Goal: Task Accomplishment & Management: Complete application form

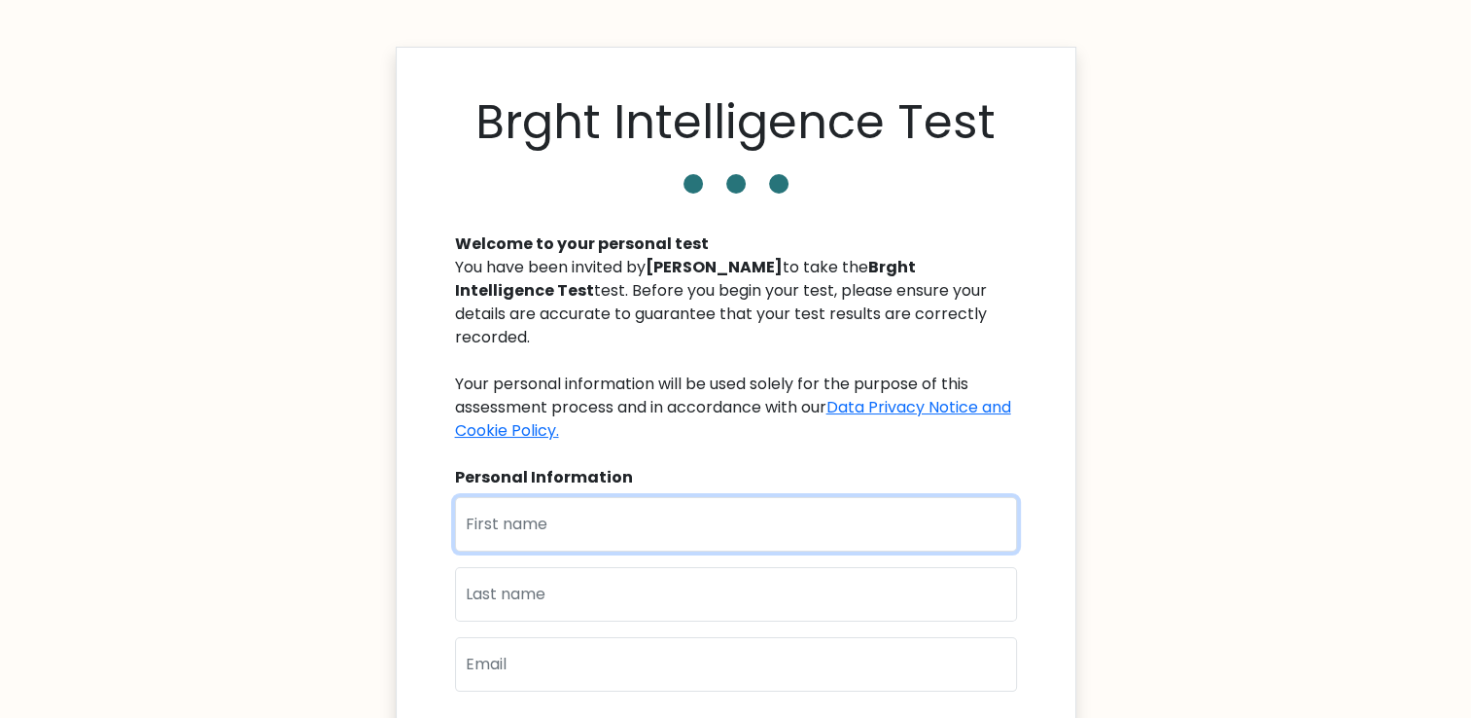
click at [516, 500] on input "text" at bounding box center [736, 524] width 562 height 54
type input "annas"
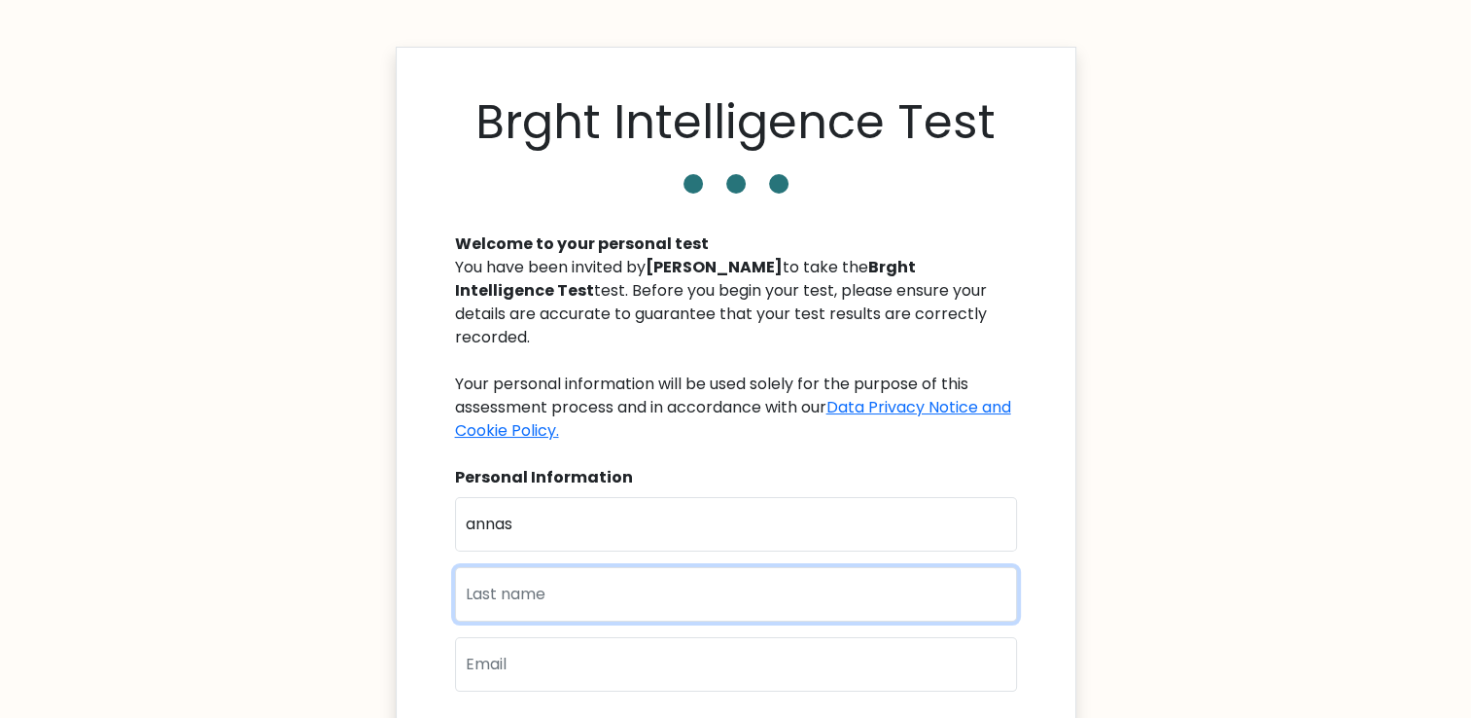
type input "Matouk"
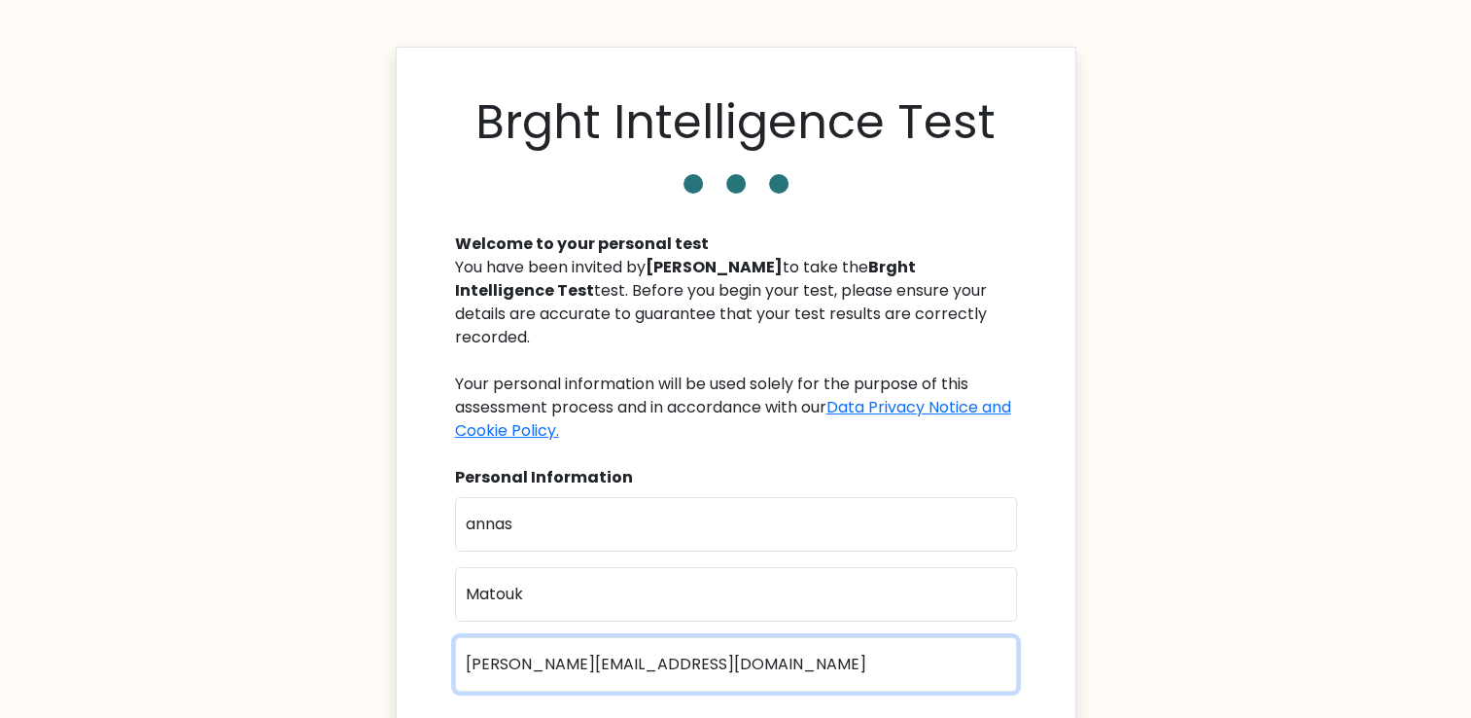
drag, startPoint x: 727, startPoint y: 659, endPoint x: 424, endPoint y: 649, distance: 303.5
click at [424, 649] on div "Brght Intelligence Test Welcome to your personal test You have been invited by …" at bounding box center [736, 499] width 681 height 904
type input "Annas.matoa@hotmail.com"
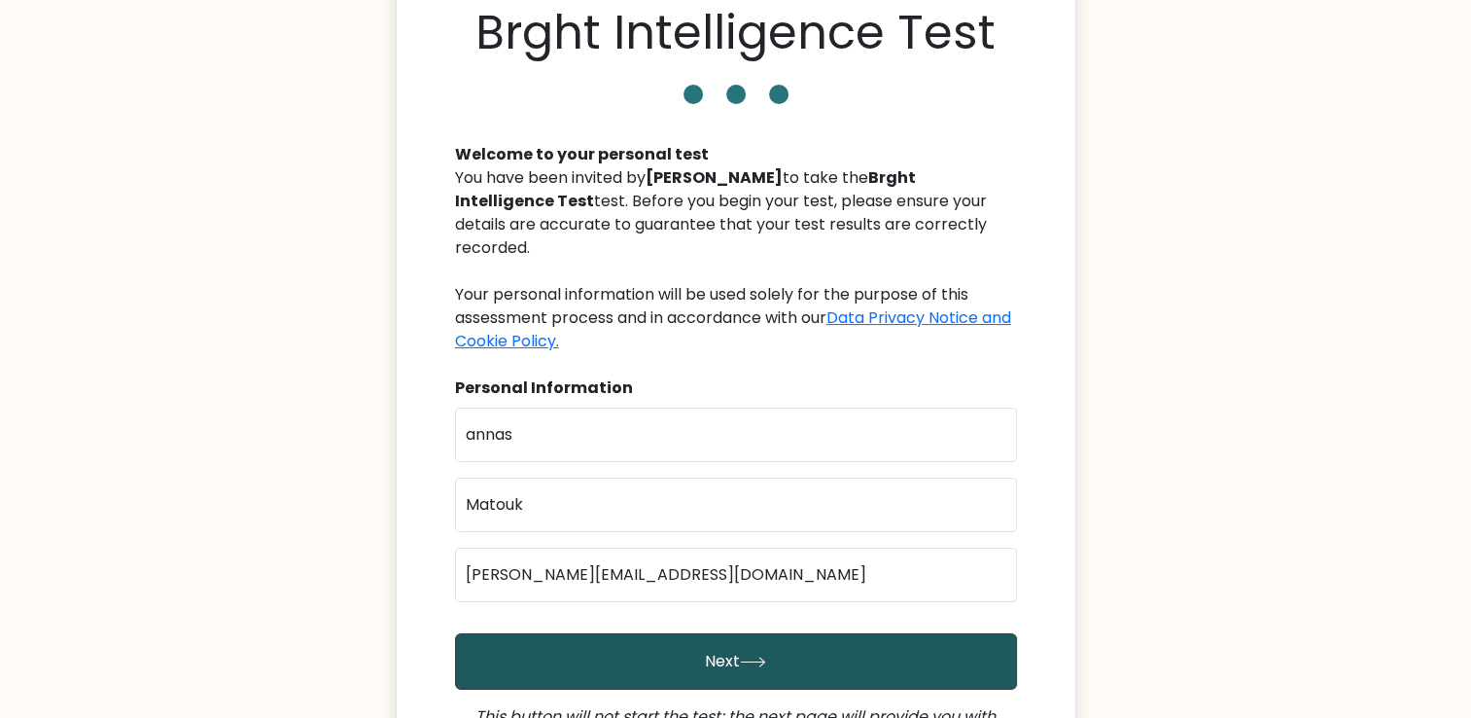
click at [941, 634] on button "Next" at bounding box center [736, 661] width 562 height 56
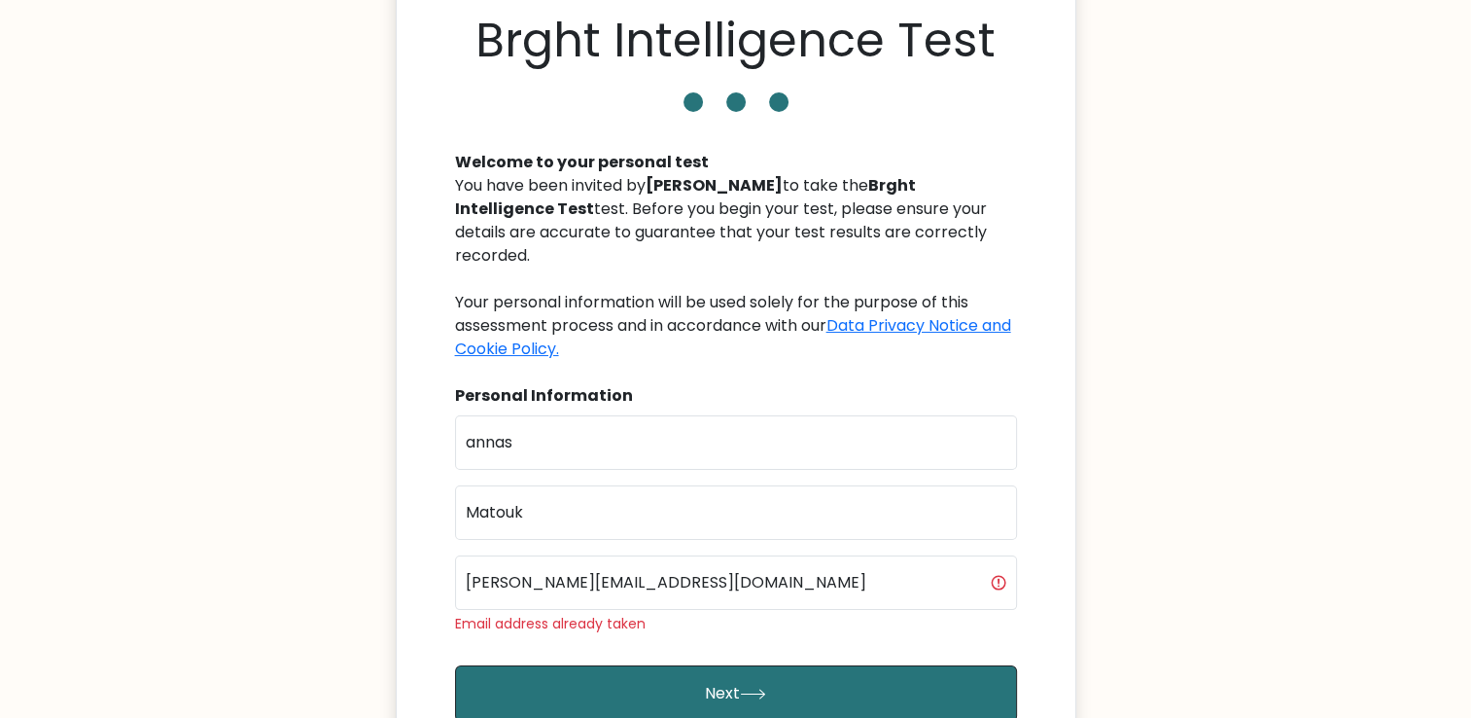
scroll to position [132, 0]
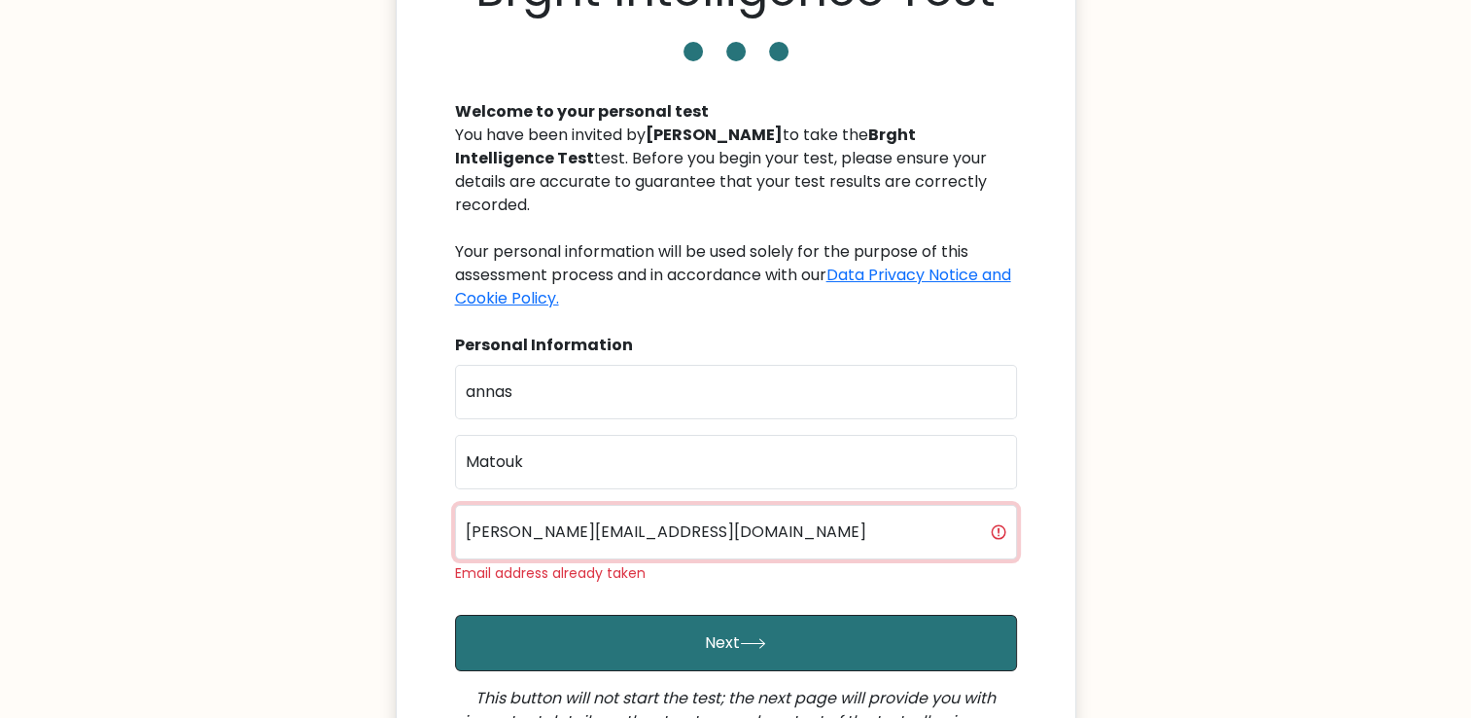
click at [569, 508] on input "[PERSON_NAME][EMAIL_ADDRESS][DOMAIN_NAME]" at bounding box center [736, 532] width 562 height 54
click at [570, 521] on input "Annas.mato@hotmail.com" at bounding box center [736, 532] width 562 height 54
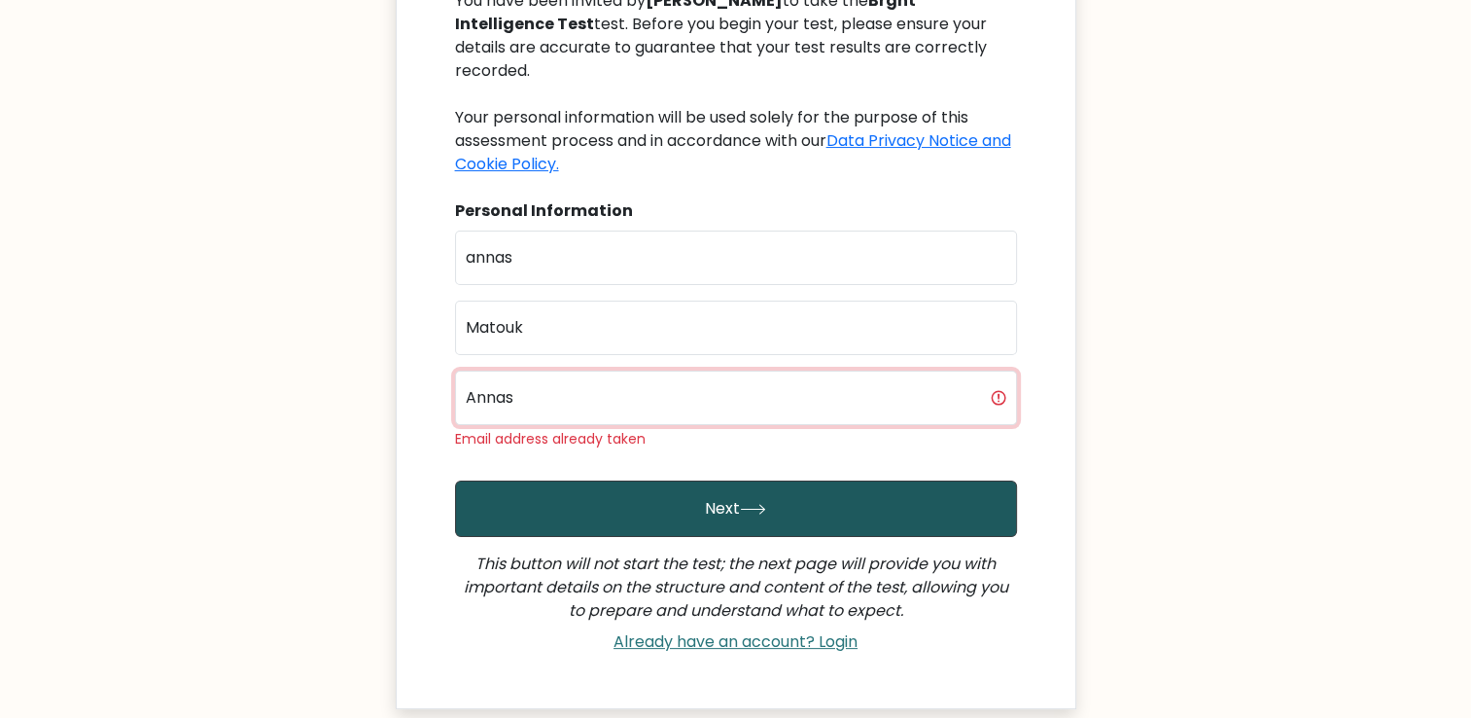
scroll to position [264, 0]
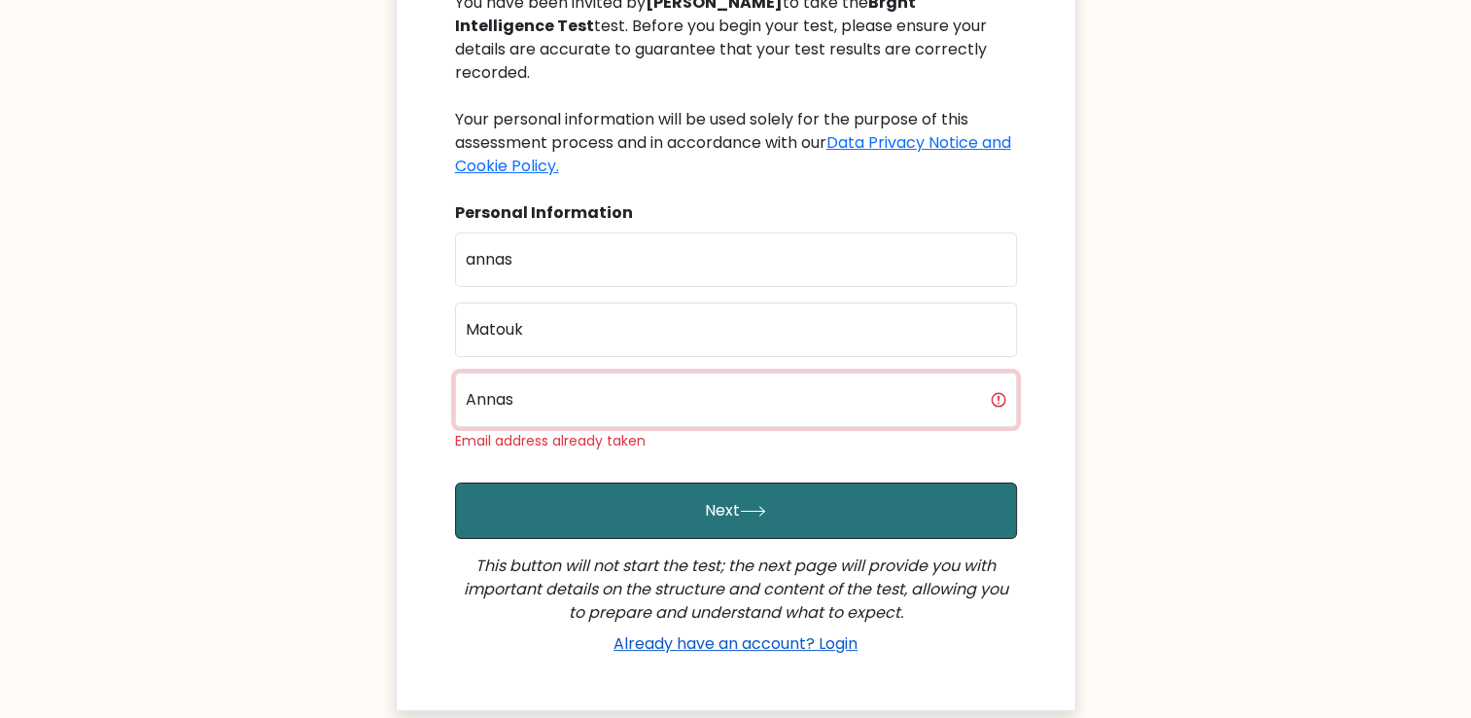
type input "Annas"
click at [794, 632] on link "Already have an account? Login" at bounding box center [736, 643] width 260 height 22
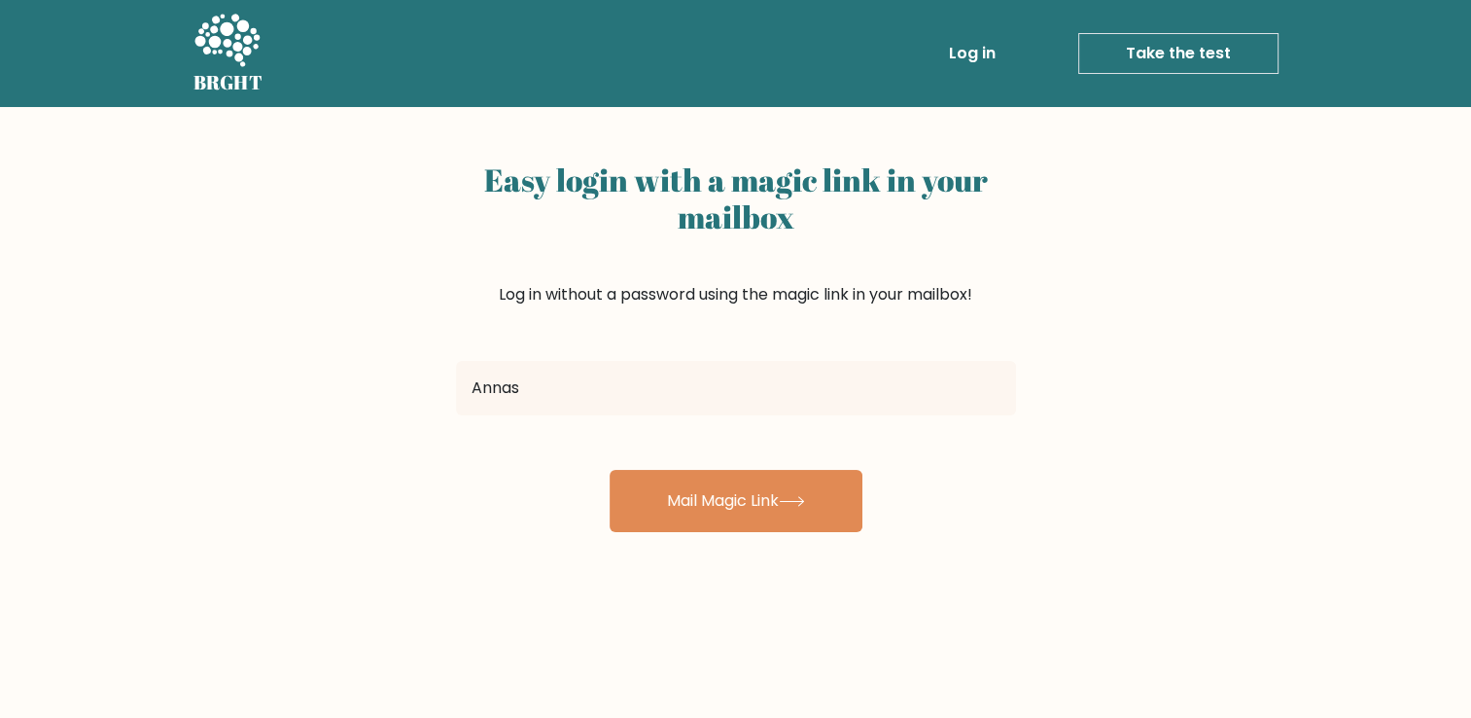
type input "Annas.matoa@hotmail.com"
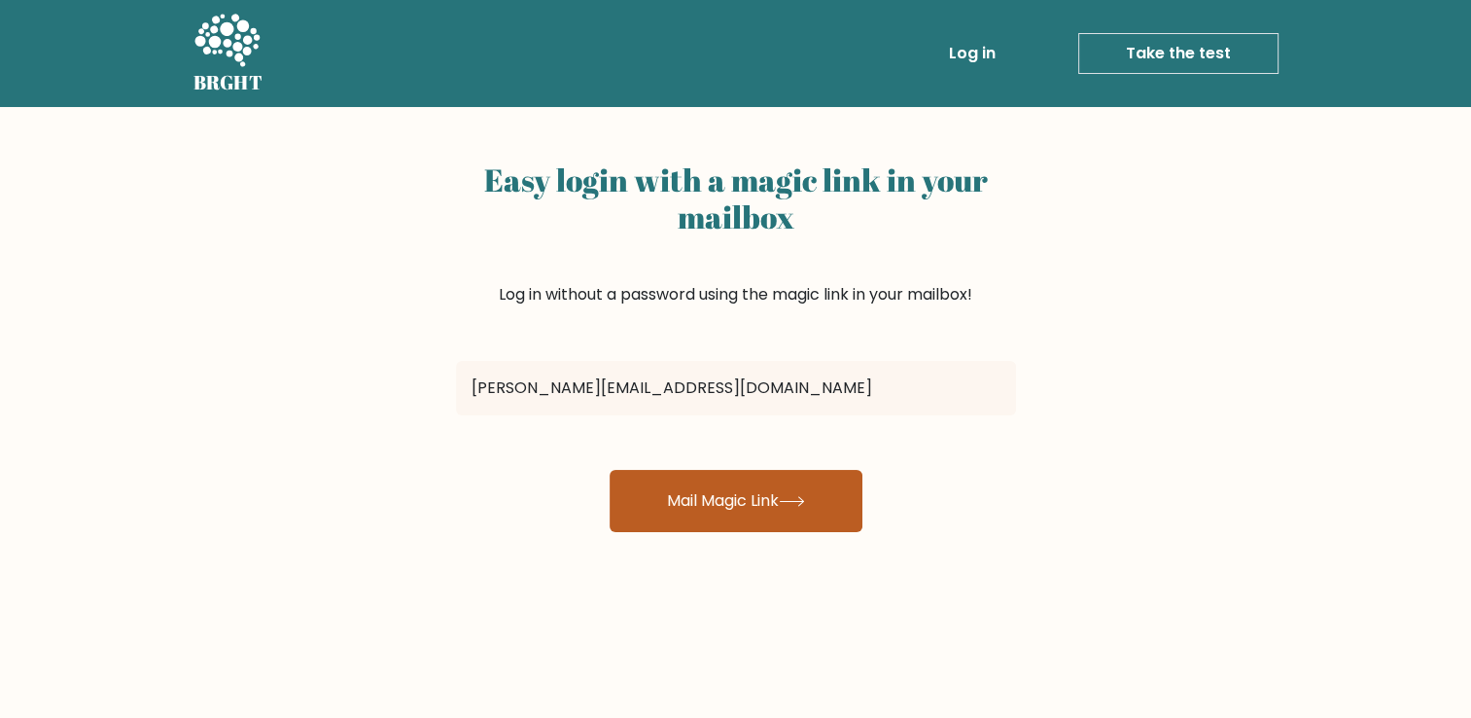
click at [657, 500] on button "Mail Magic Link" at bounding box center [736, 501] width 253 height 62
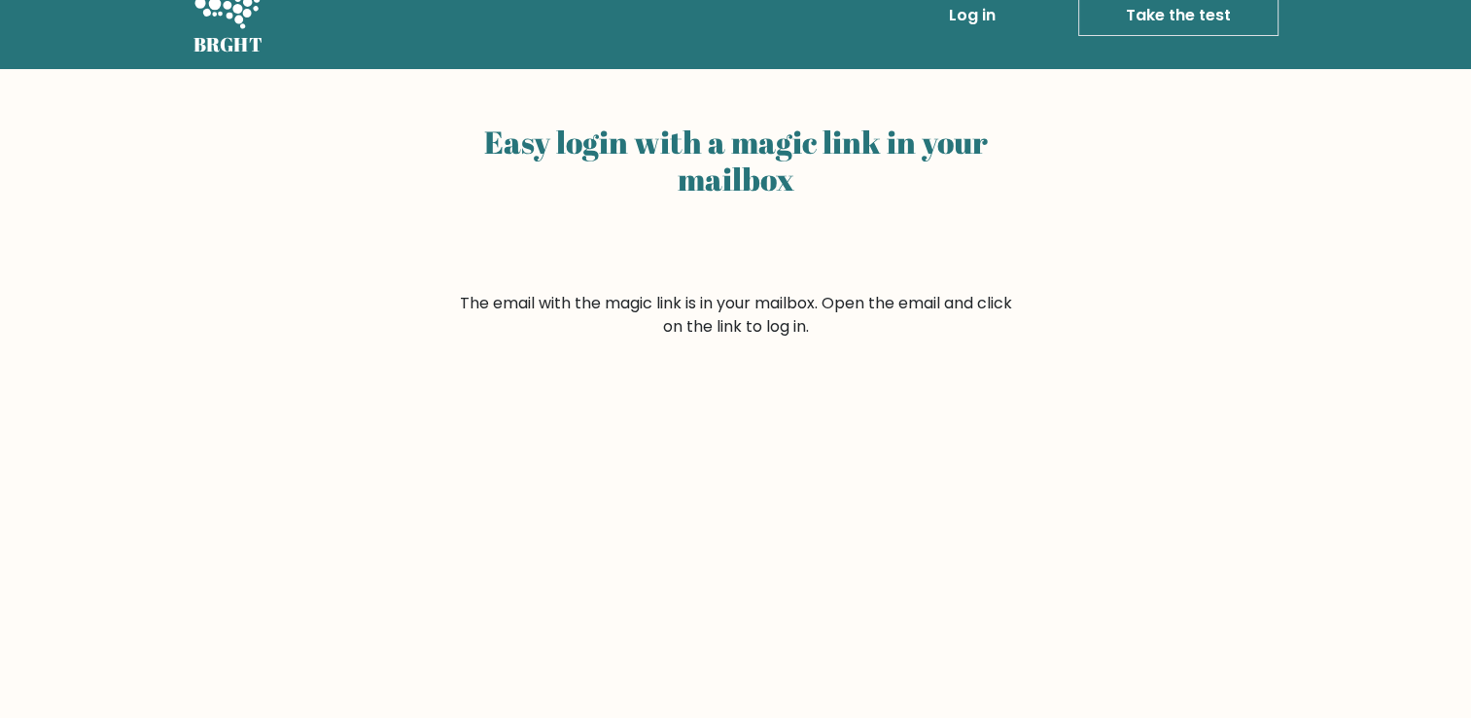
scroll to position [43, 0]
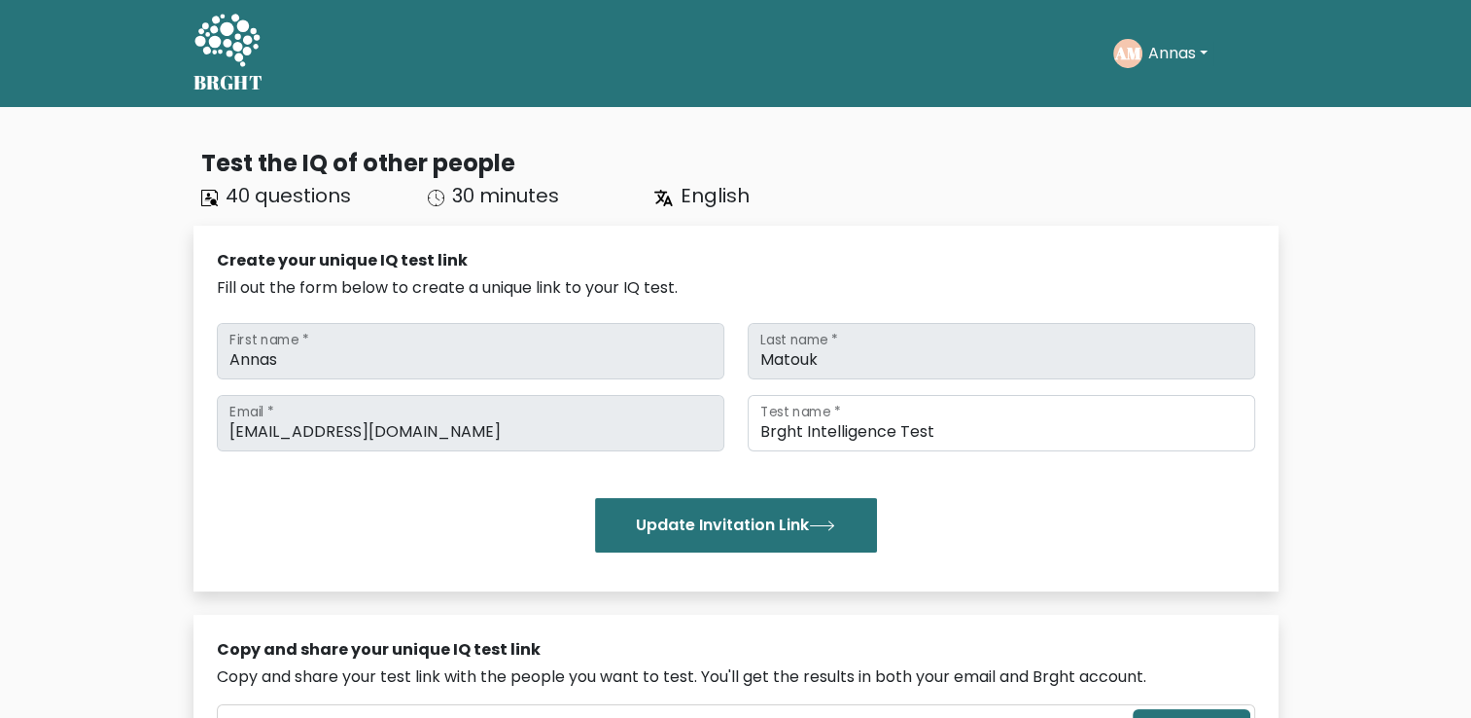
scroll to position [35, 0]
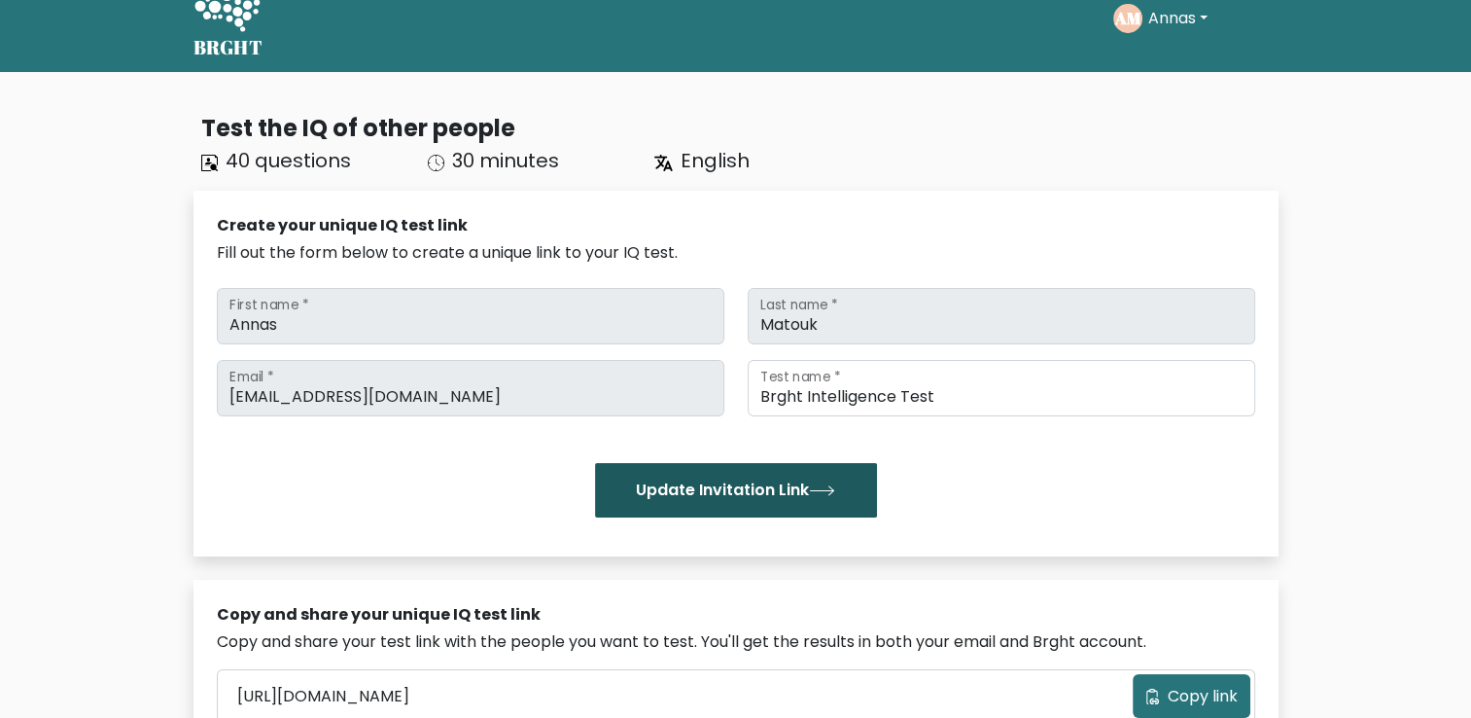
click at [766, 476] on button "Update Invitation Link" at bounding box center [736, 490] width 282 height 54
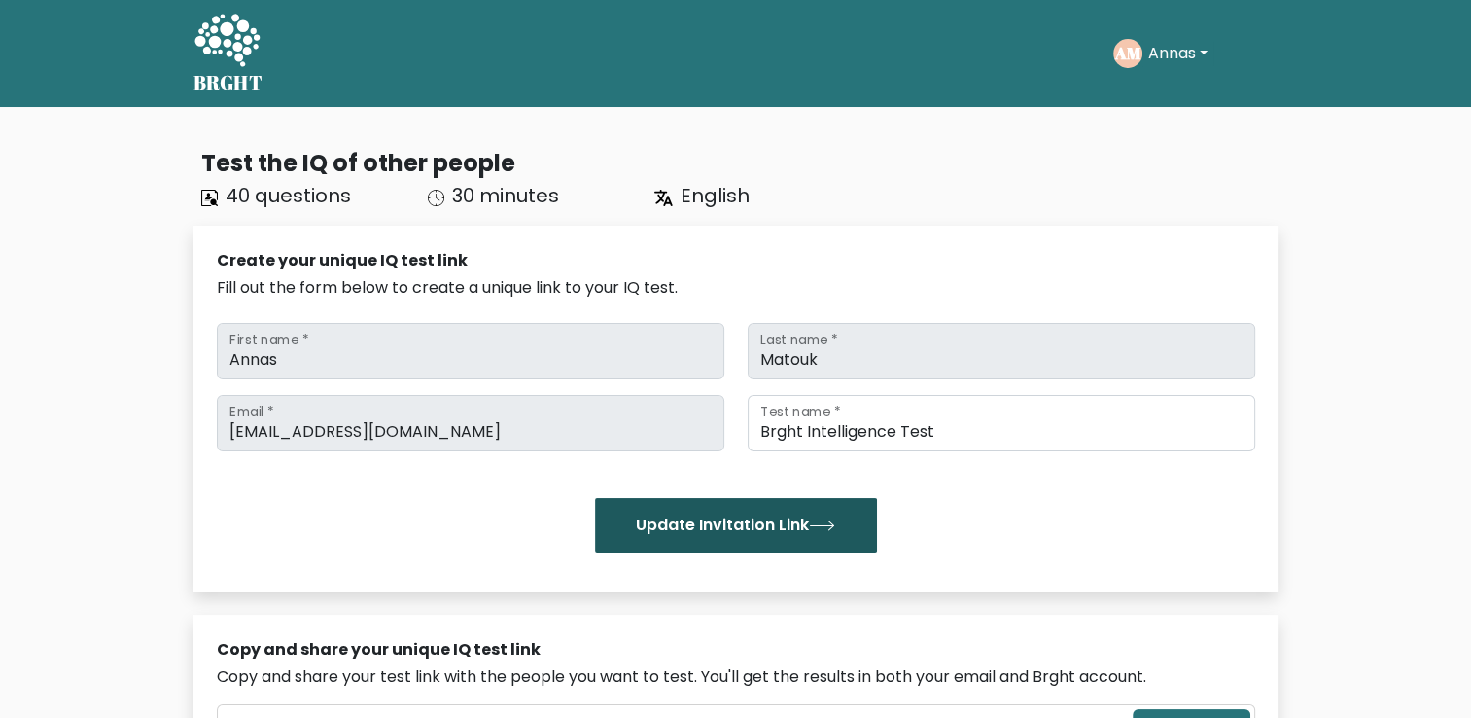
click at [781, 521] on button "Update Invitation Link" at bounding box center [736, 525] width 282 height 54
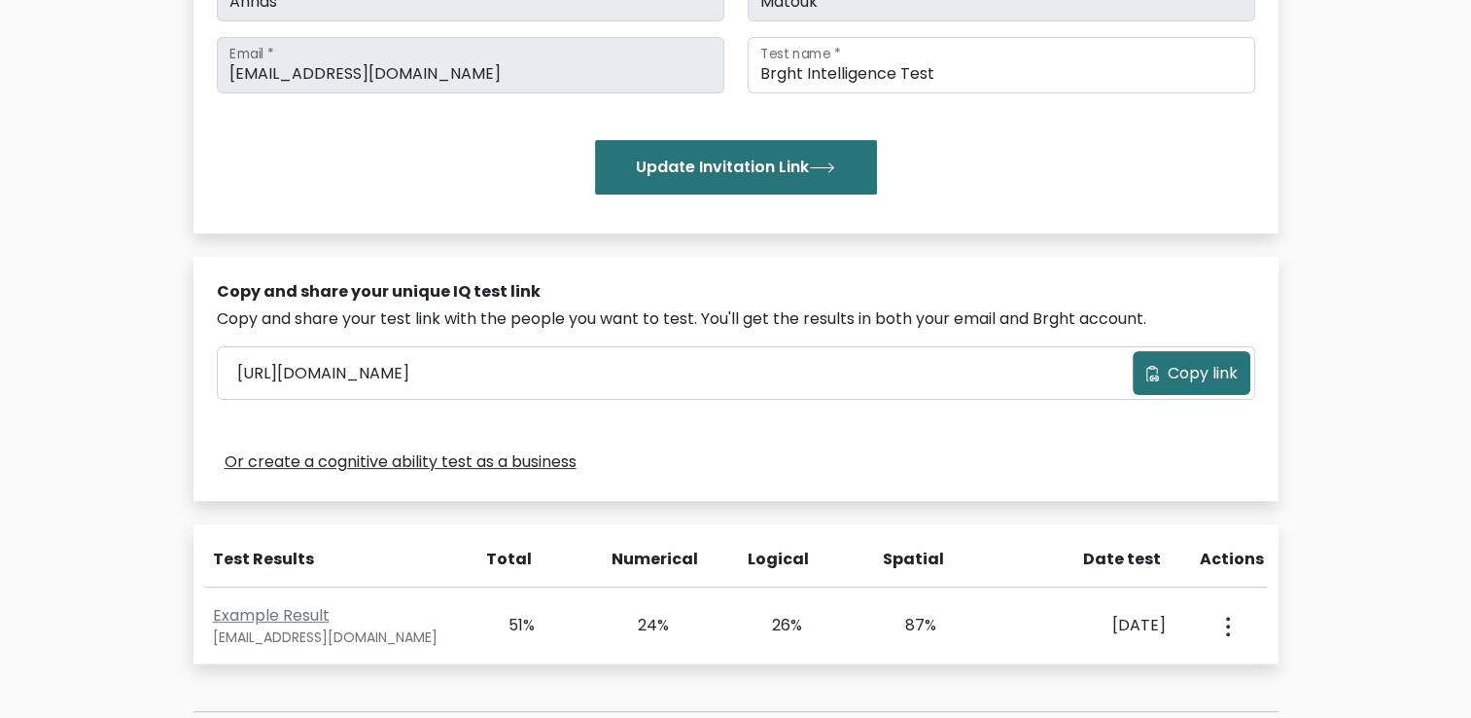
scroll to position [346, 0]
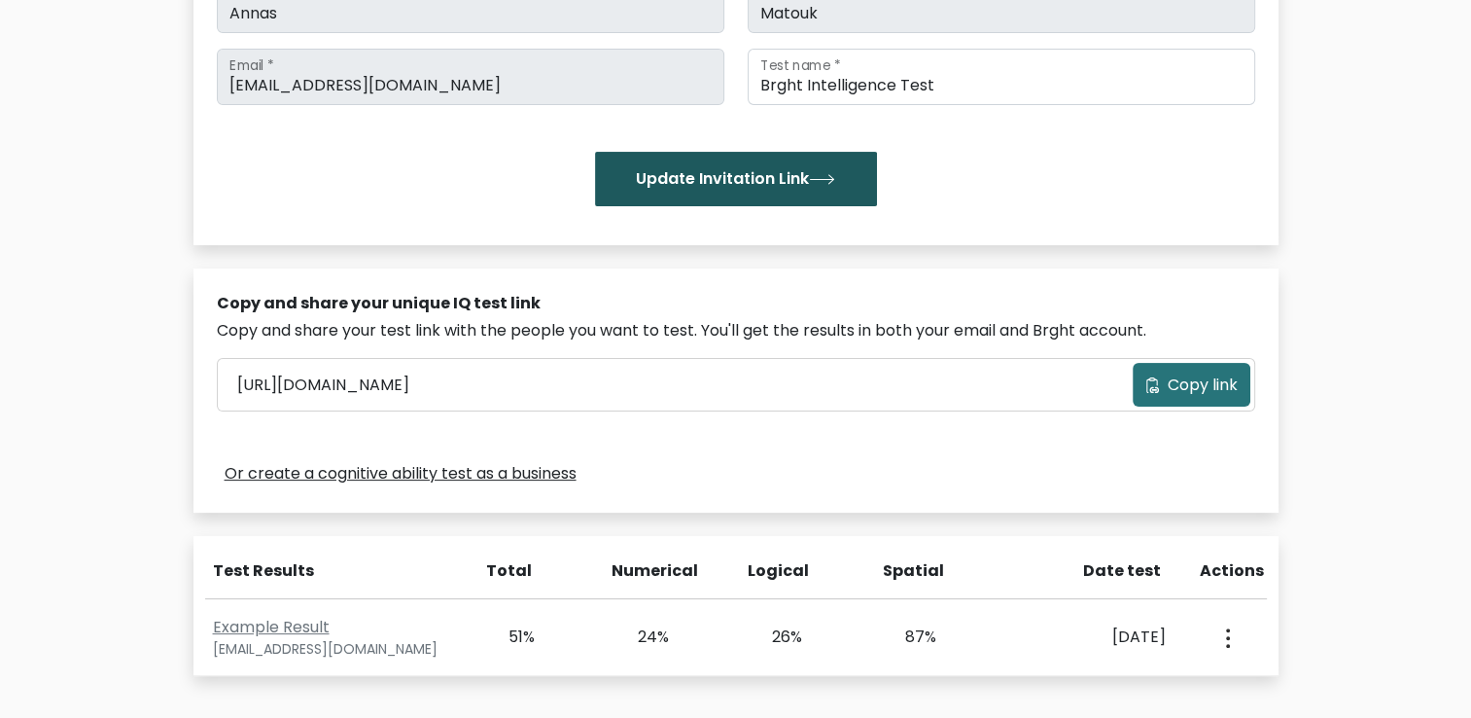
click at [813, 182] on button "Update Invitation Link" at bounding box center [736, 179] width 282 height 54
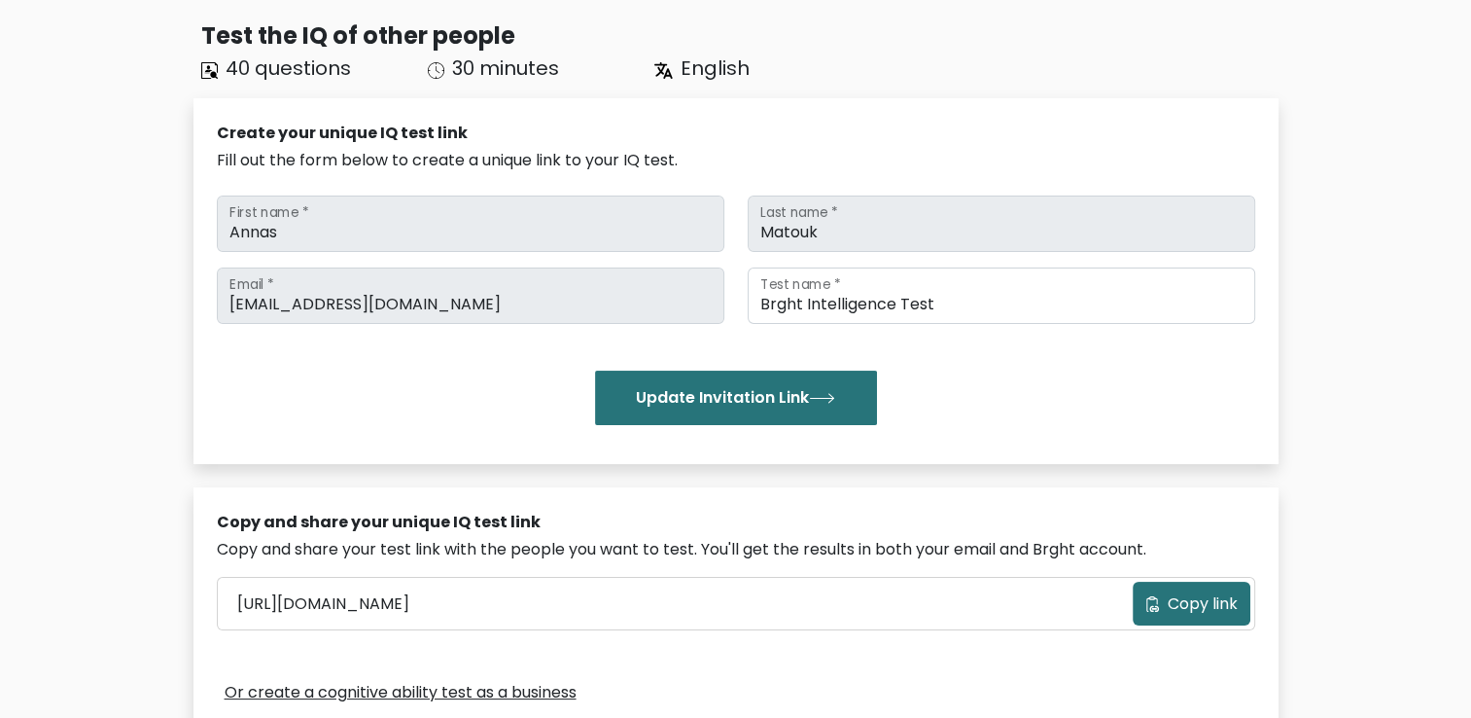
scroll to position [163, 0]
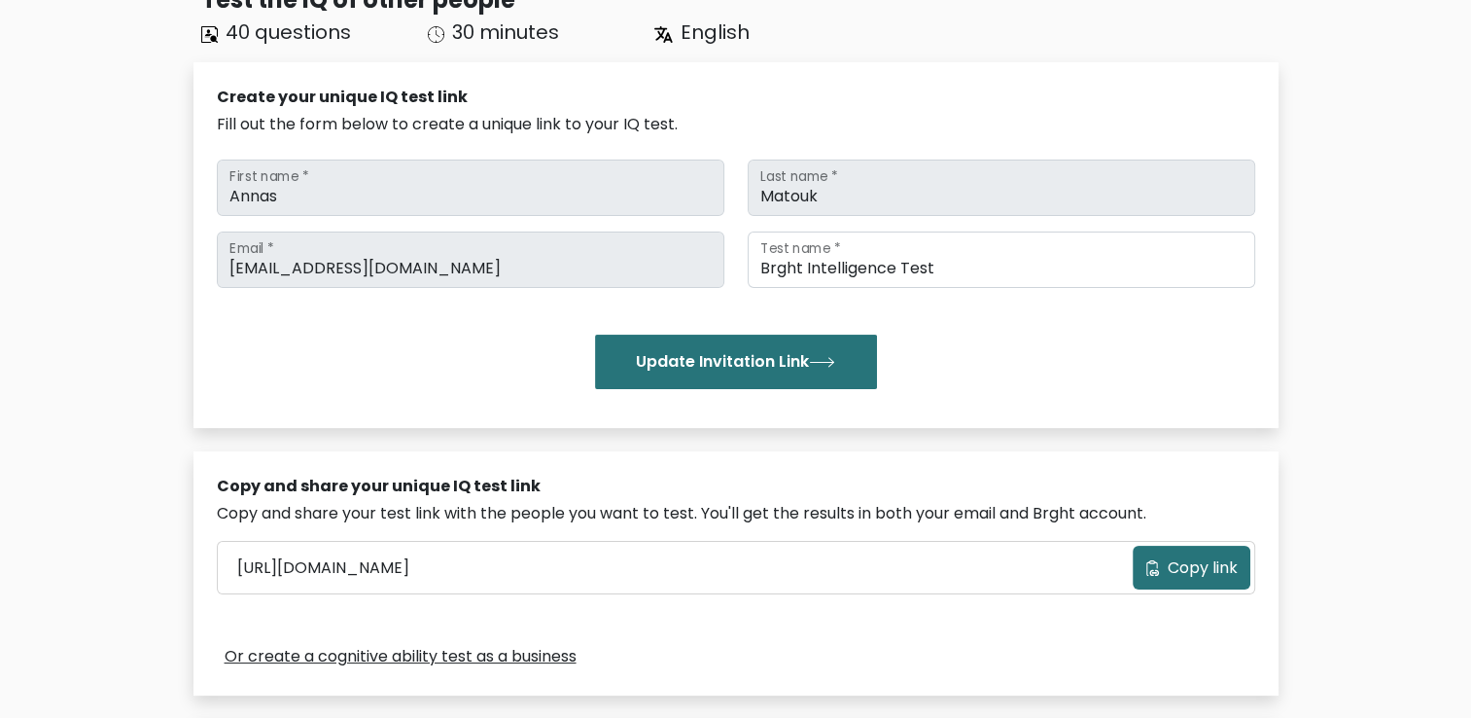
click at [1244, 570] on button "Copy link" at bounding box center [1192, 567] width 118 height 44
drag, startPoint x: 1244, startPoint y: 570, endPoint x: 1202, endPoint y: 563, distance: 43.3
click at [1202, 563] on span "Copy link" at bounding box center [1203, 567] width 70 height 23
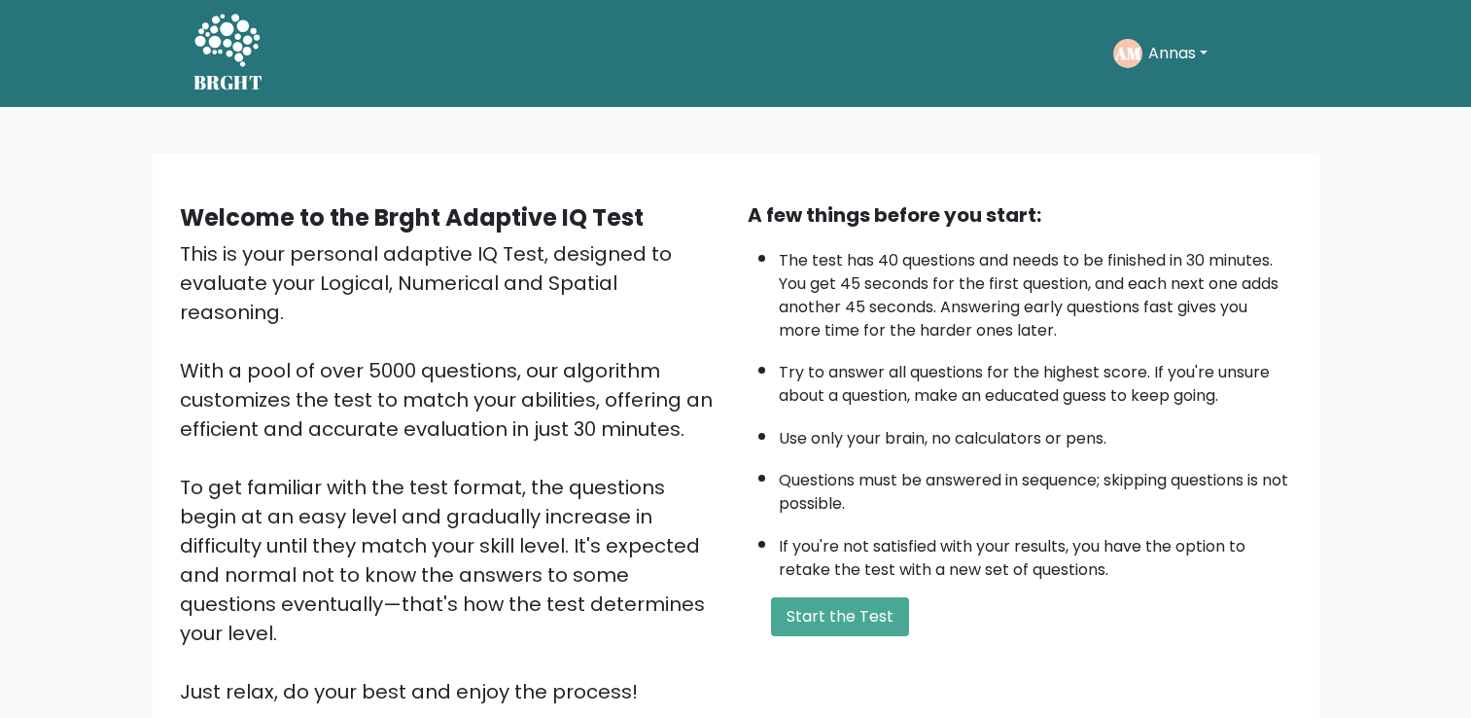
scroll to position [147, 0]
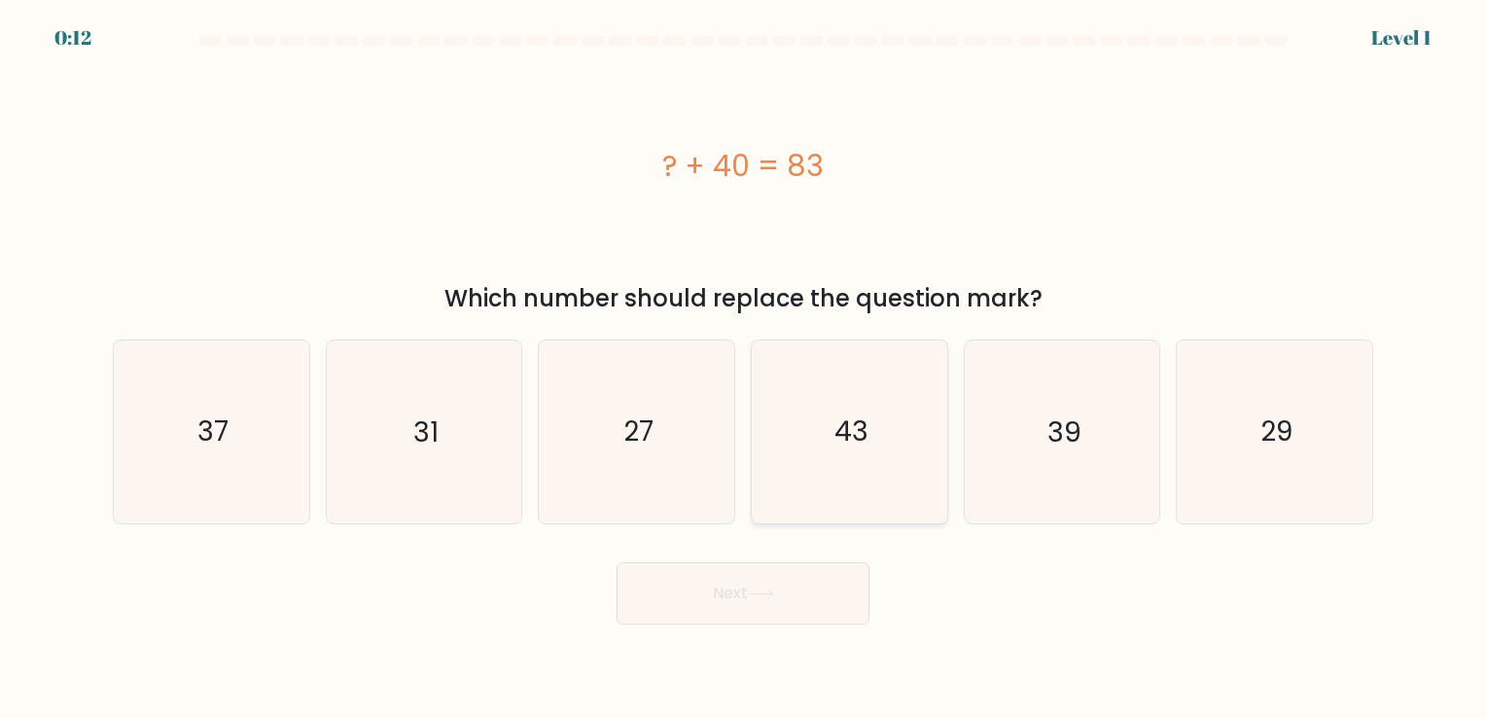
click at [913, 399] on icon "43" at bounding box center [849, 431] width 182 height 182
click at [744, 368] on input "d. 43" at bounding box center [743, 364] width 1 height 10
radio input "true"
click at [757, 599] on icon at bounding box center [761, 593] width 26 height 11
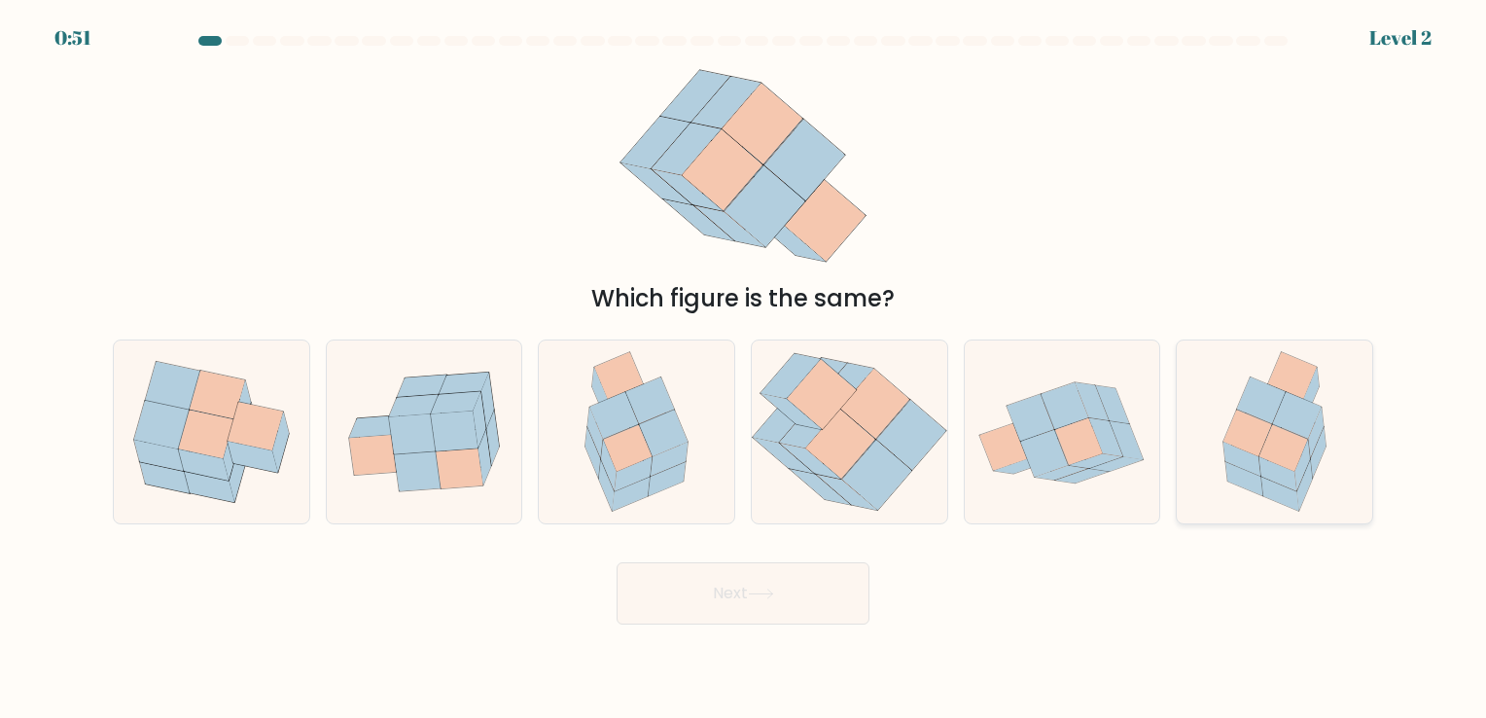
click at [1295, 425] on icon at bounding box center [1297, 415] width 49 height 47
click at [744, 368] on input "f." at bounding box center [743, 364] width 1 height 10
radio input "true"
click at [785, 579] on button "Next" at bounding box center [742, 593] width 253 height 62
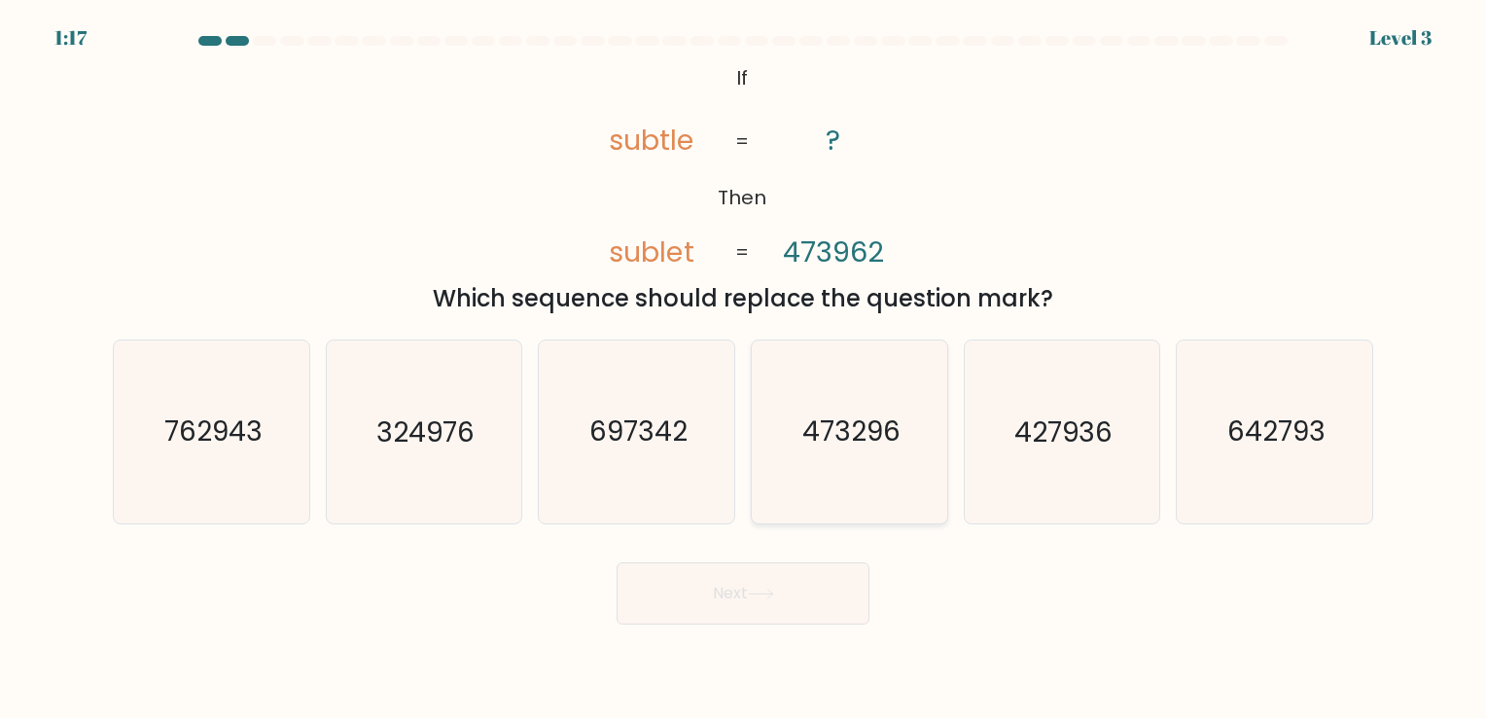
click at [898, 518] on icon "473296" at bounding box center [849, 431] width 182 height 182
click at [744, 368] on input "d. 473296" at bounding box center [743, 364] width 1 height 10
radio input "true"
click at [832, 610] on button "Next" at bounding box center [742, 593] width 253 height 62
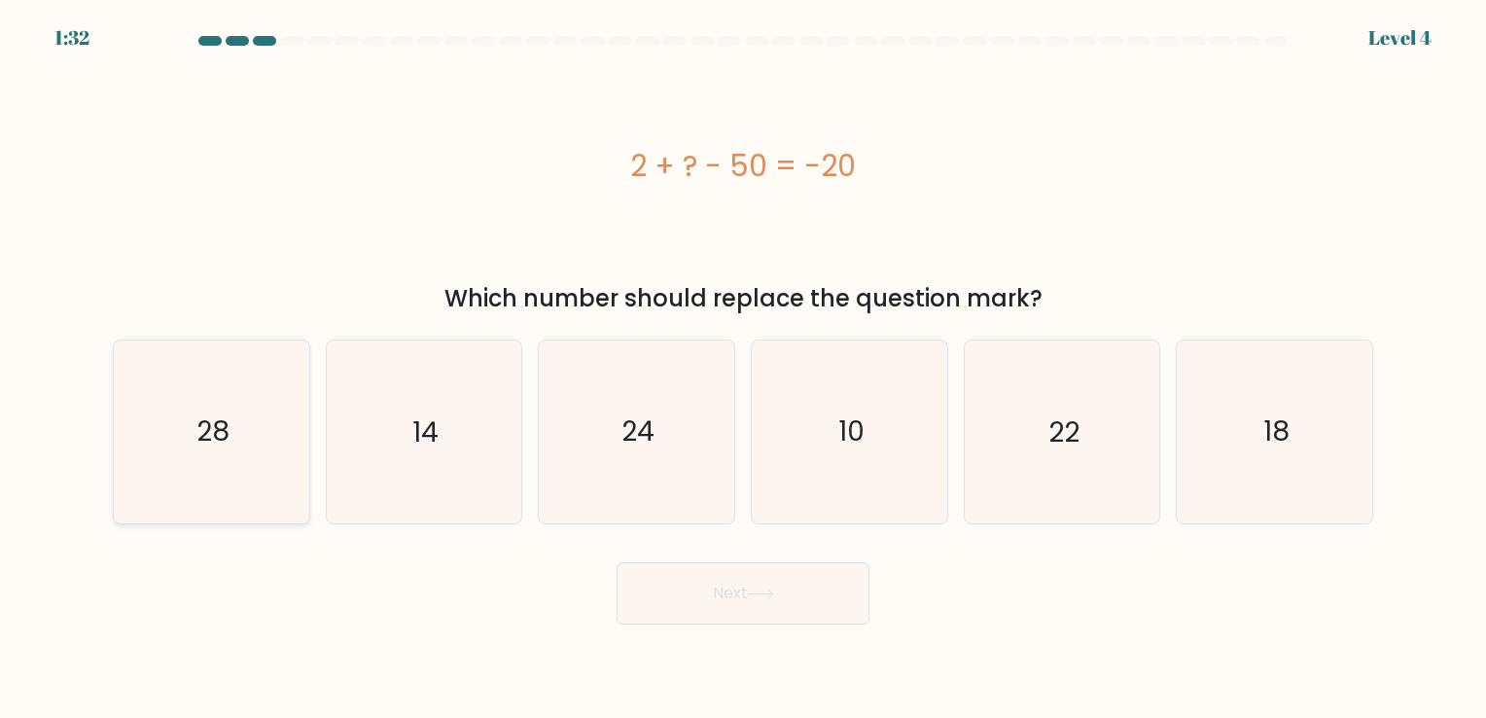
click at [188, 375] on icon "28" at bounding box center [212, 431] width 182 height 182
click at [743, 368] on input "a. 28" at bounding box center [743, 364] width 1 height 10
radio input "true"
click at [664, 578] on button "Next" at bounding box center [742, 593] width 253 height 62
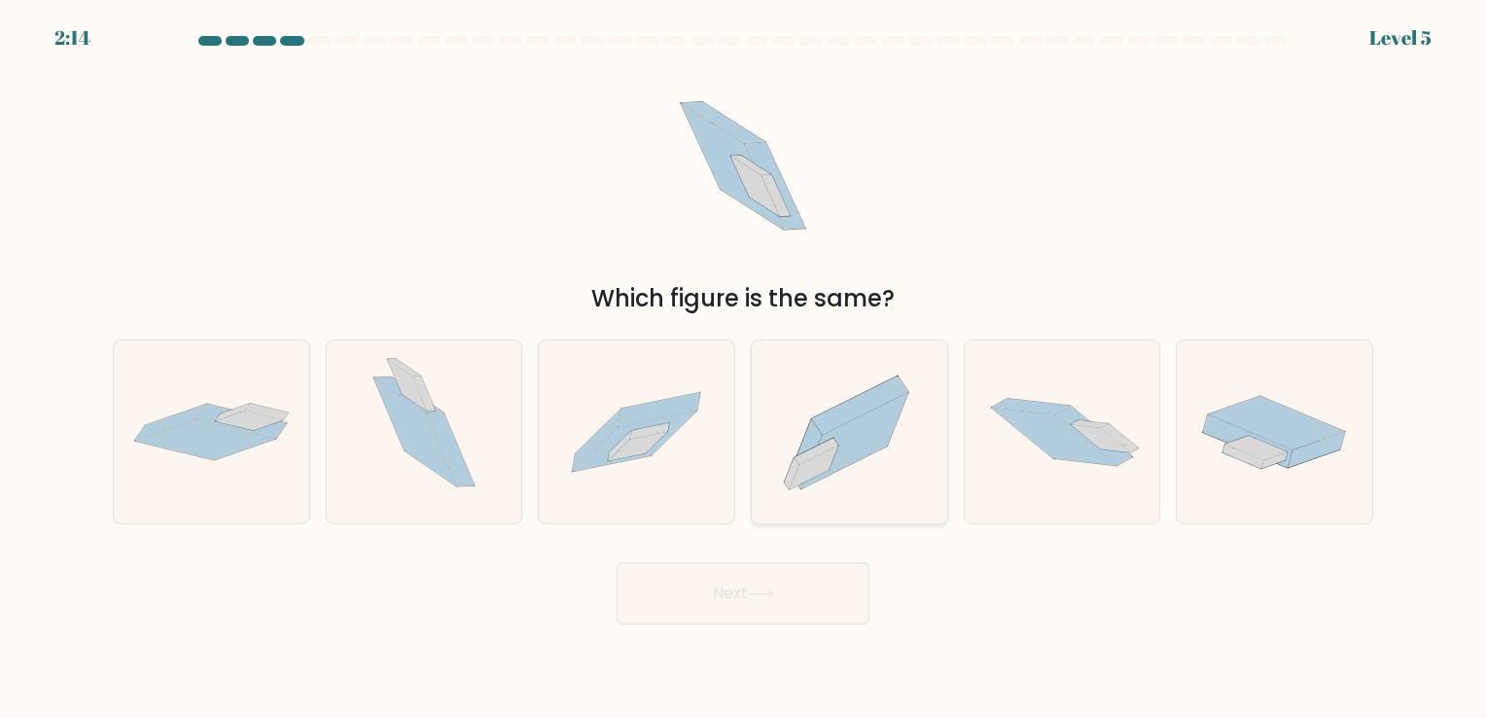
click at [904, 455] on icon at bounding box center [849, 432] width 195 height 172
click at [744, 368] on input "d." at bounding box center [743, 364] width 1 height 10
radio input "true"
click at [781, 608] on button "Next" at bounding box center [742, 593] width 253 height 62
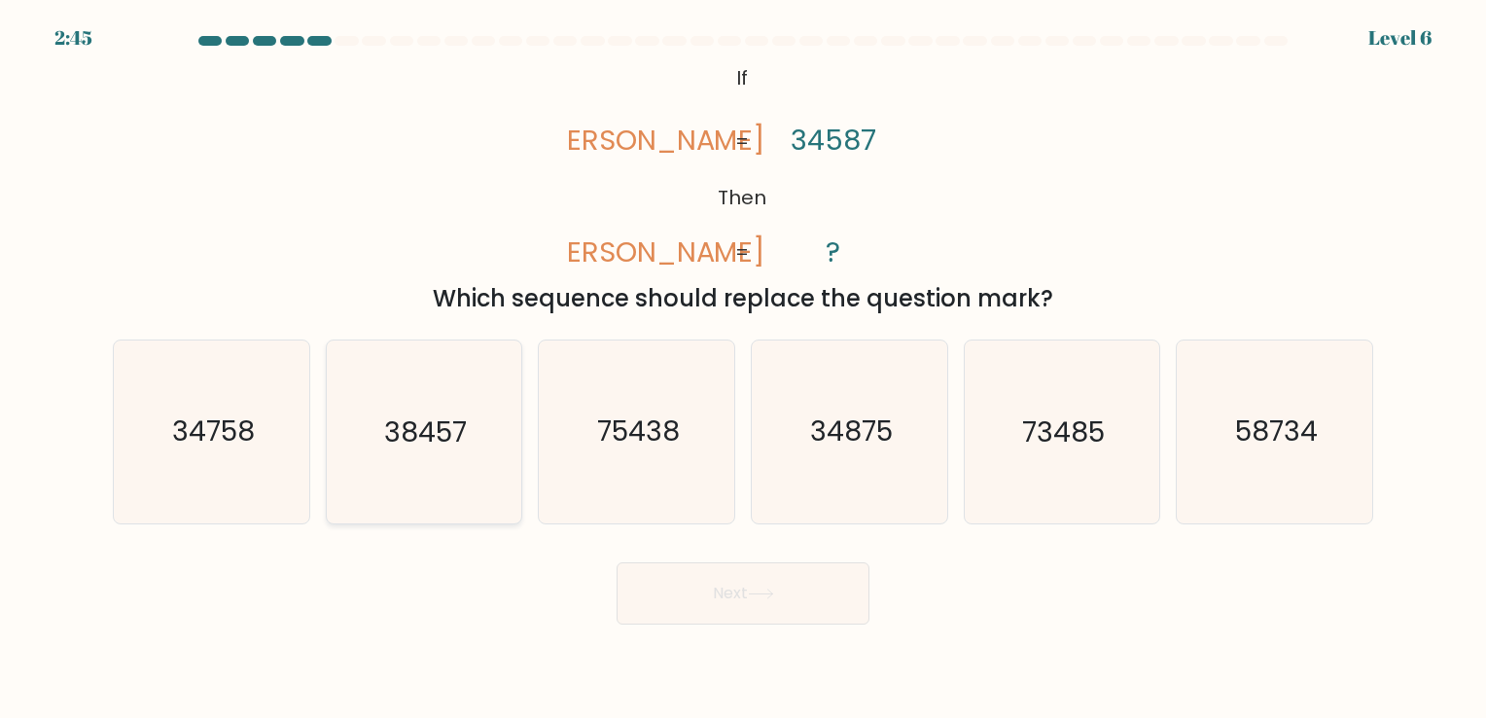
click at [509, 415] on icon "38457" at bounding box center [424, 431] width 182 height 182
click at [743, 368] on input "b. 38457" at bounding box center [743, 364] width 1 height 10
radio input "true"
click at [673, 607] on button "Next" at bounding box center [742, 593] width 253 height 62
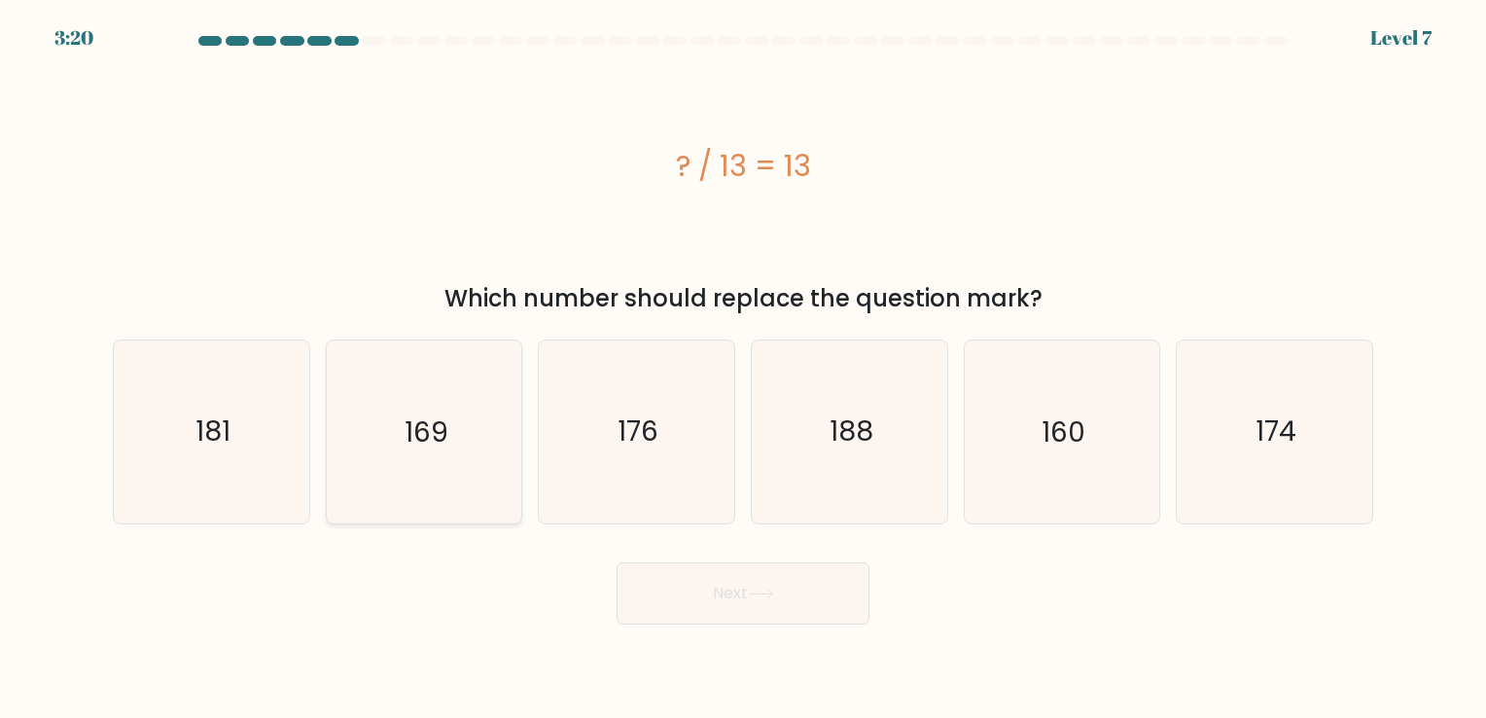
click at [478, 378] on icon "169" at bounding box center [424, 431] width 182 height 182
click at [743, 368] on input "b. 169" at bounding box center [743, 364] width 1 height 10
radio input "true"
click at [686, 569] on button "Next" at bounding box center [742, 593] width 253 height 62
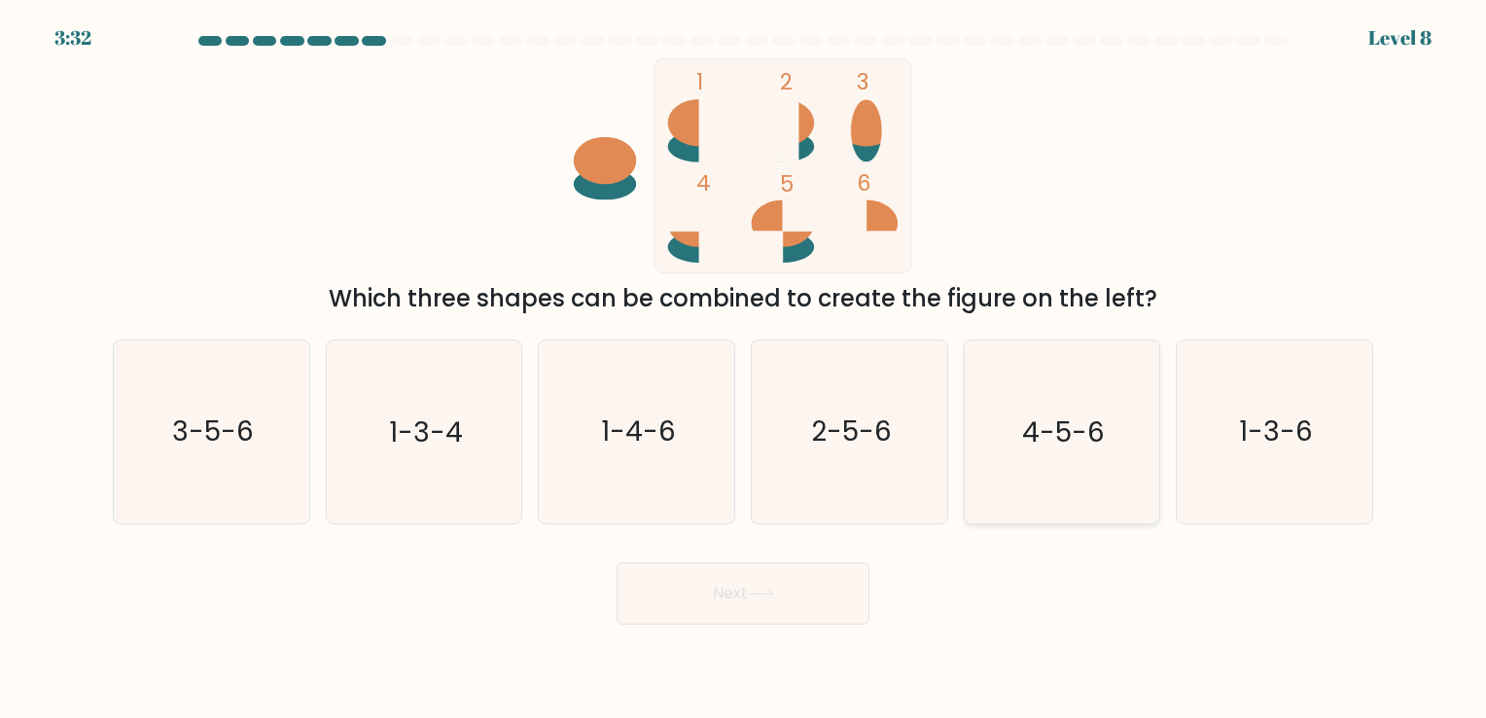
click at [1073, 410] on icon "4-5-6" at bounding box center [1061, 431] width 182 height 182
click at [744, 368] on input "e. 4-5-6" at bounding box center [743, 364] width 1 height 10
radio input "true"
click at [792, 583] on button "Next" at bounding box center [742, 593] width 253 height 62
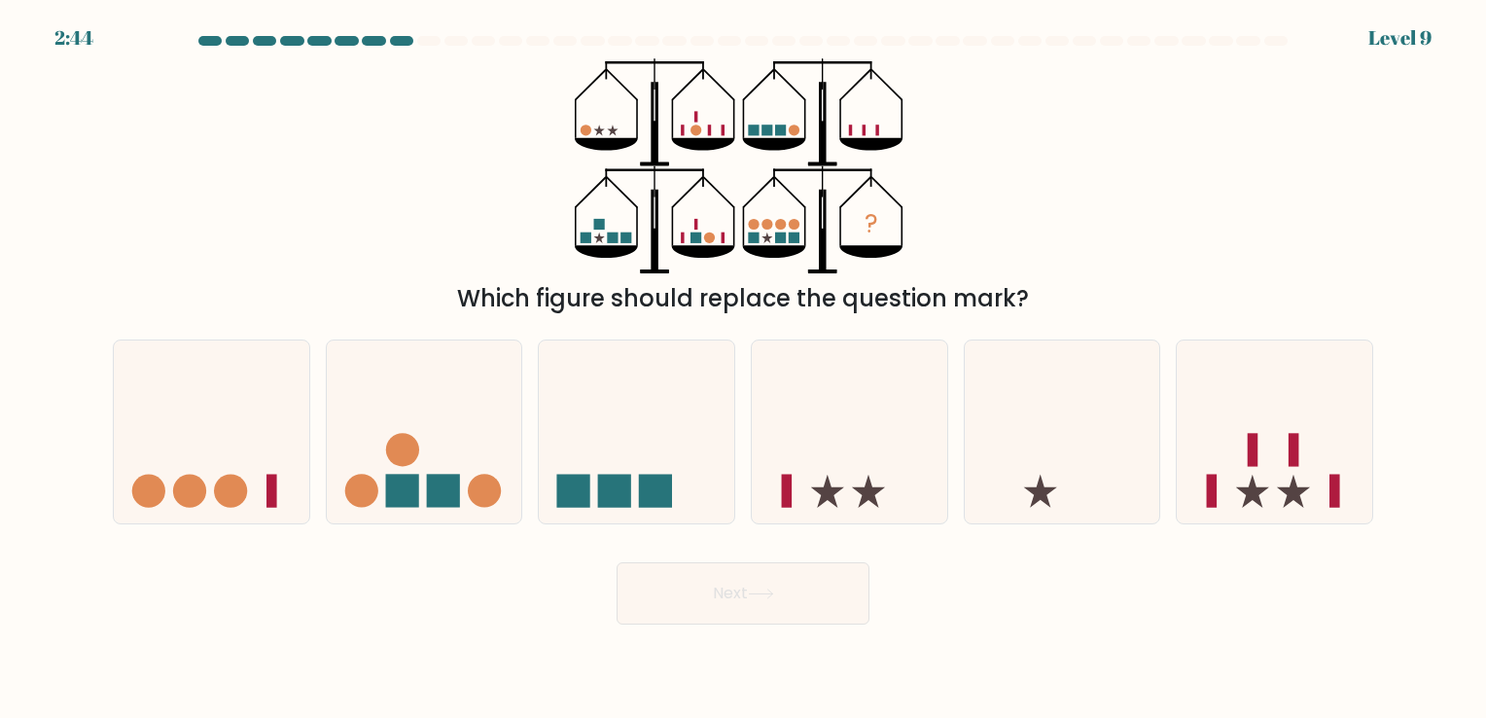
click at [1163, 338] on div "a. b. c." at bounding box center [743, 423] width 1276 height 199
click at [1257, 370] on icon at bounding box center [1273, 431] width 195 height 161
click at [744, 368] on input "f." at bounding box center [743, 364] width 1 height 10
radio input "true"
click at [832, 582] on button "Next" at bounding box center [742, 593] width 253 height 62
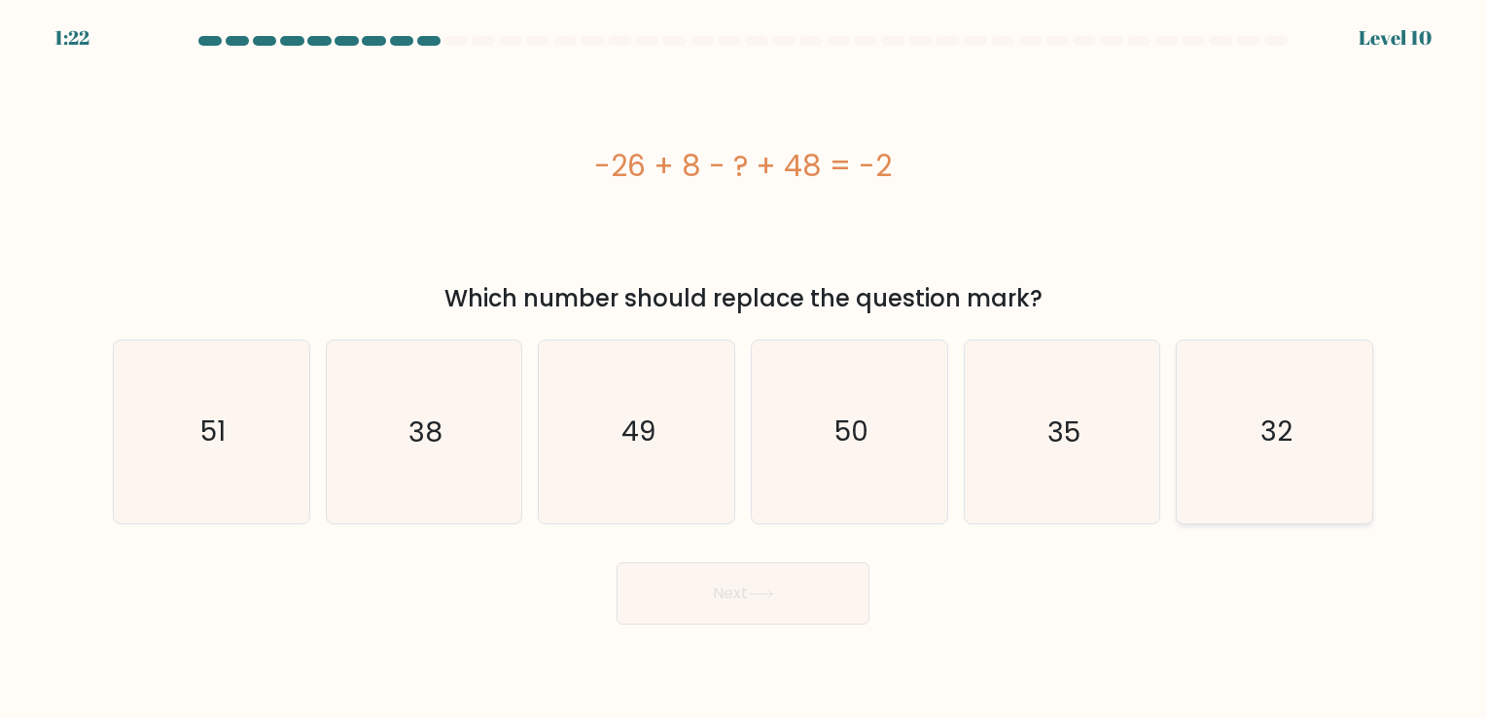
click at [1249, 345] on icon "32" at bounding box center [1274, 431] width 182 height 182
click at [744, 359] on input "f. 32" at bounding box center [743, 364] width 1 height 10
radio input "true"
click at [782, 601] on button "Next" at bounding box center [742, 593] width 253 height 62
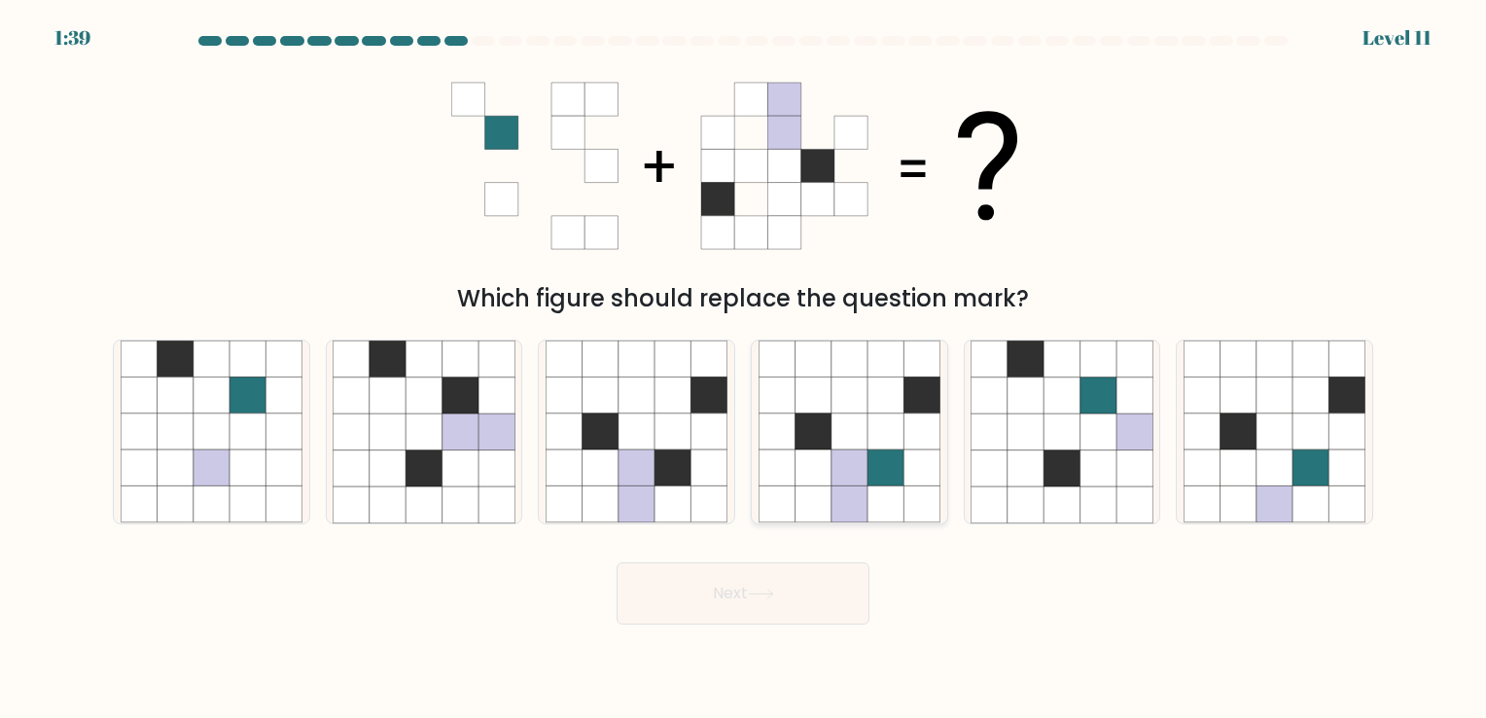
click at [844, 492] on icon at bounding box center [849, 504] width 36 height 36
click at [744, 368] on input "d." at bounding box center [743, 364] width 1 height 10
radio input "true"
click at [846, 588] on button "Next" at bounding box center [742, 593] width 253 height 62
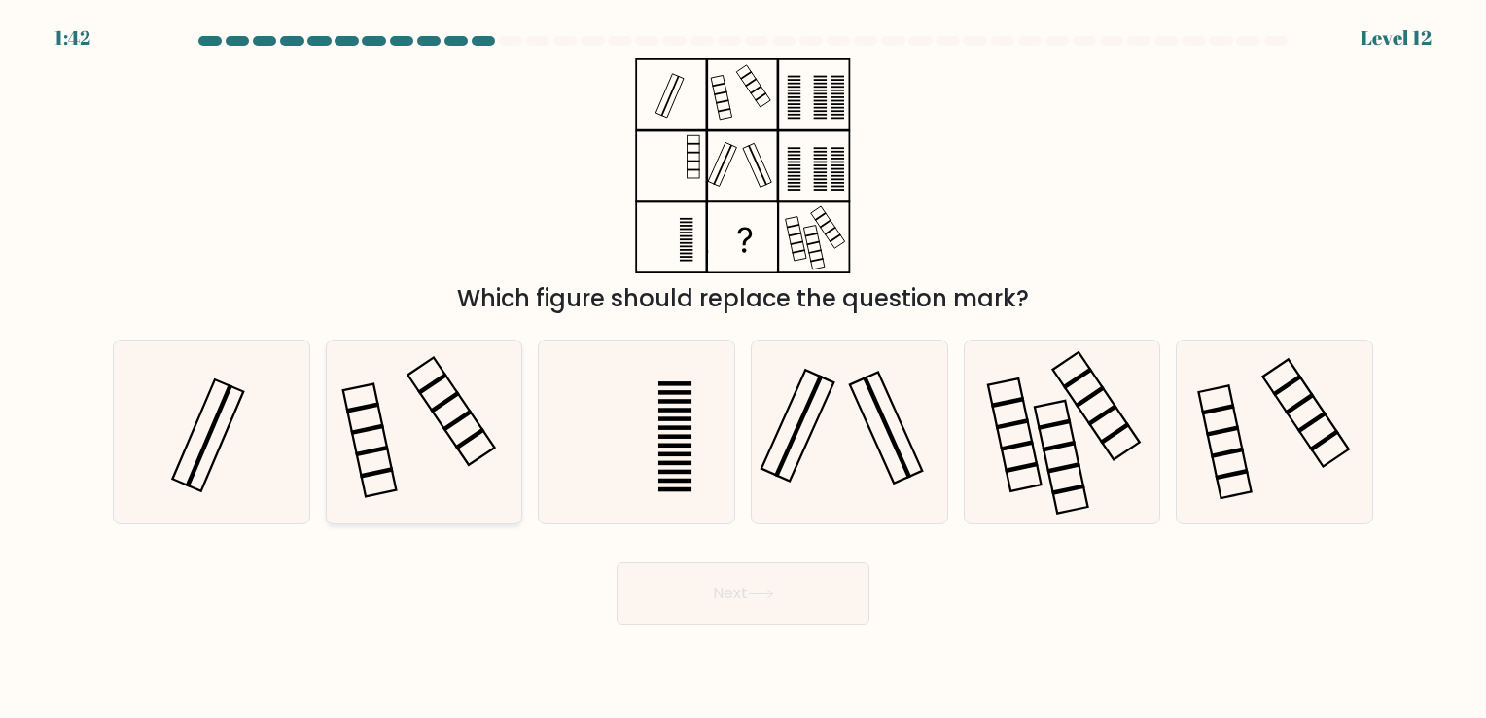
click at [438, 461] on icon at bounding box center [424, 431] width 182 height 182
click at [743, 368] on input "b." at bounding box center [743, 364] width 1 height 10
radio input "true"
click at [845, 464] on icon at bounding box center [849, 431] width 182 height 182
click at [744, 368] on input "d." at bounding box center [743, 364] width 1 height 10
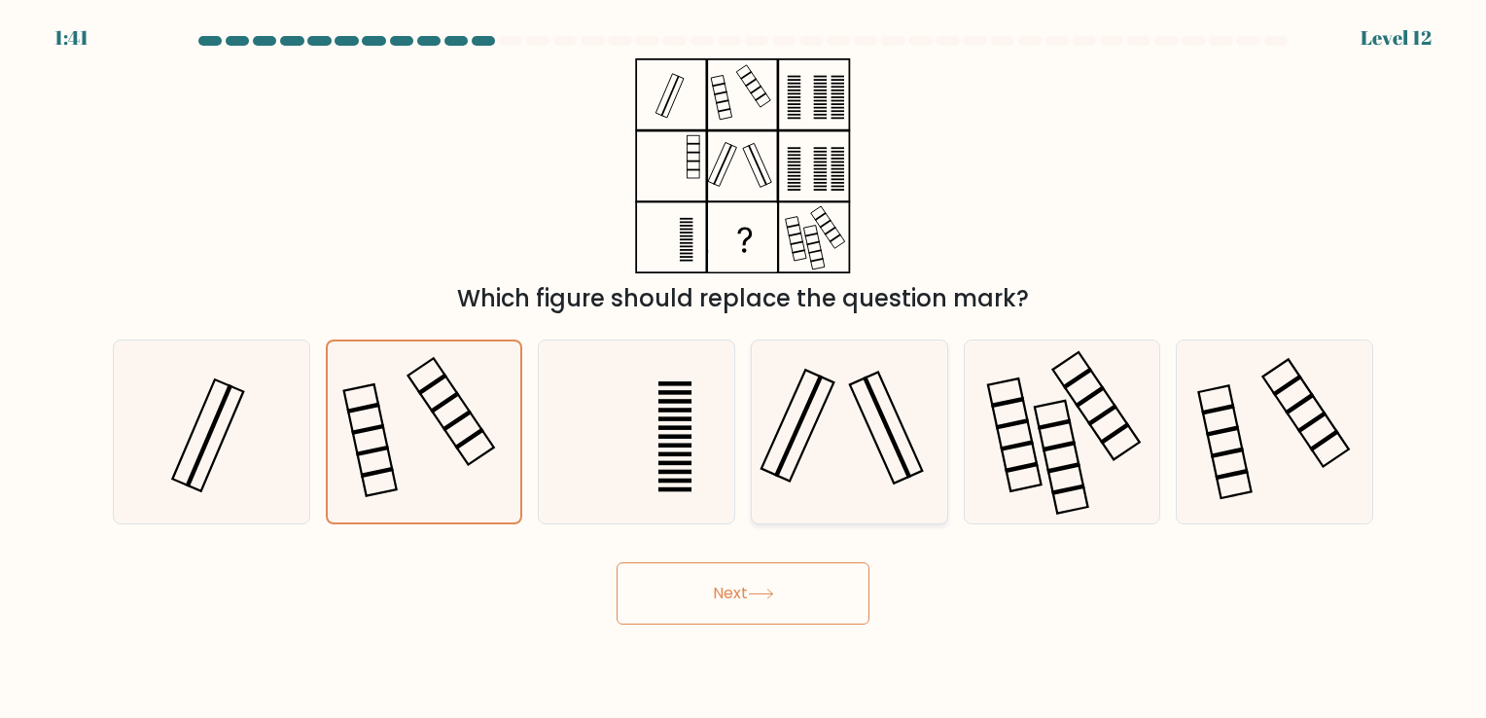
radio input "true"
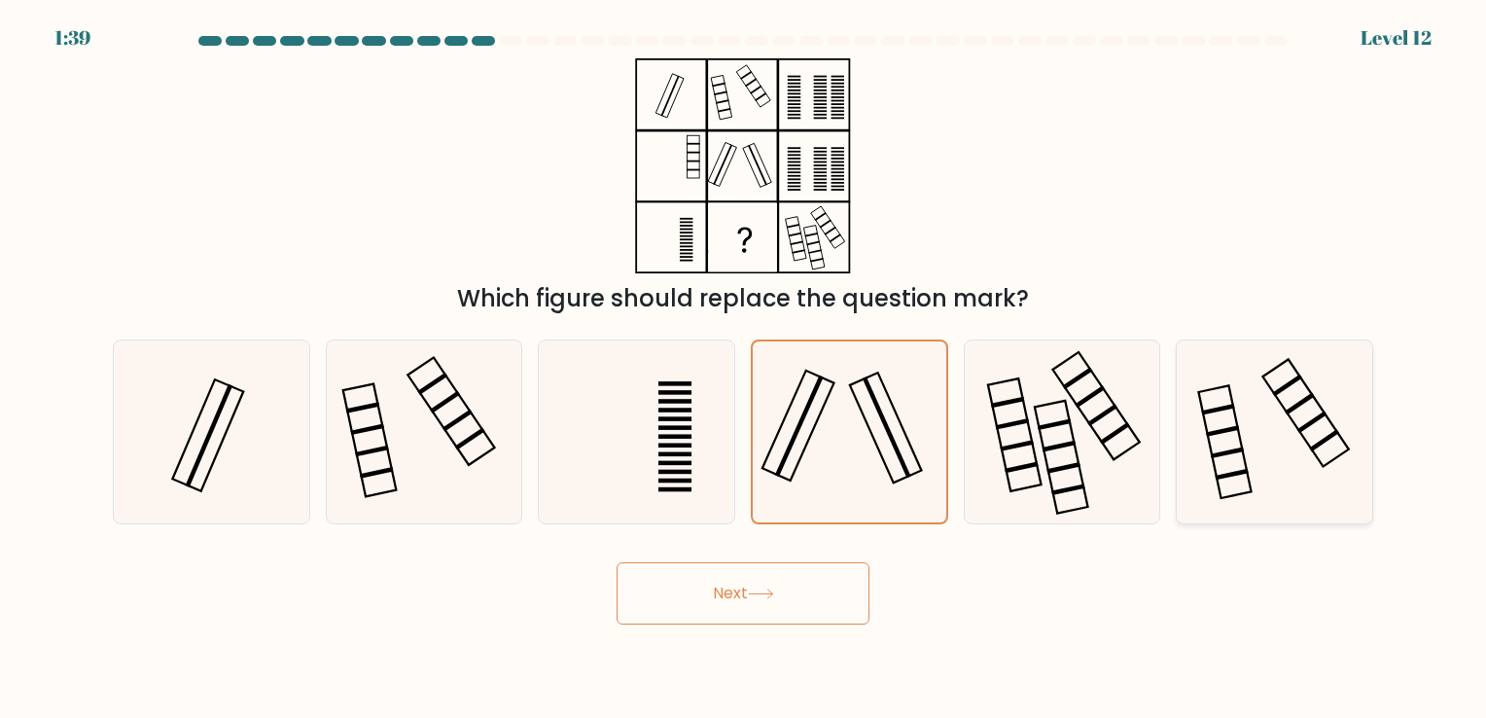
click at [1283, 387] on rect at bounding box center [1287, 385] width 30 height 22
click at [744, 368] on input "f." at bounding box center [743, 364] width 1 height 10
radio input "true"
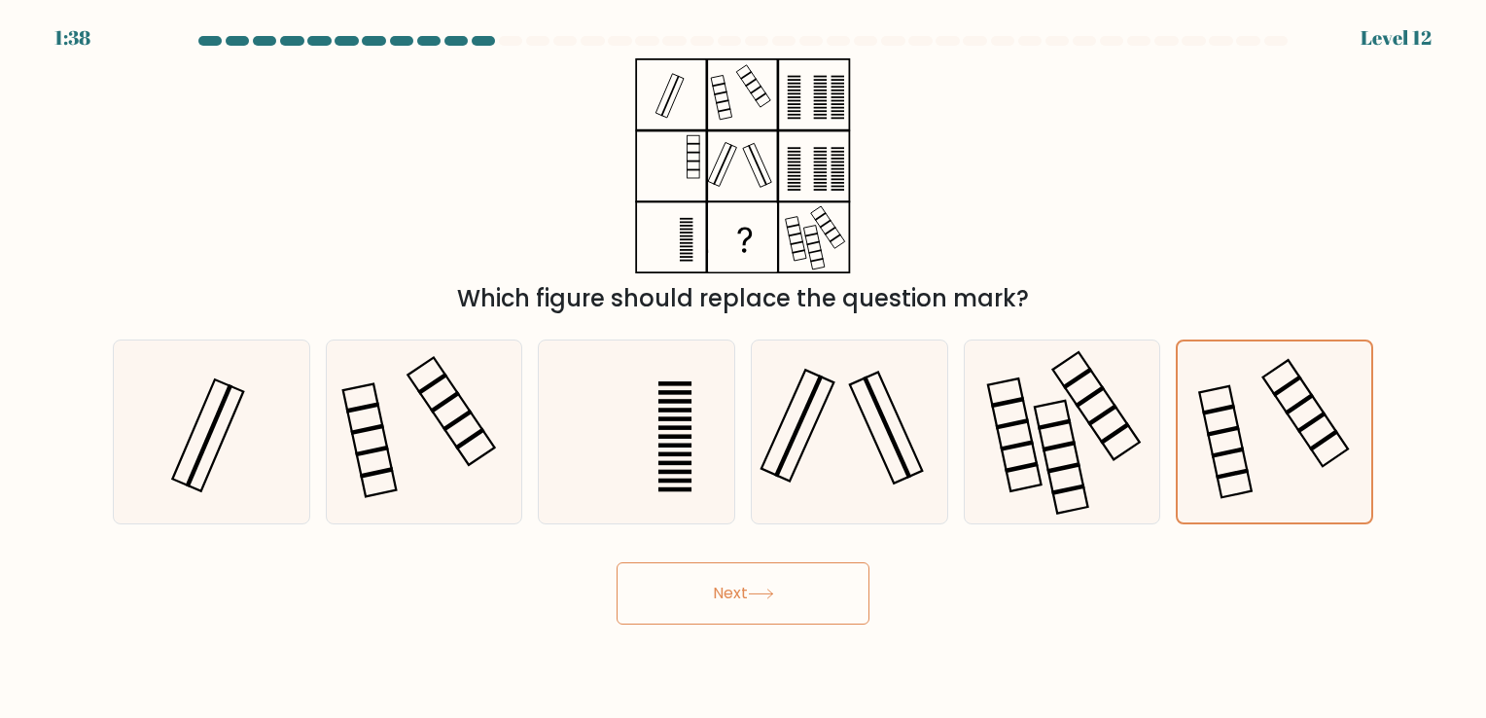
click at [1241, 613] on div "Next" at bounding box center [742, 585] width 1283 height 77
click at [900, 485] on icon at bounding box center [849, 431] width 182 height 182
click at [744, 368] on input "d." at bounding box center [743, 364] width 1 height 10
radio input "true"
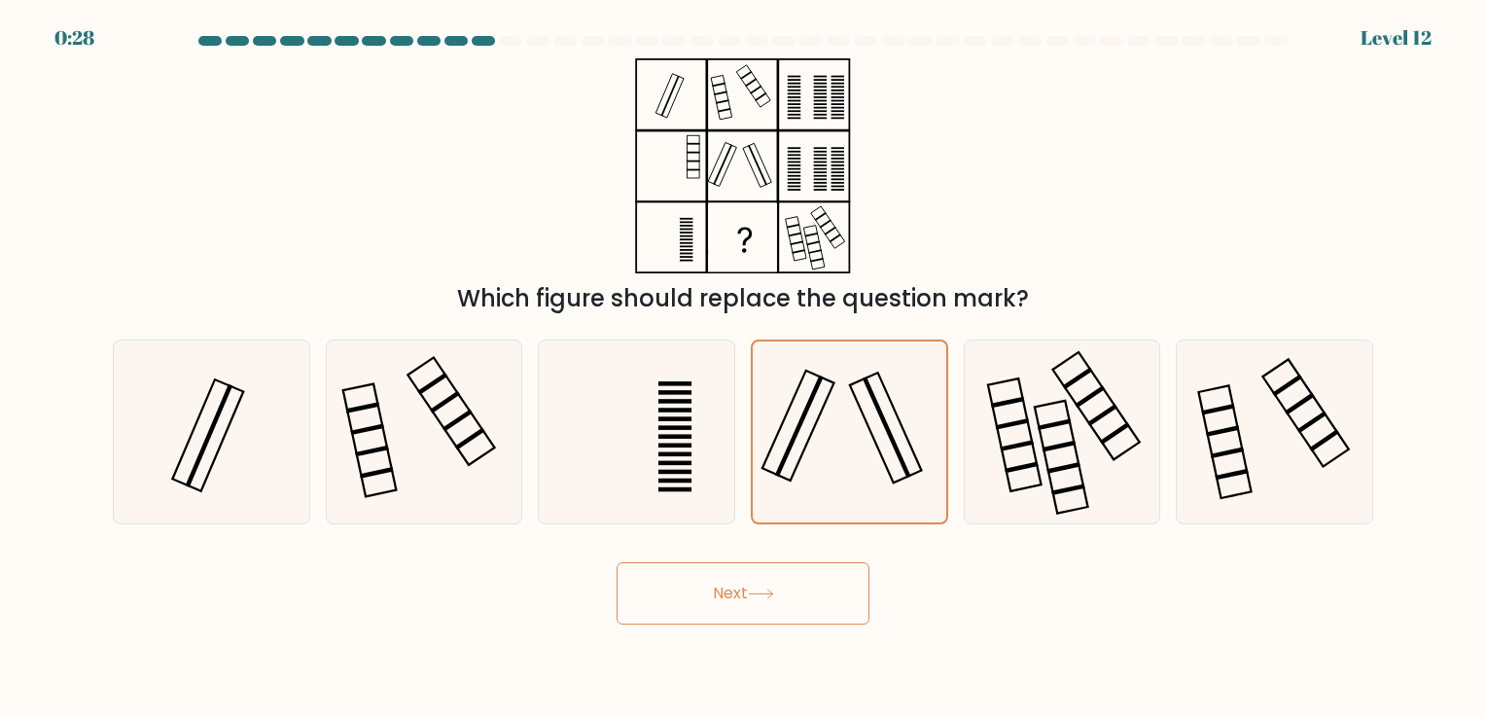
click at [828, 613] on button "Next" at bounding box center [742, 593] width 253 height 62
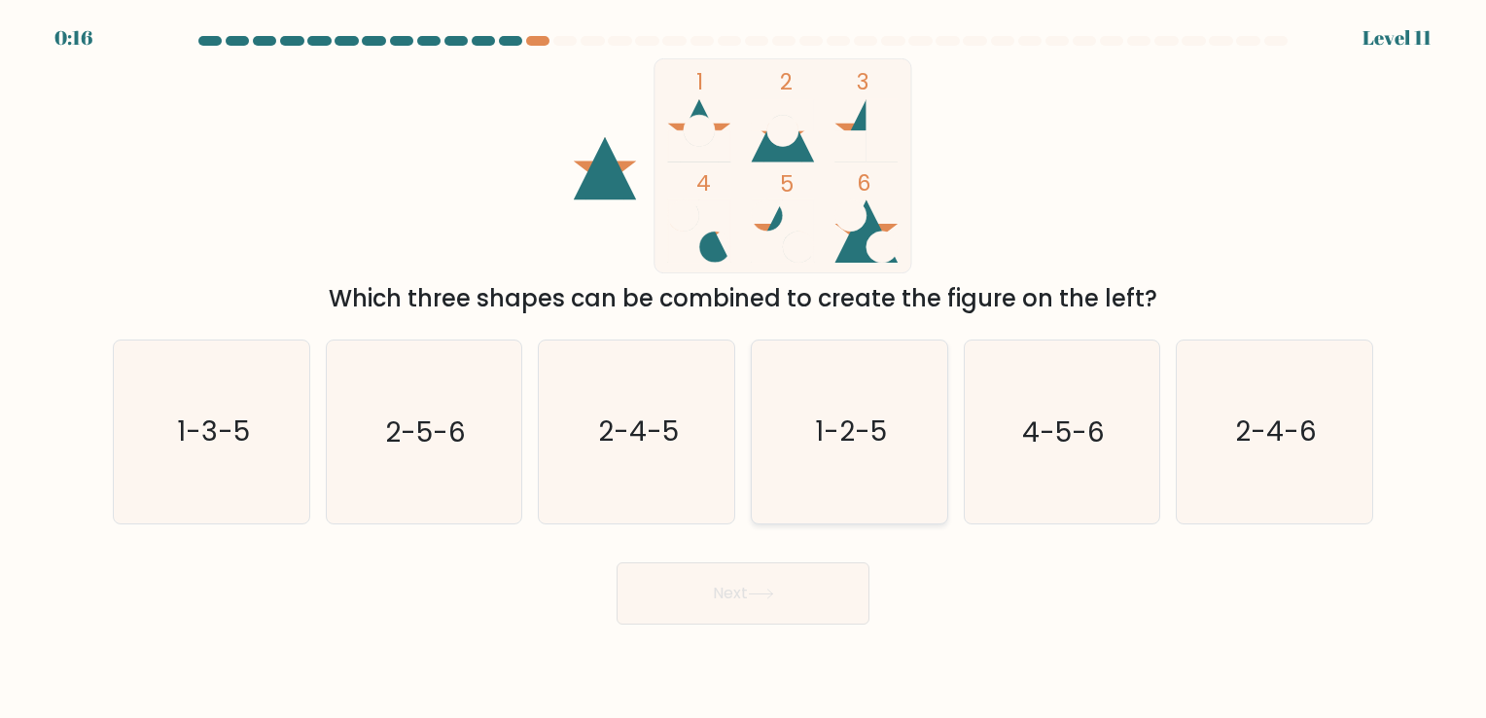
click at [870, 376] on icon "1-2-5" at bounding box center [849, 431] width 182 height 182
click at [744, 368] on input "d. 1-2-5" at bounding box center [743, 364] width 1 height 10
radio input "true"
click at [800, 585] on button "Next" at bounding box center [742, 593] width 253 height 62
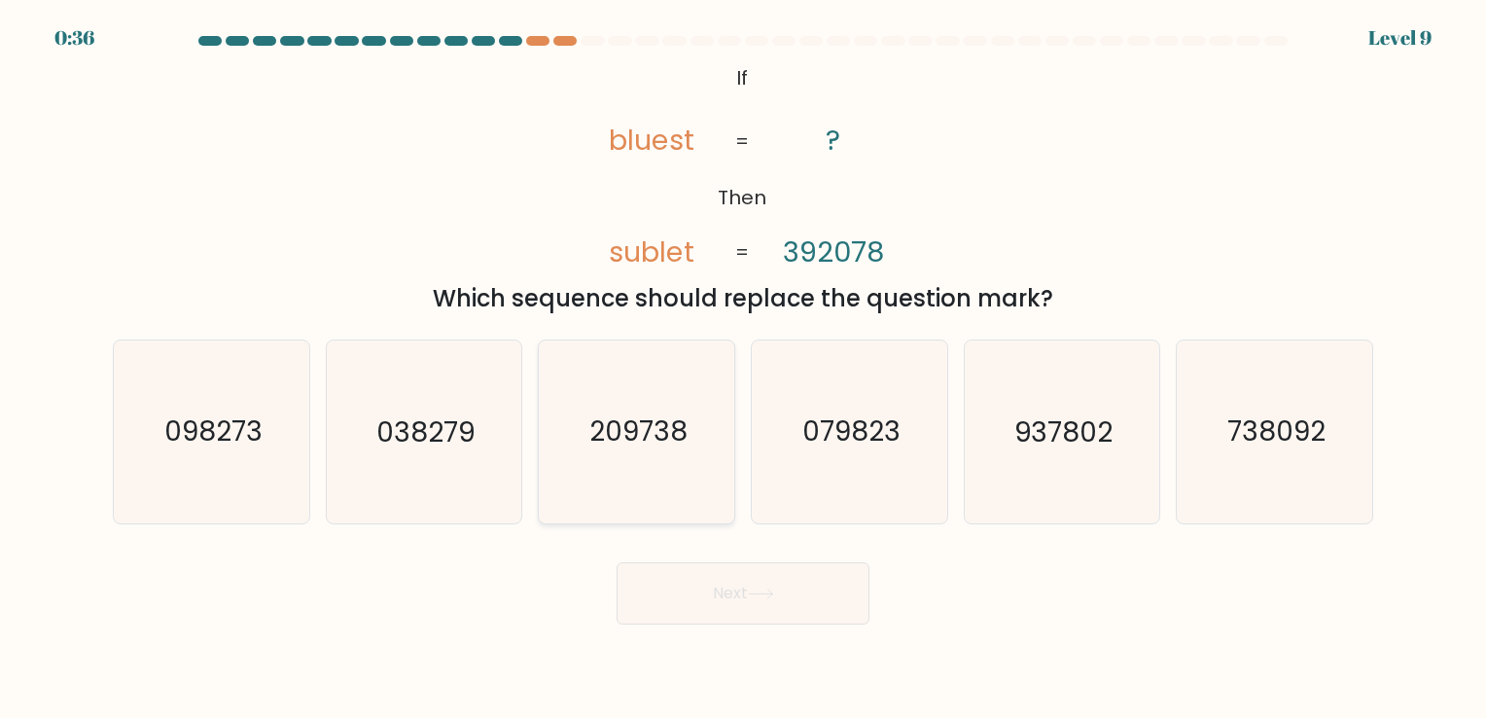
click at [688, 464] on icon "209738" at bounding box center [636, 431] width 182 height 182
click at [743, 368] on input "c. 209738" at bounding box center [743, 364] width 1 height 10
radio input "true"
click at [834, 605] on button "Next" at bounding box center [742, 593] width 253 height 62
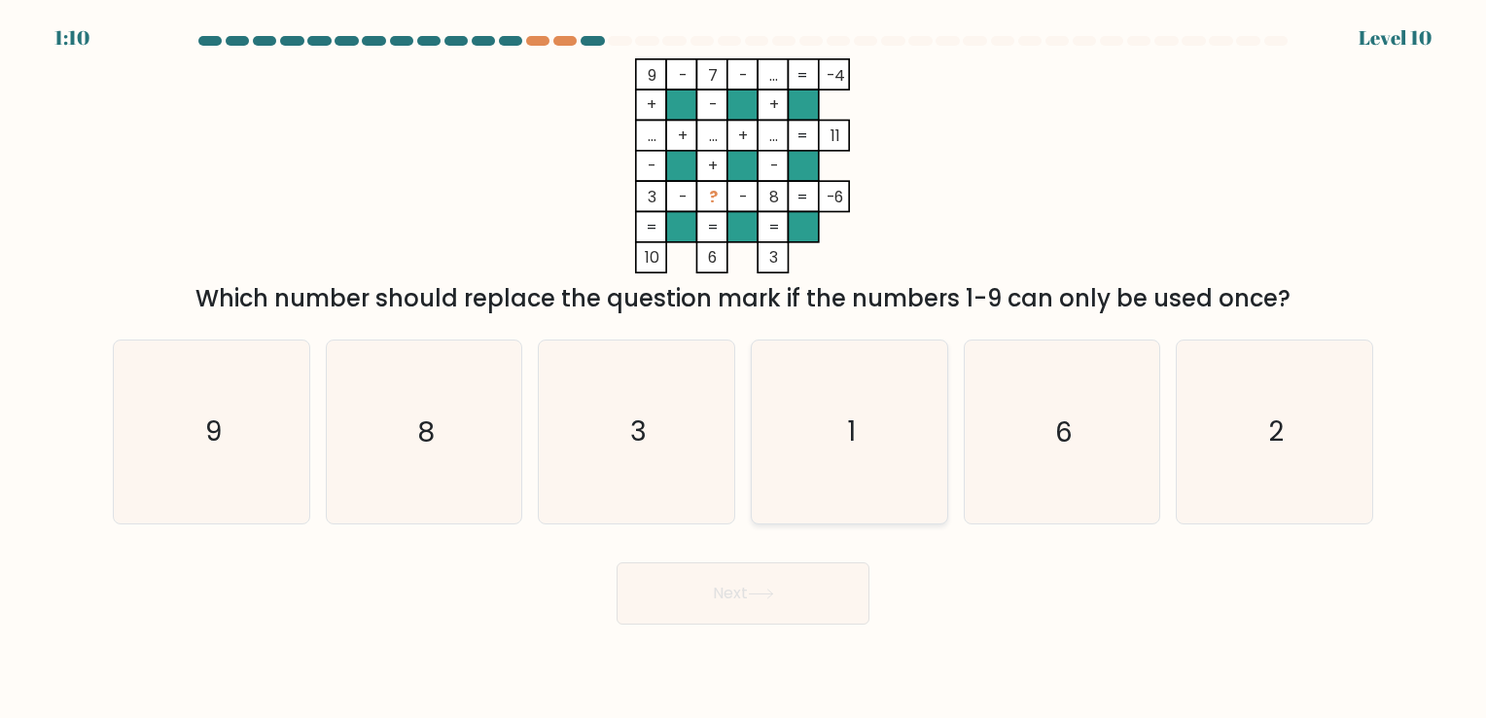
click at [834, 484] on icon "1" at bounding box center [849, 431] width 182 height 182
click at [744, 368] on input "d. 1" at bounding box center [743, 364] width 1 height 10
radio input "true"
click at [835, 602] on button "Next" at bounding box center [742, 593] width 253 height 62
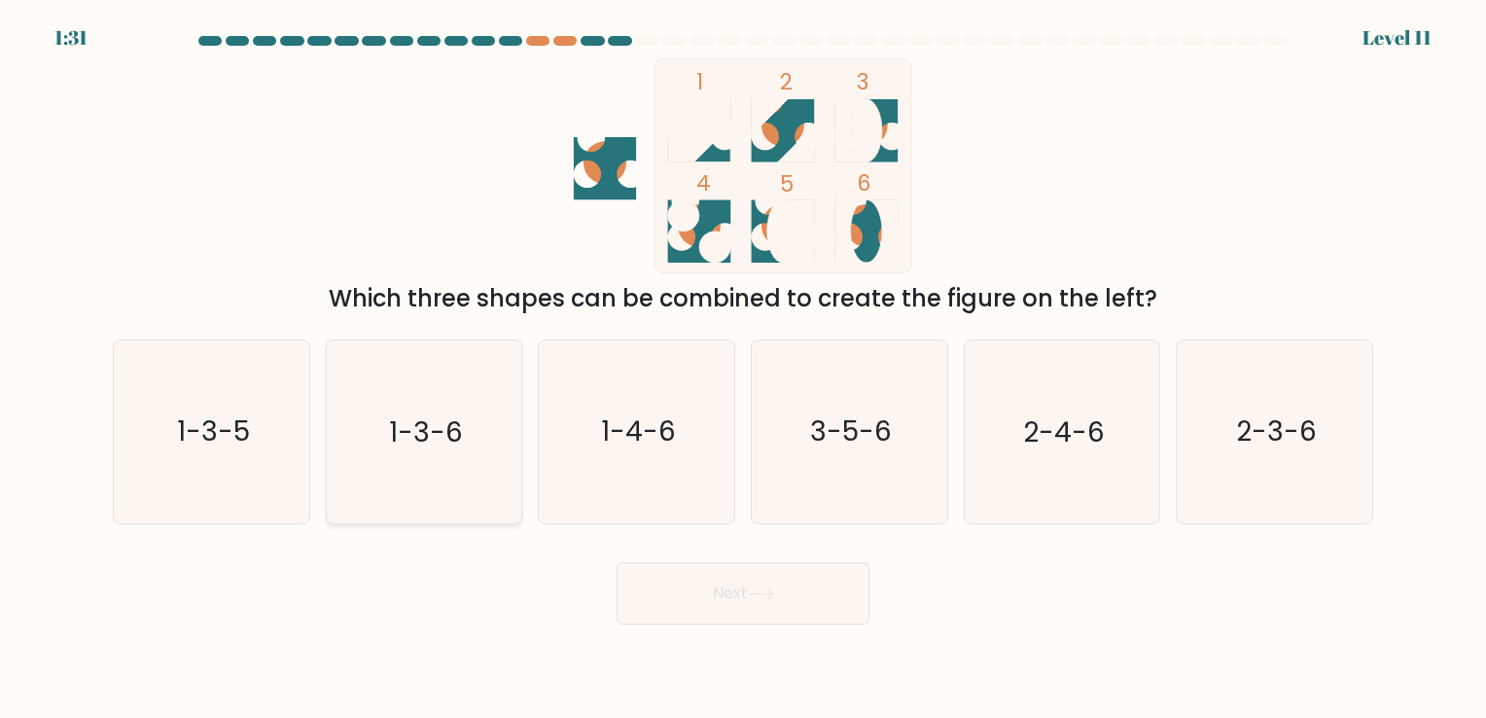
click at [453, 380] on icon "1-3-6" at bounding box center [424, 431] width 182 height 182
click at [743, 368] on input "b. 1-3-6" at bounding box center [743, 364] width 1 height 10
radio input "true"
click at [914, 475] on icon "3-5-6" at bounding box center [849, 431] width 182 height 182
click at [744, 368] on input "d. 3-5-6" at bounding box center [743, 364] width 1 height 10
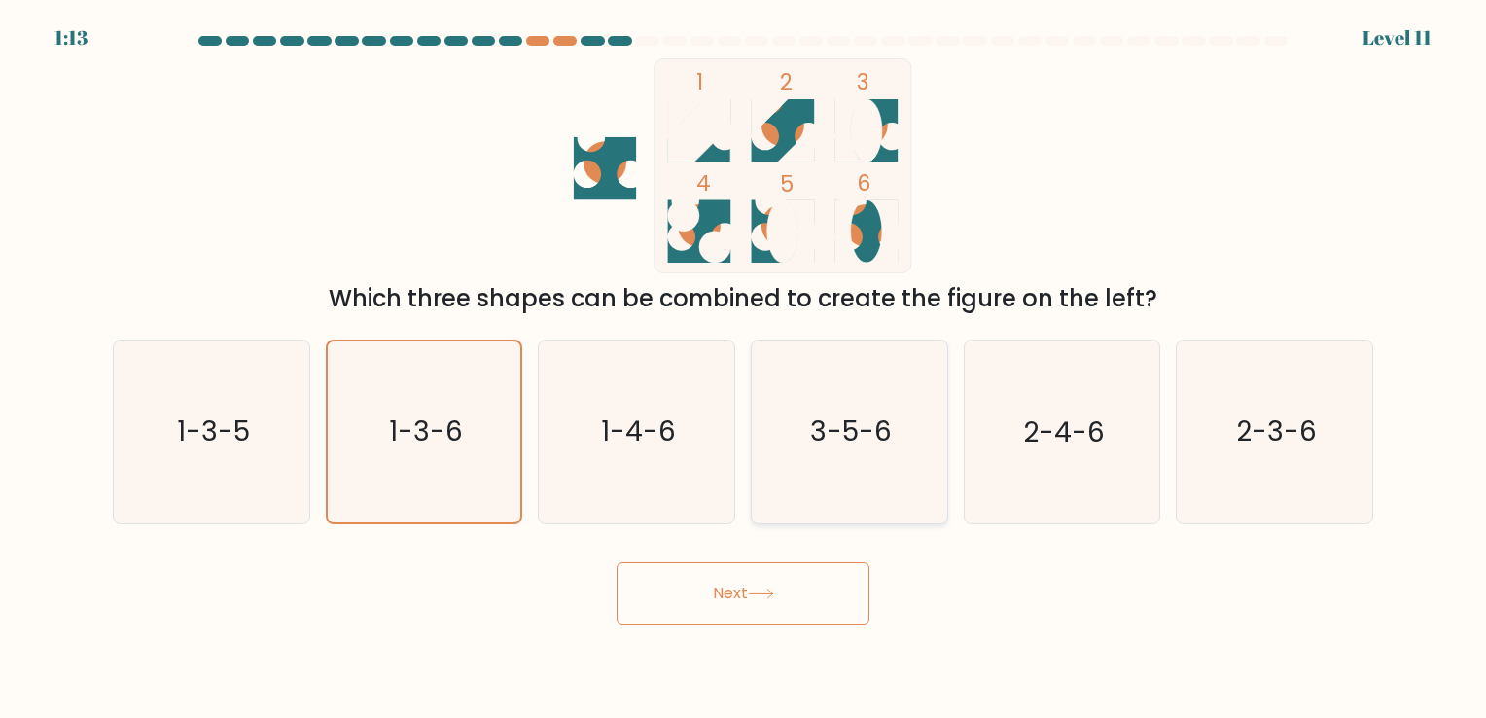
radio input "true"
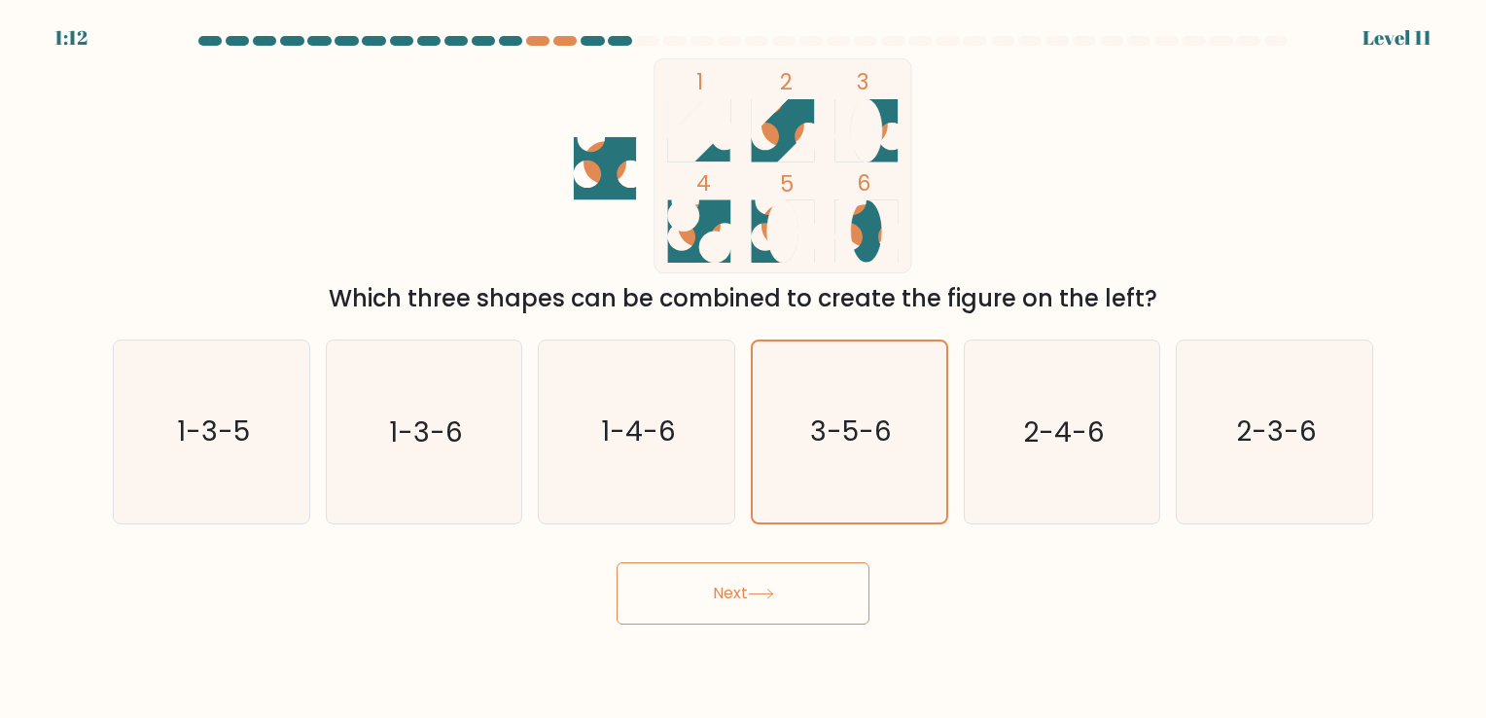
click at [827, 604] on button "Next" at bounding box center [742, 593] width 253 height 62
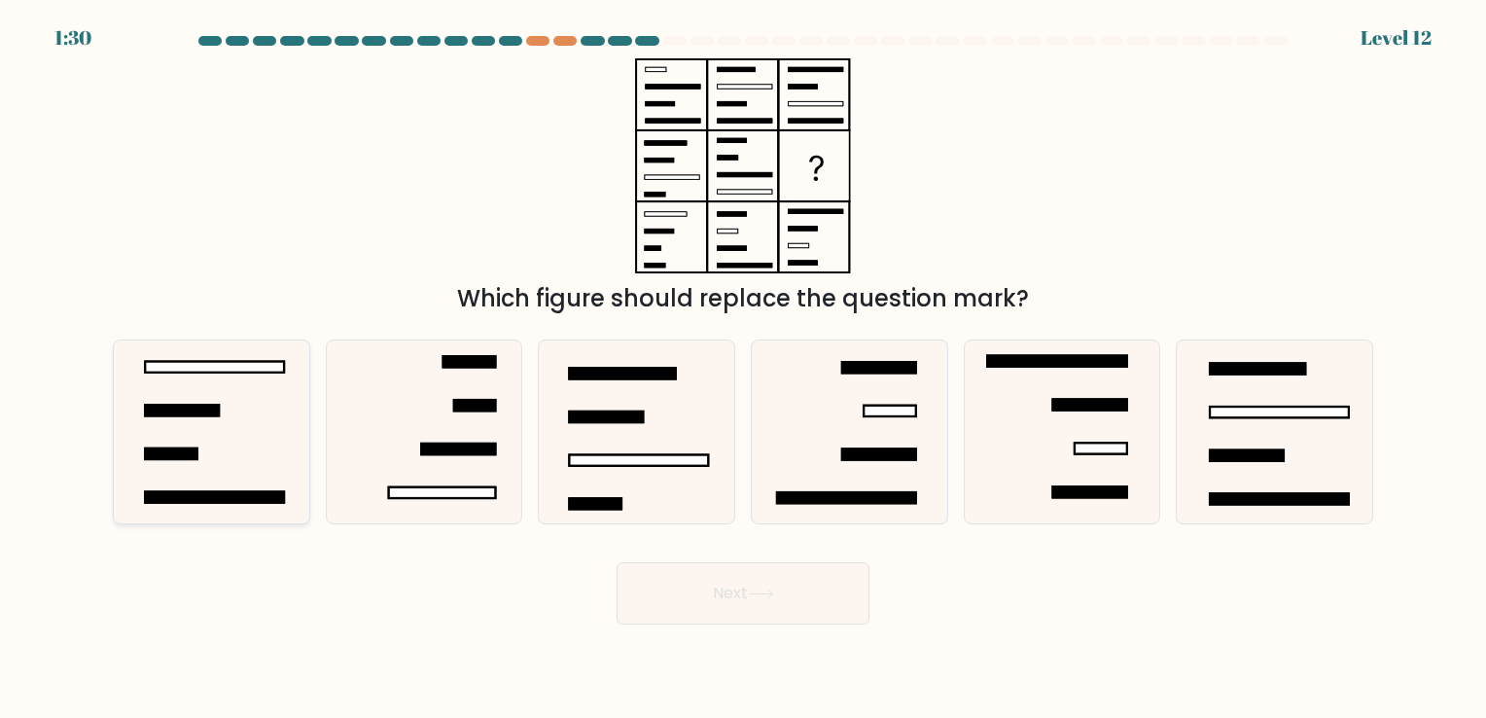
click at [177, 374] on icon at bounding box center [212, 431] width 182 height 182
click at [743, 368] on input "a." at bounding box center [743, 364] width 1 height 10
radio input "true"
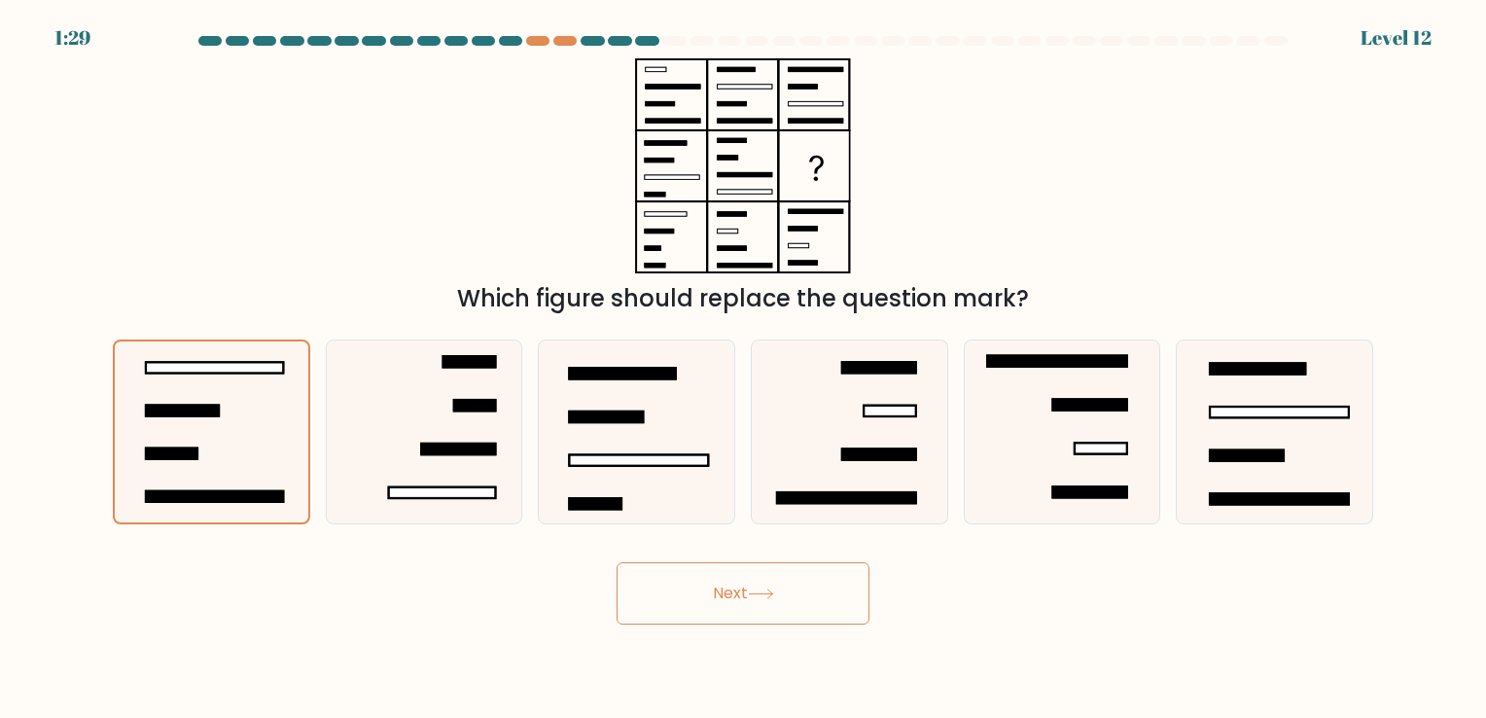
click at [677, 582] on button "Next" at bounding box center [742, 593] width 253 height 62
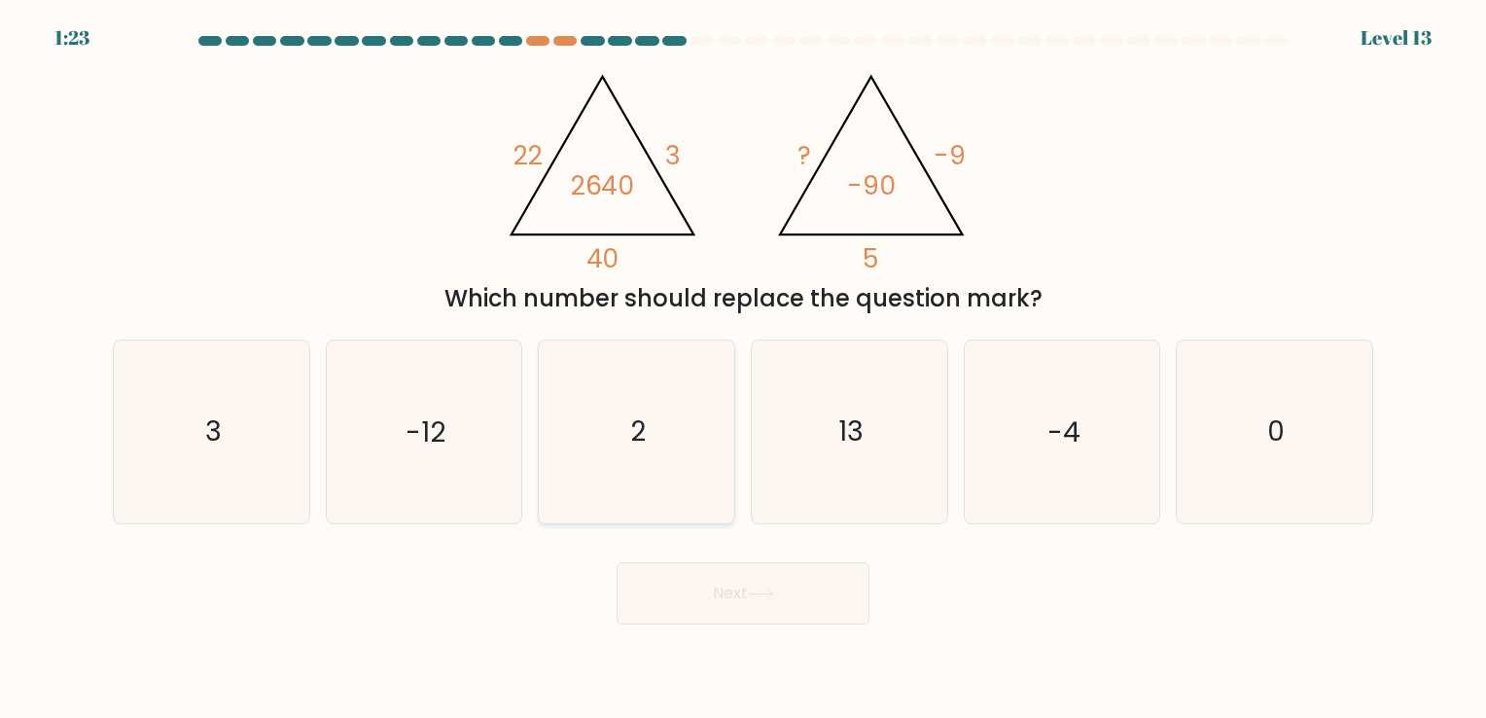
click at [679, 455] on icon "2" at bounding box center [636, 431] width 182 height 182
click at [743, 368] on input "c. 2" at bounding box center [743, 364] width 1 height 10
radio input "true"
click at [767, 578] on button "Next" at bounding box center [742, 593] width 253 height 62
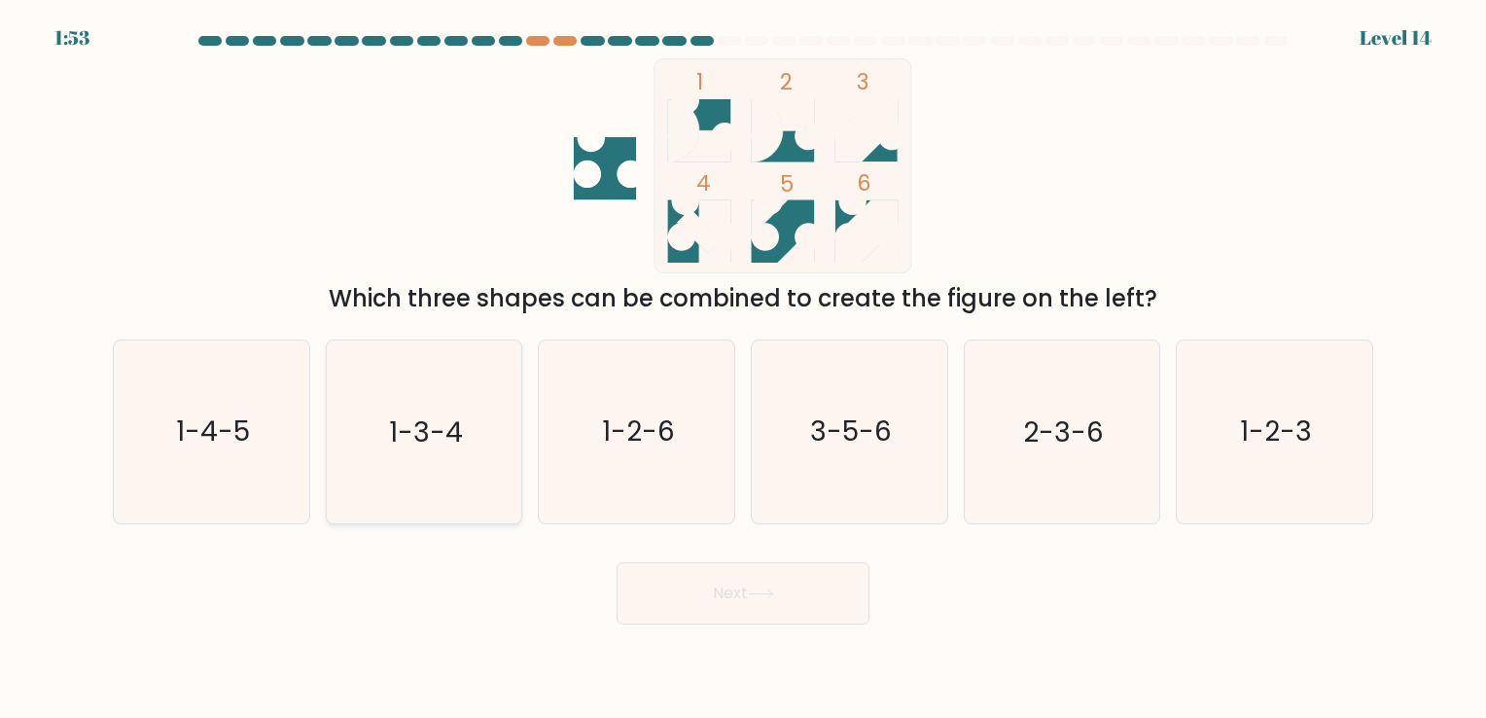
click at [386, 367] on icon "1-3-4" at bounding box center [424, 431] width 182 height 182
click at [743, 367] on input "b. 1-3-4" at bounding box center [743, 364] width 1 height 10
radio input "true"
click at [682, 593] on button "Next" at bounding box center [742, 593] width 253 height 62
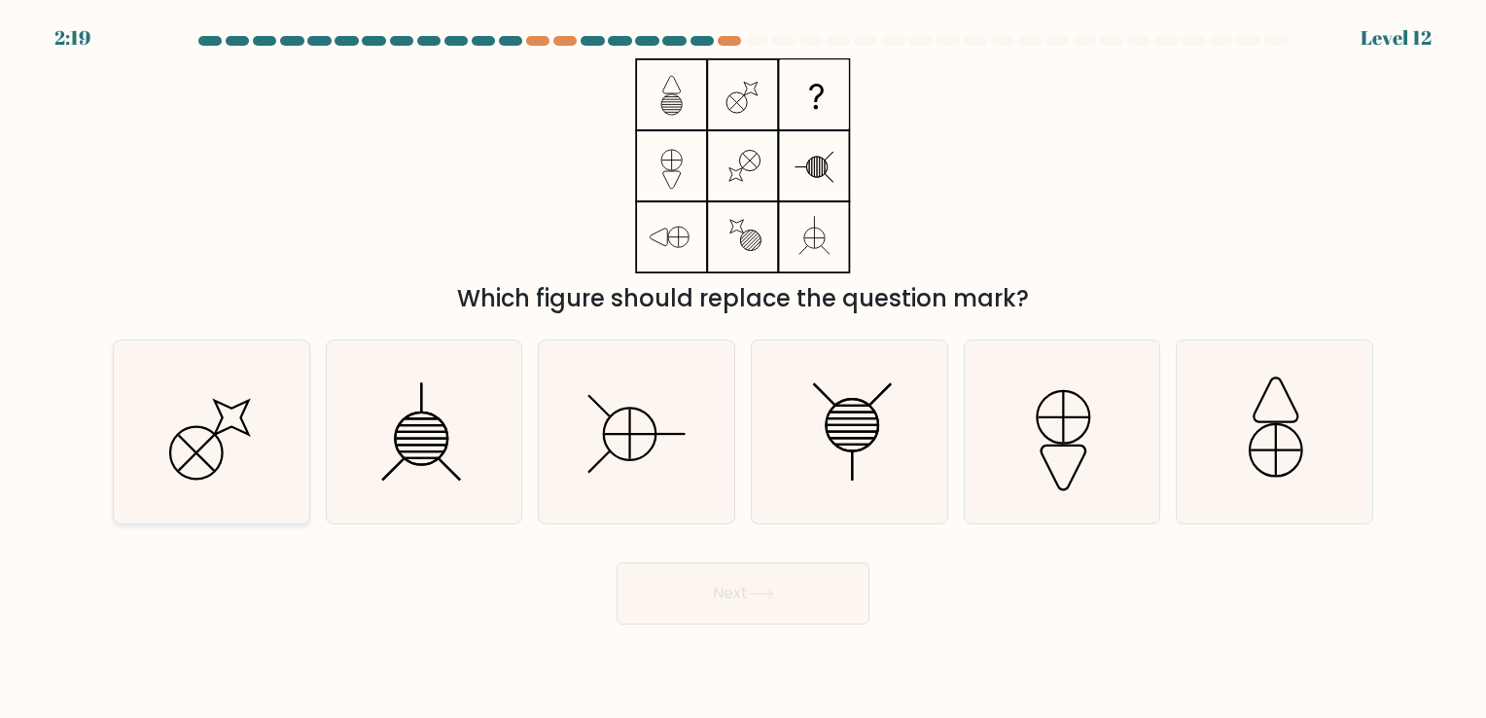
click at [277, 461] on icon at bounding box center [212, 431] width 182 height 182
click at [743, 368] on input "a." at bounding box center [743, 364] width 1 height 10
radio input "true"
click at [595, 425] on icon at bounding box center [636, 431] width 182 height 182
click at [743, 368] on input "c." at bounding box center [743, 364] width 1 height 10
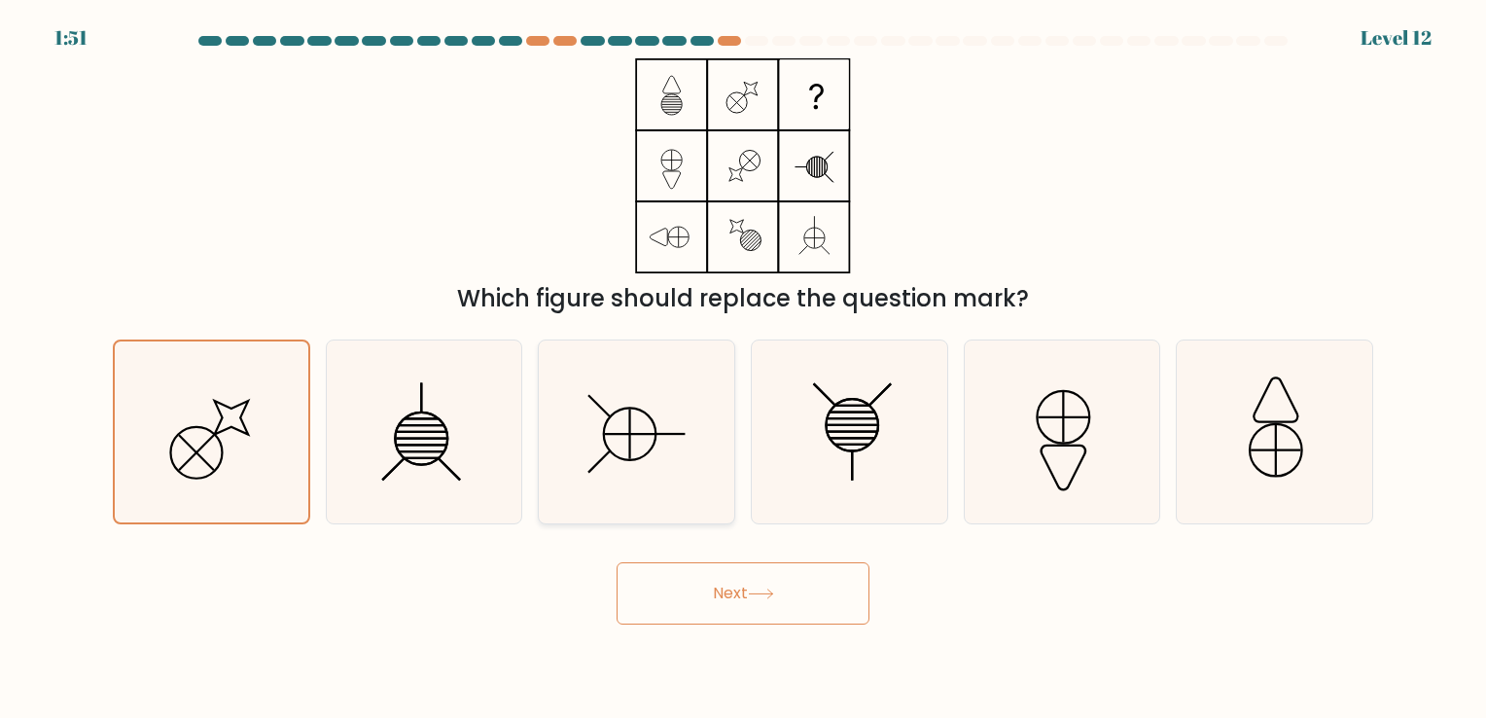
radio input "true"
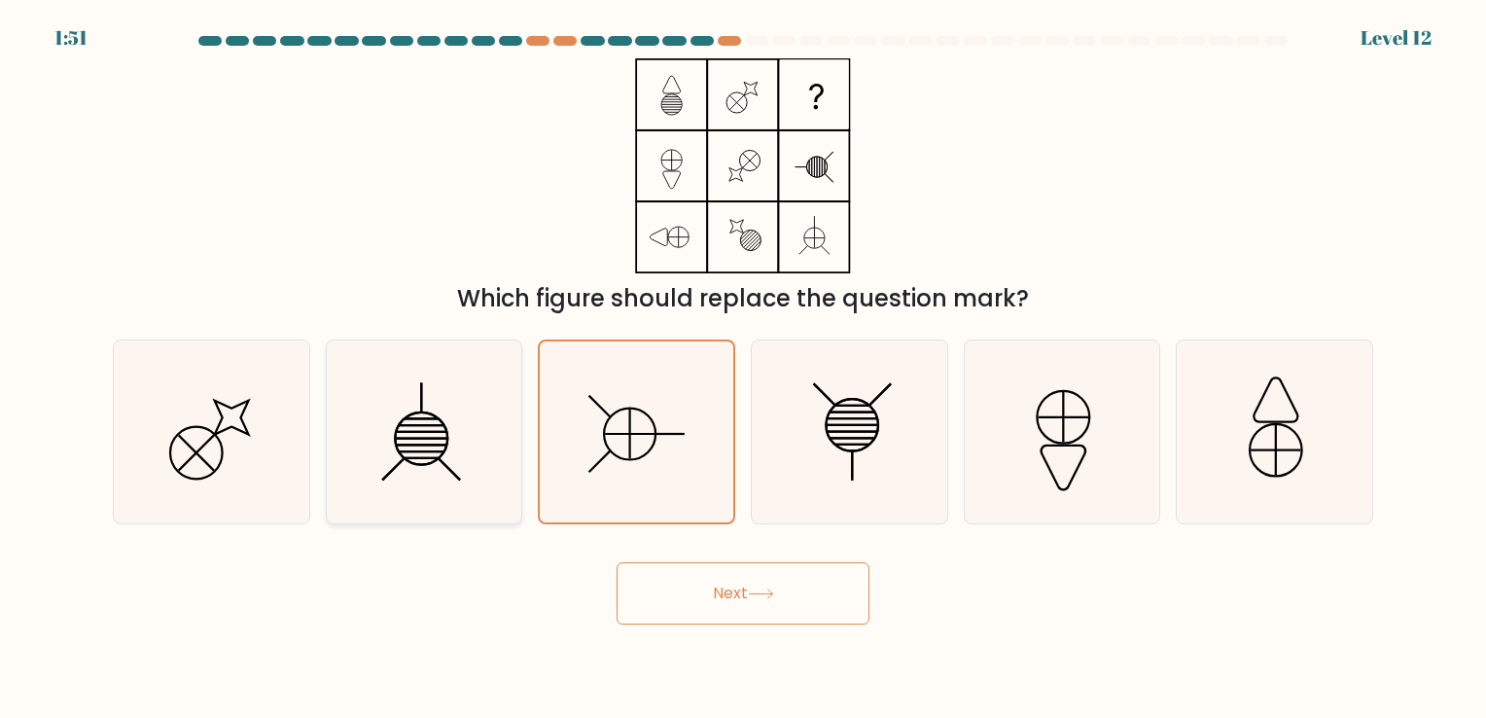
click at [470, 417] on icon at bounding box center [424, 431] width 182 height 182
click at [743, 368] on input "b." at bounding box center [743, 364] width 1 height 10
radio input "true"
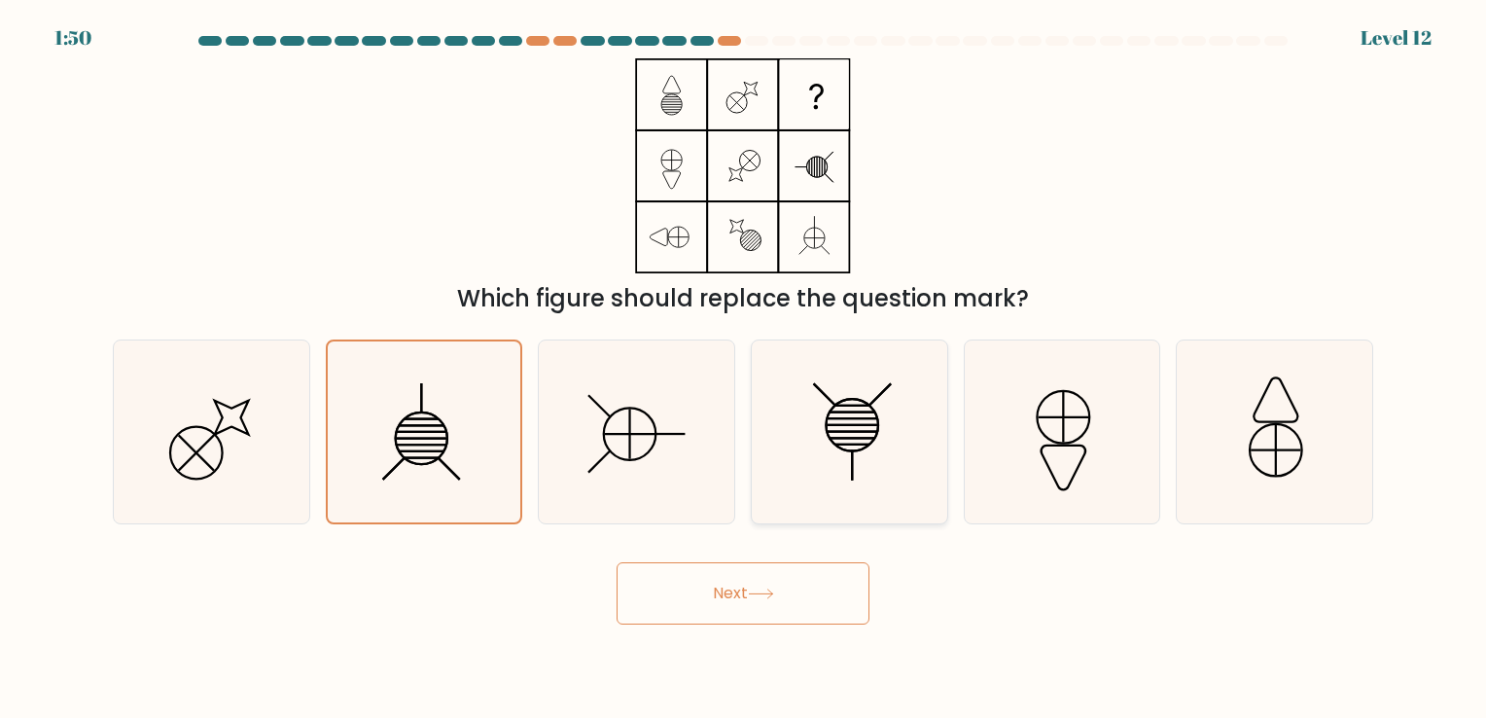
click at [810, 433] on icon at bounding box center [849, 431] width 182 height 182
click at [744, 368] on input "d." at bounding box center [743, 364] width 1 height 10
radio input "true"
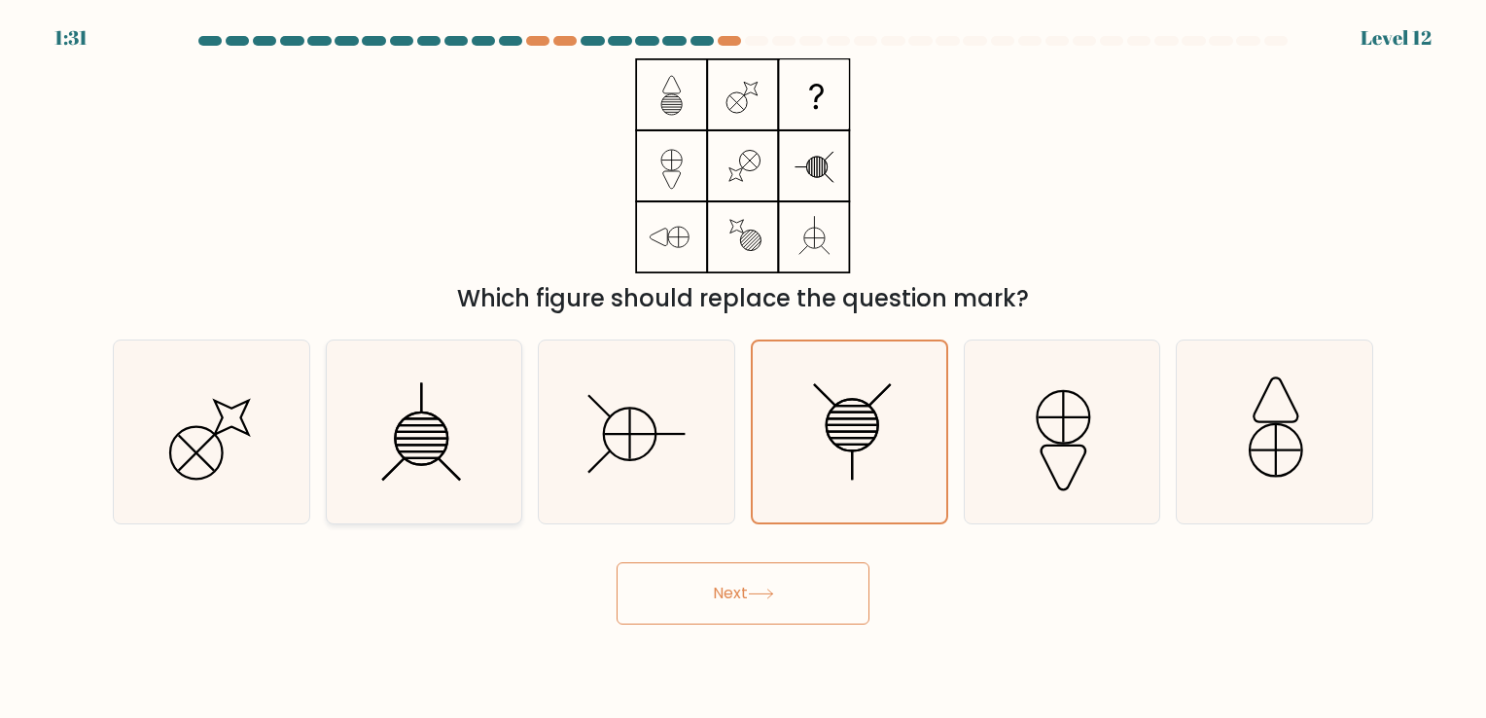
click at [476, 485] on icon at bounding box center [424, 431] width 182 height 182
click at [743, 368] on input "b." at bounding box center [743, 364] width 1 height 10
radio input "true"
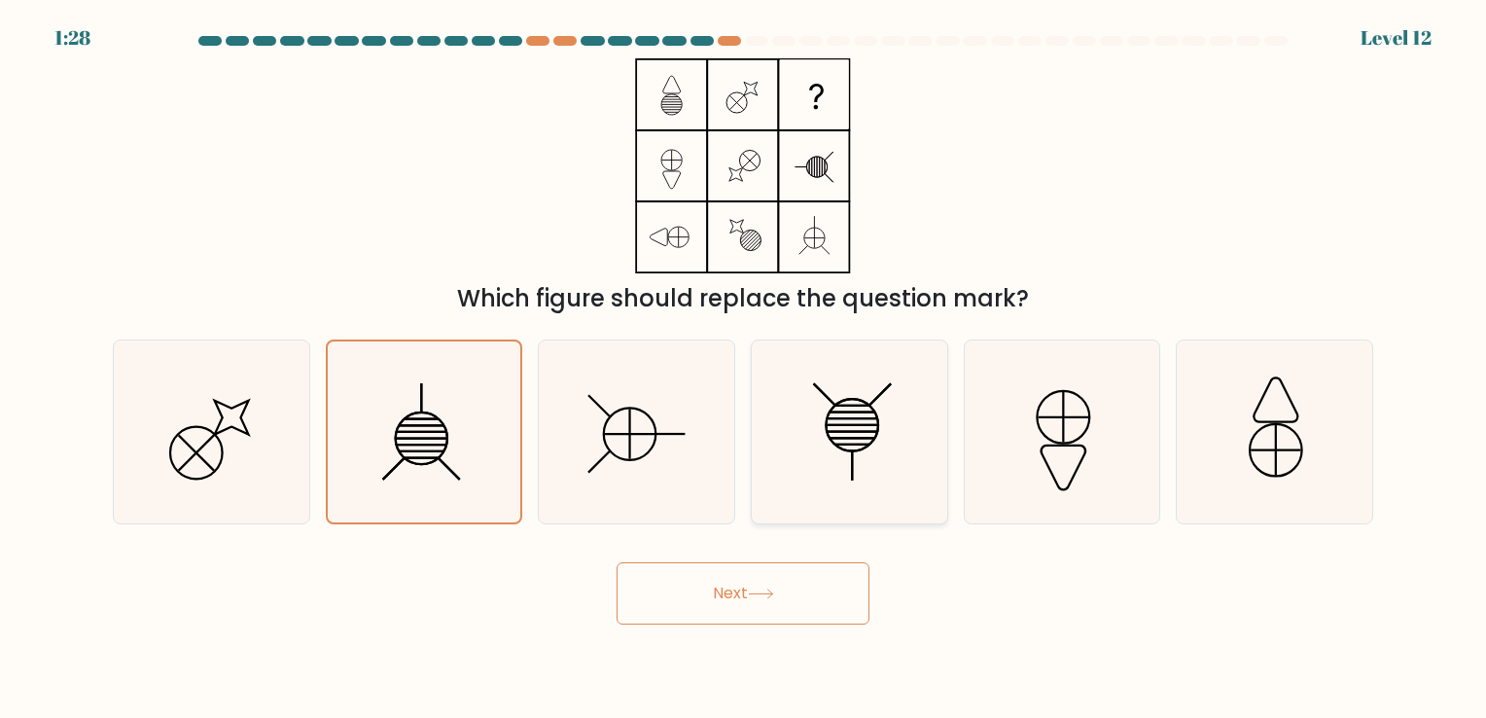
click at [826, 443] on icon at bounding box center [849, 431] width 182 height 182
click at [744, 368] on input "d." at bounding box center [743, 364] width 1 height 10
radio input "true"
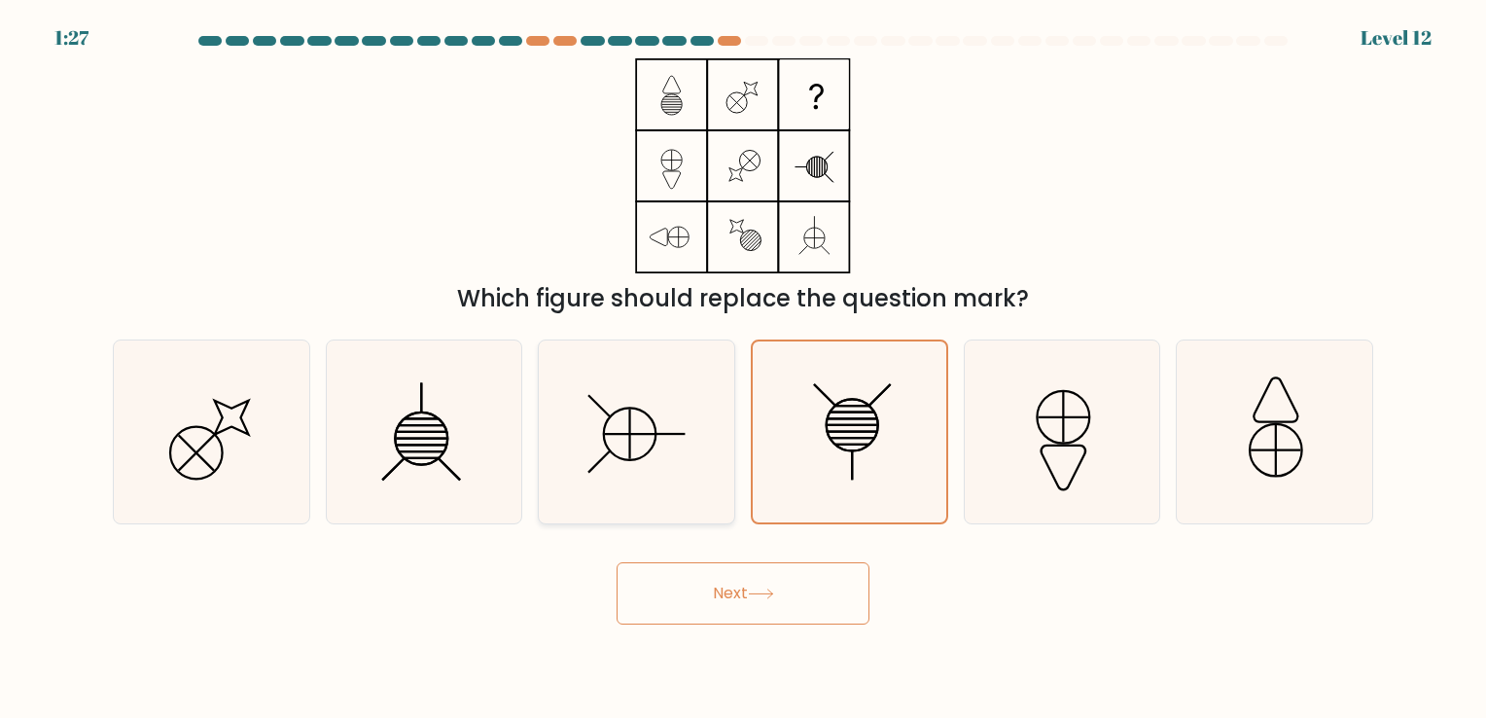
click at [707, 449] on icon at bounding box center [636, 431] width 182 height 182
click at [743, 368] on input "c." at bounding box center [743, 364] width 1 height 10
radio input "true"
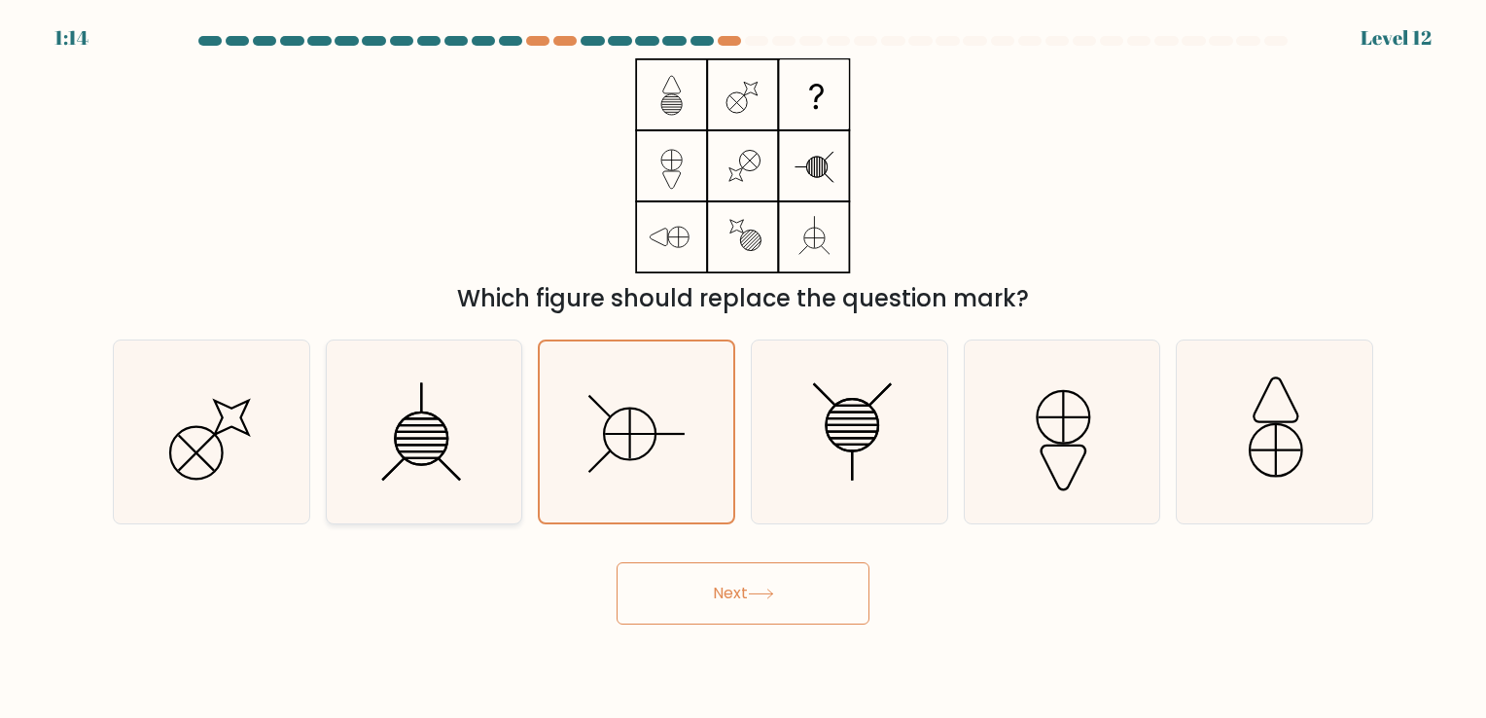
click at [447, 442] on icon at bounding box center [421, 438] width 53 height 53
click at [743, 368] on input "b." at bounding box center [743, 364] width 1 height 10
radio input "true"
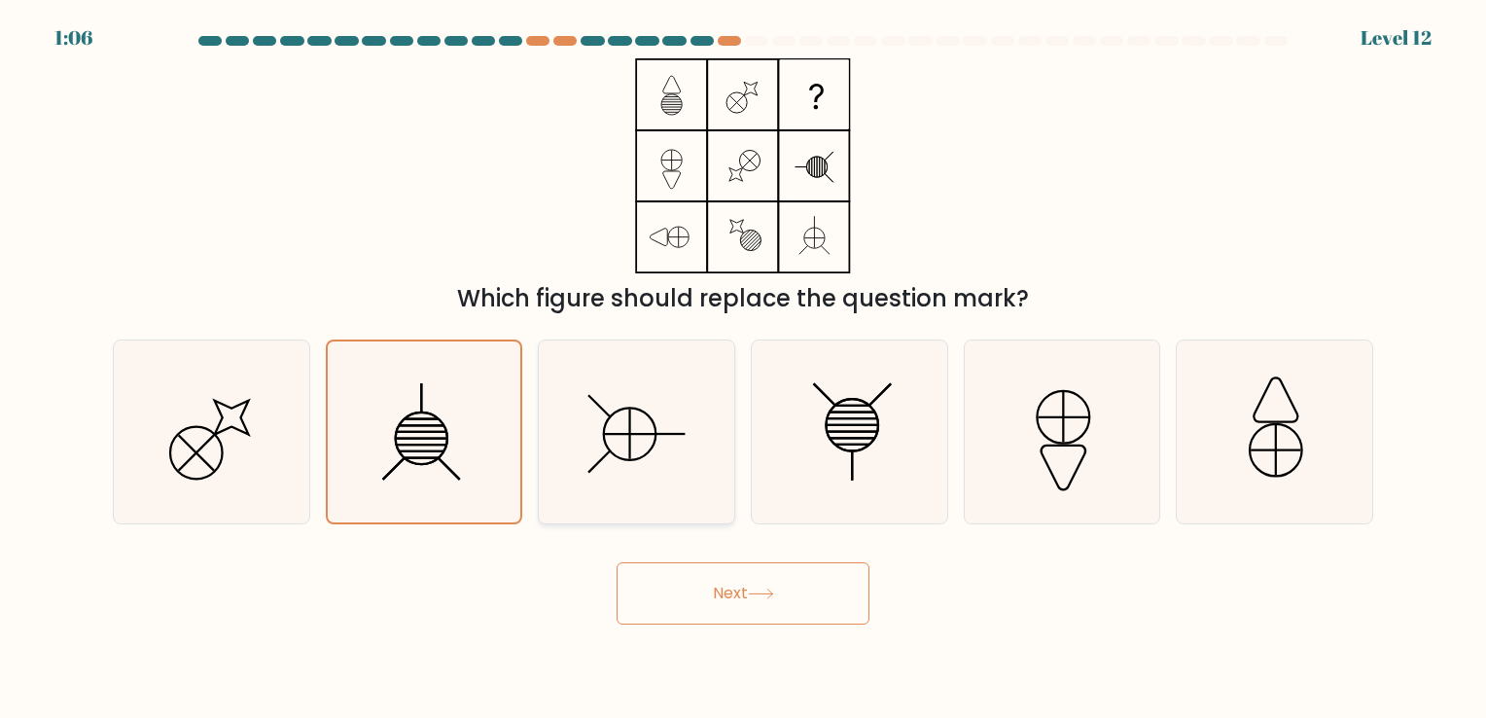
click at [670, 446] on icon at bounding box center [636, 431] width 182 height 182
click at [743, 368] on input "c." at bounding box center [743, 364] width 1 height 10
radio input "true"
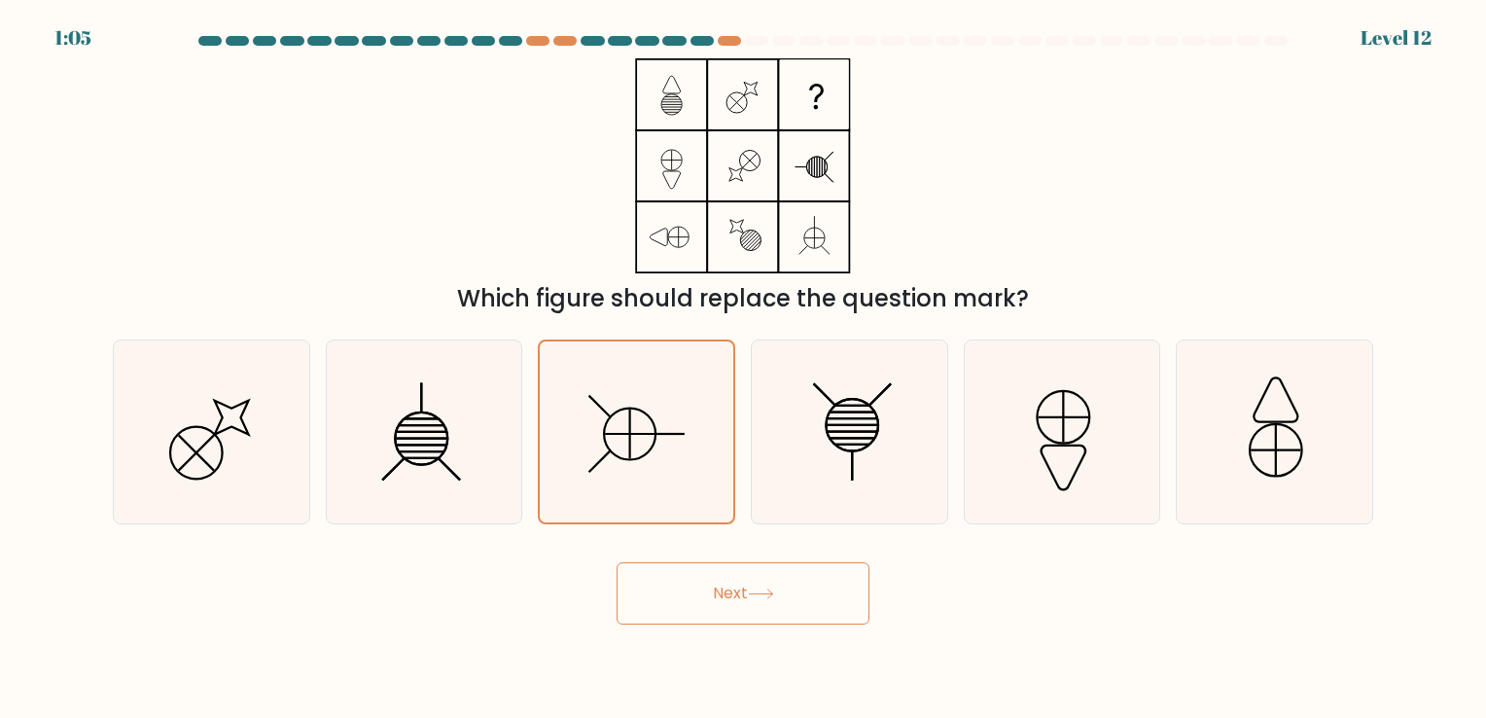
click at [764, 587] on button "Next" at bounding box center [742, 593] width 253 height 62
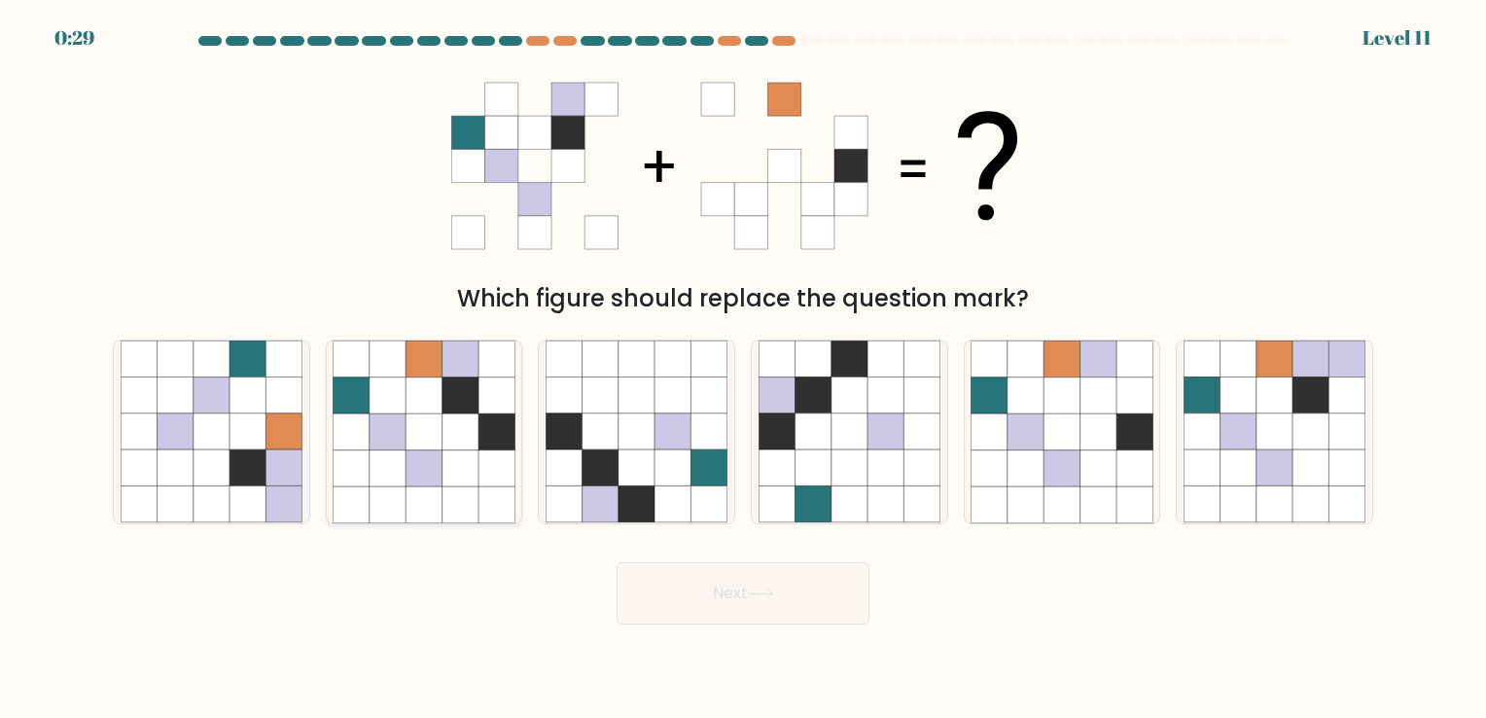
click at [469, 462] on icon at bounding box center [460, 468] width 36 height 36
click at [743, 368] on input "b." at bounding box center [743, 364] width 1 height 10
radio input "true"
click at [761, 585] on button "Next" at bounding box center [742, 593] width 253 height 62
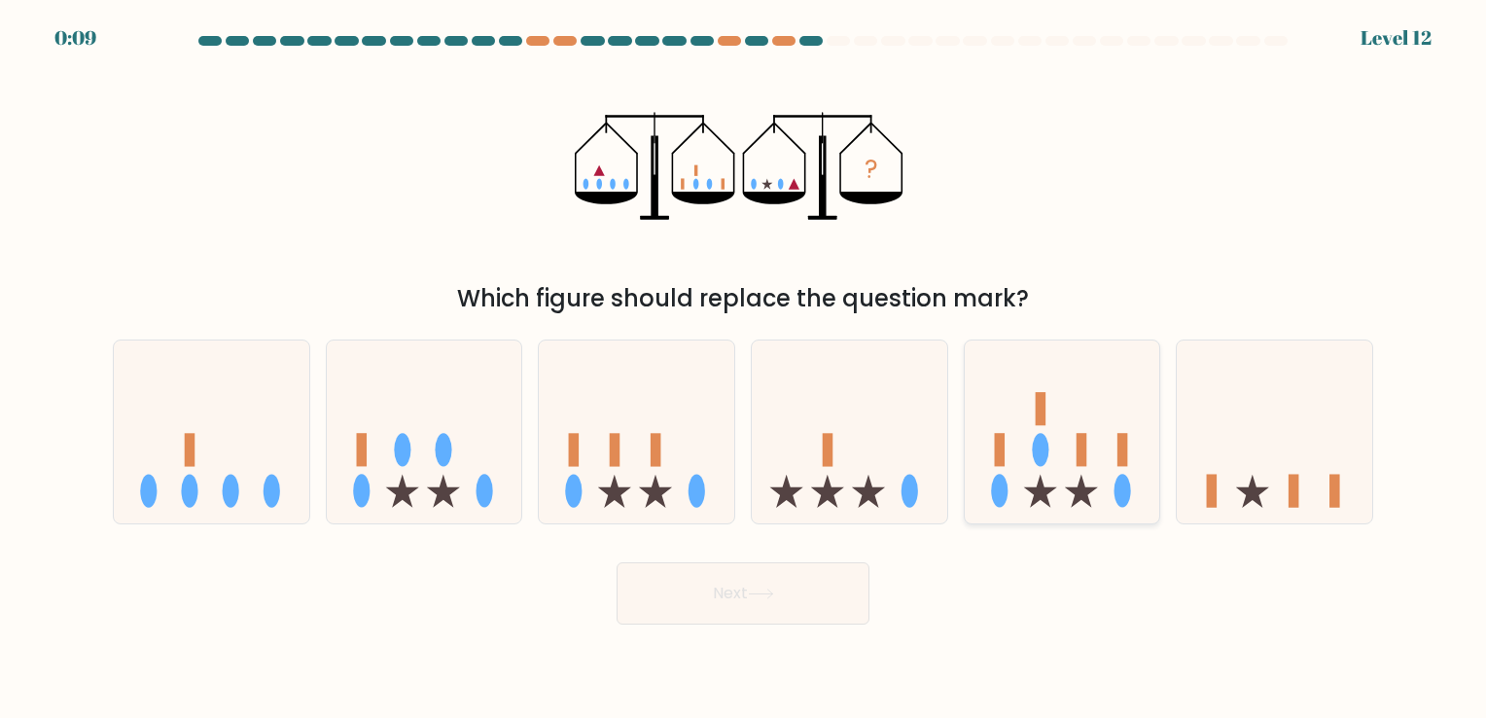
click at [1046, 421] on icon at bounding box center [1061, 431] width 195 height 161
click at [744, 368] on input "e." at bounding box center [743, 364] width 1 height 10
radio input "true"
click at [770, 590] on icon at bounding box center [761, 593] width 26 height 11
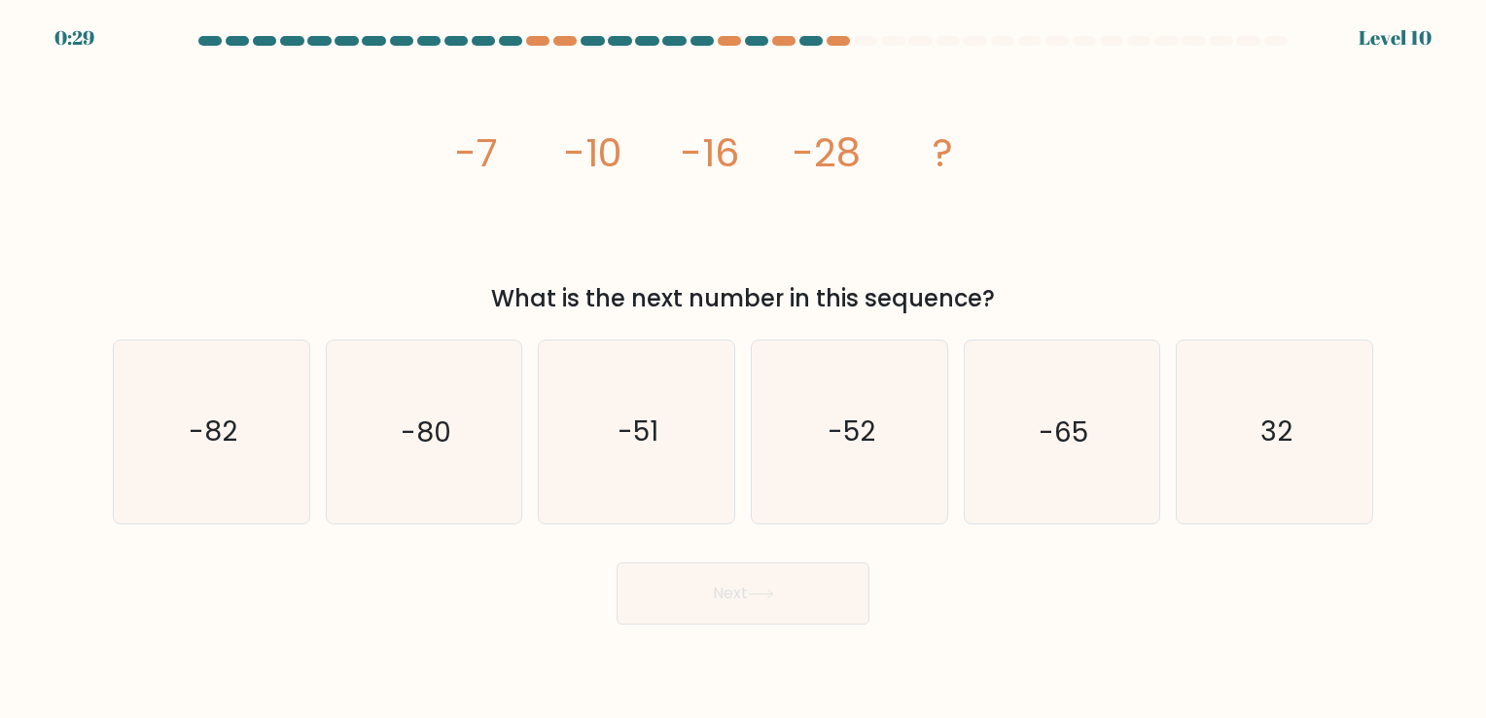
click at [793, 566] on button "Next" at bounding box center [742, 593] width 253 height 62
click at [843, 481] on icon "-52" at bounding box center [849, 431] width 182 height 182
click at [744, 368] on input "d. -52" at bounding box center [743, 364] width 1 height 10
radio input "true"
click at [801, 580] on button "Next" at bounding box center [742, 593] width 253 height 62
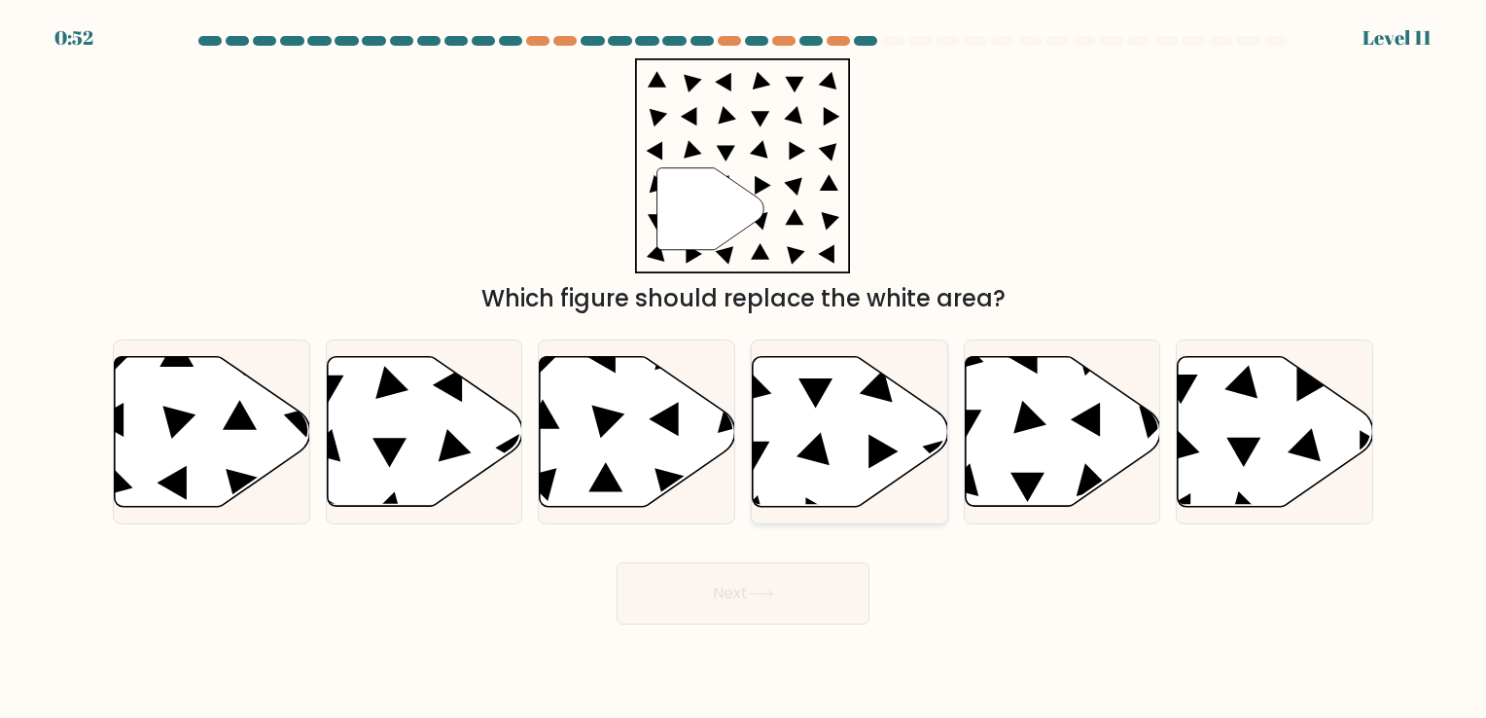
click at [839, 466] on icon at bounding box center [850, 431] width 195 height 150
click at [744, 368] on input "d." at bounding box center [743, 364] width 1 height 10
radio input "true"
click at [802, 585] on button "Next" at bounding box center [742, 593] width 253 height 62
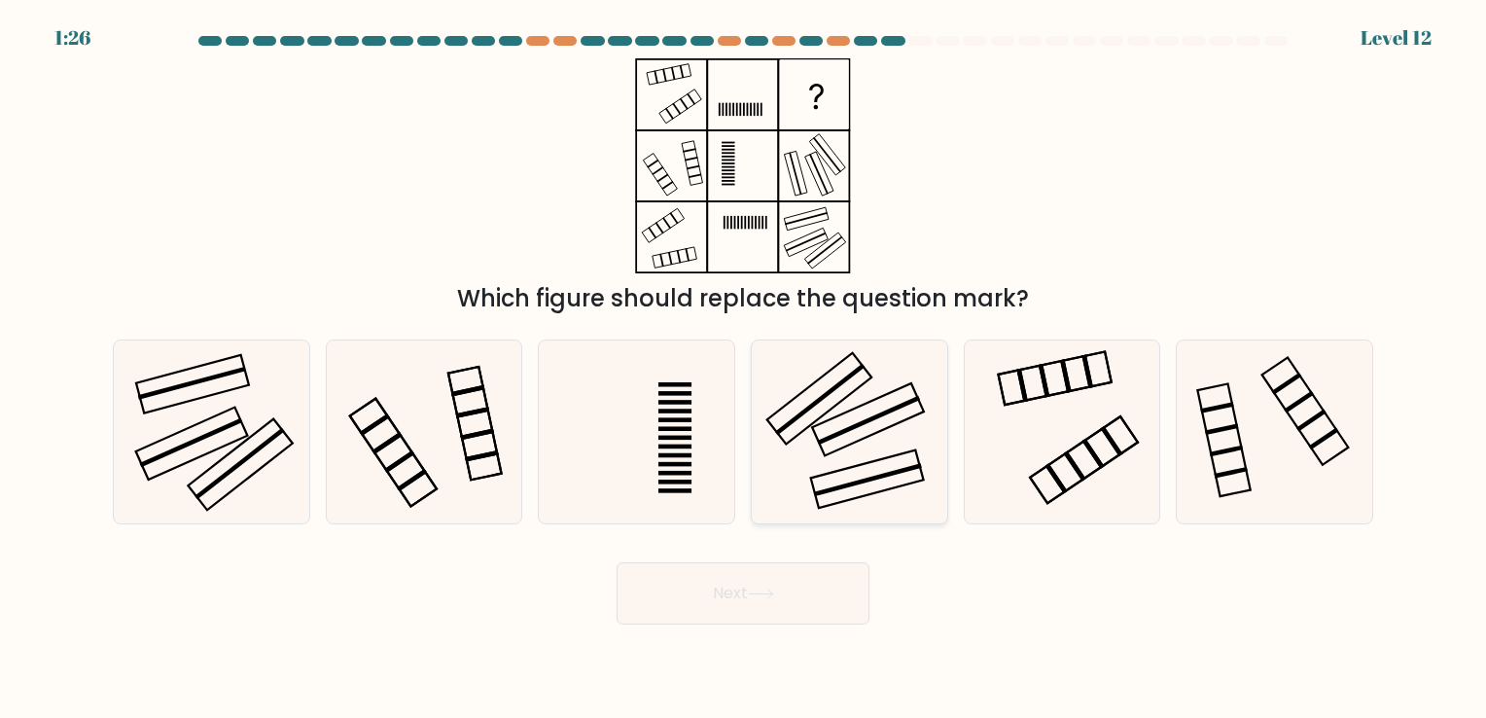
click at [877, 506] on icon at bounding box center [849, 431] width 182 height 182
click at [744, 368] on input "d." at bounding box center [743, 364] width 1 height 10
radio input "true"
click at [778, 585] on button "Next" at bounding box center [742, 593] width 253 height 62
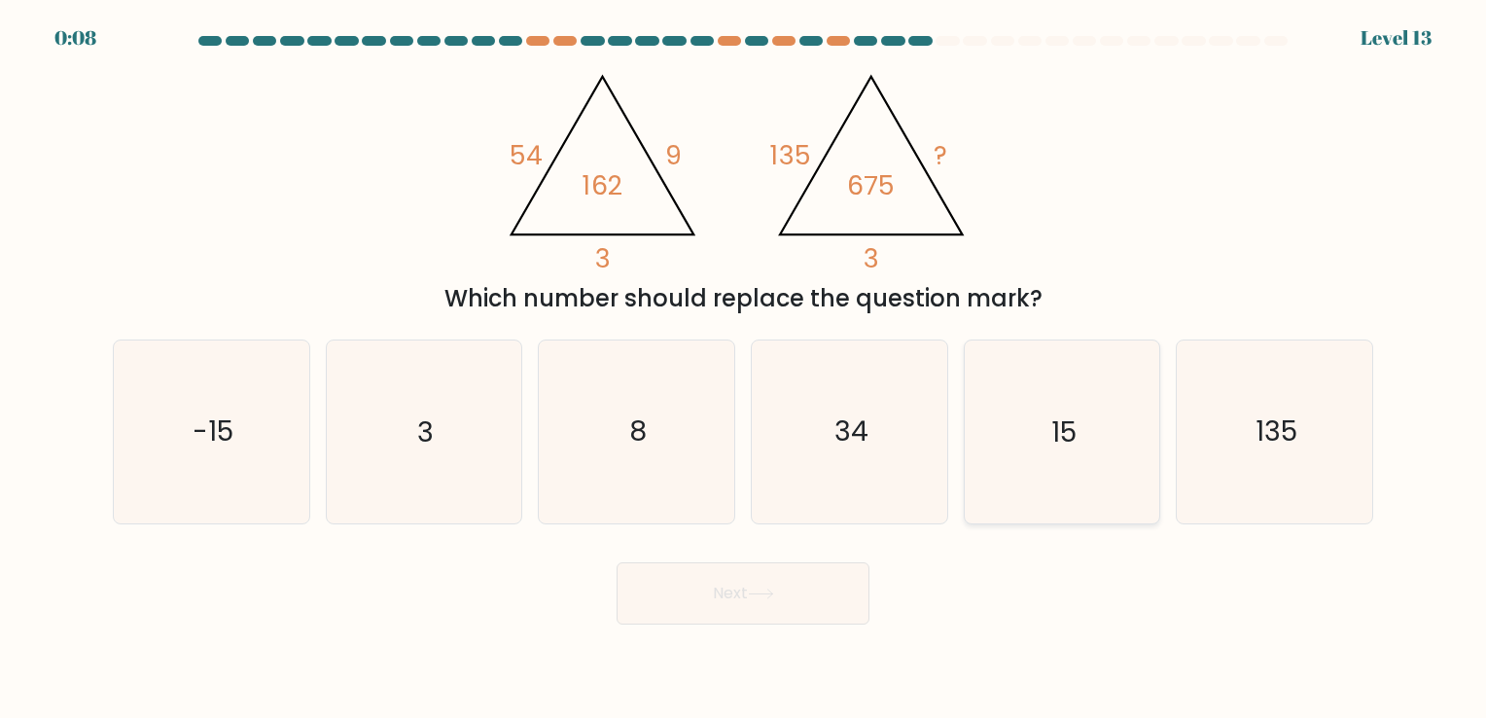
click at [1018, 505] on icon "15" at bounding box center [1061, 431] width 182 height 182
click at [744, 368] on input "e. 15" at bounding box center [743, 364] width 1 height 10
radio input "true"
click at [822, 581] on button "Next" at bounding box center [742, 593] width 253 height 62
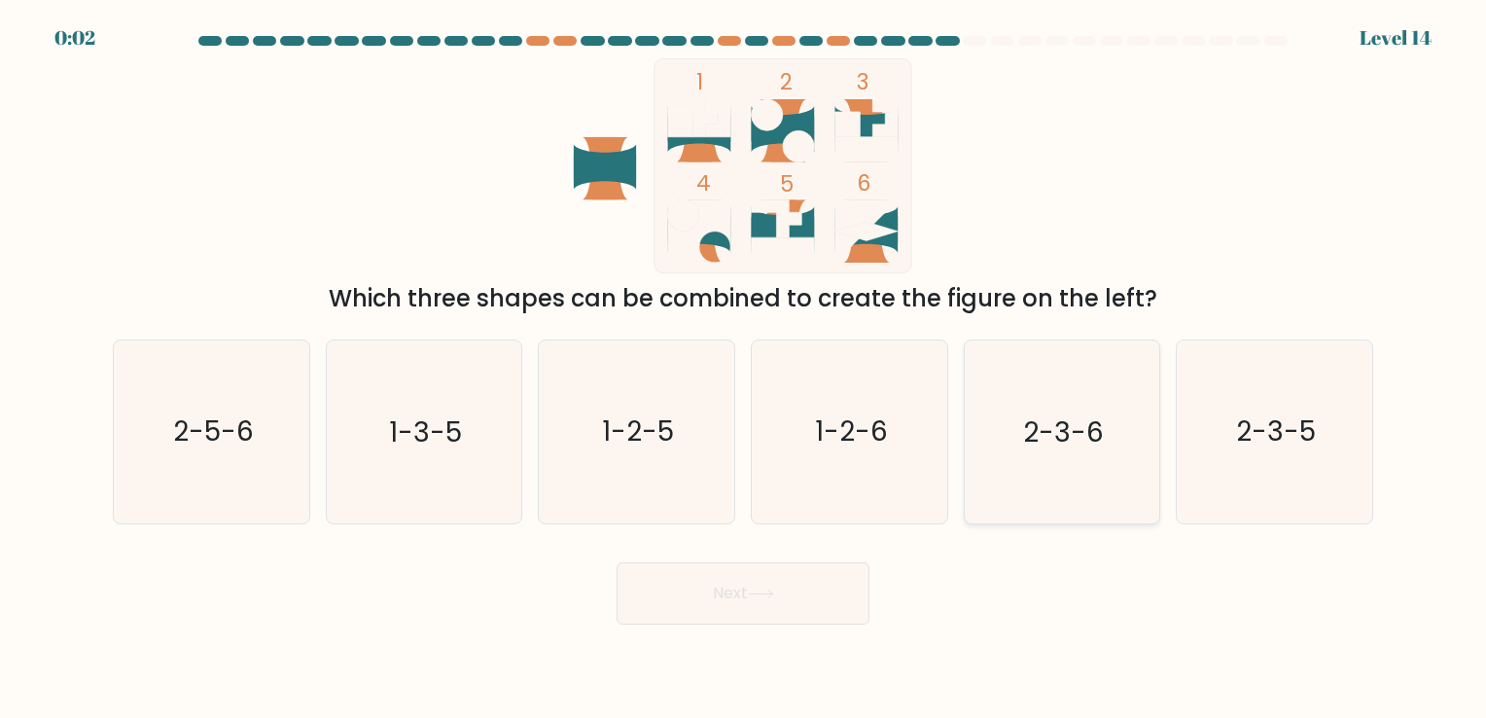
click at [1029, 462] on icon "2-3-6" at bounding box center [1061, 431] width 182 height 182
click at [744, 368] on input "e. 2-3-6" at bounding box center [743, 364] width 1 height 10
radio input "true"
click at [827, 566] on button "Next" at bounding box center [742, 593] width 253 height 62
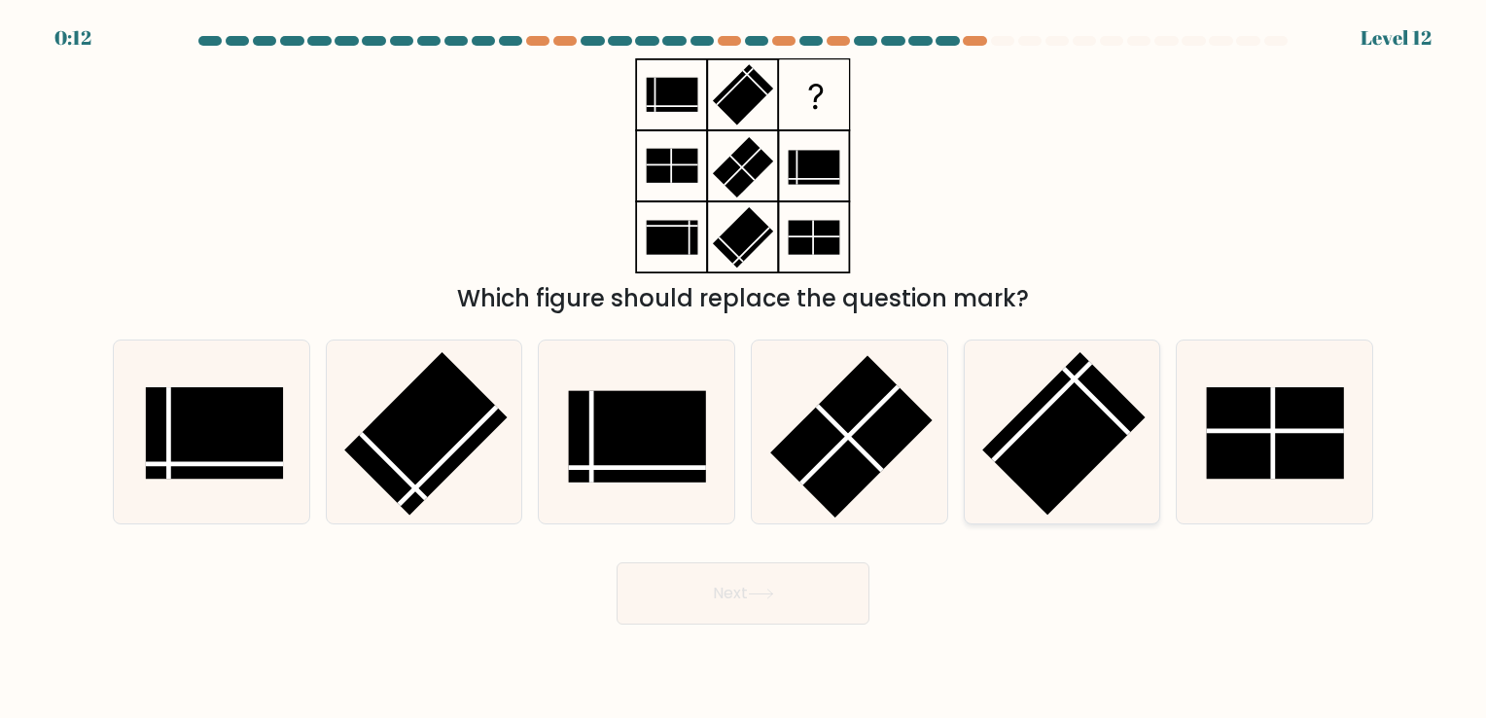
click at [1054, 456] on rect at bounding box center [1063, 433] width 162 height 162
click at [744, 368] on input "e." at bounding box center [743, 364] width 1 height 10
radio input "true"
click at [701, 476] on rect at bounding box center [638, 436] width 138 height 91
click at [743, 368] on input "c." at bounding box center [743, 364] width 1 height 10
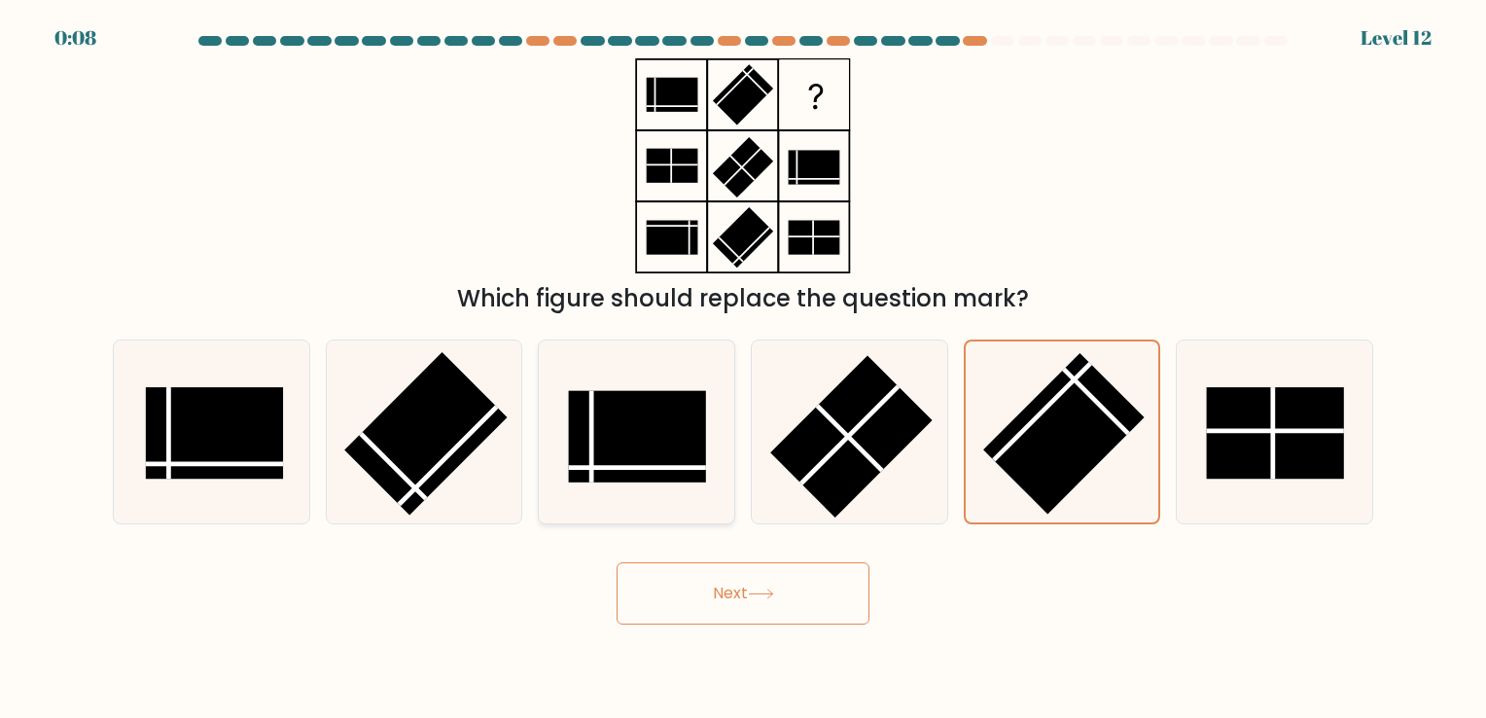
radio input "true"
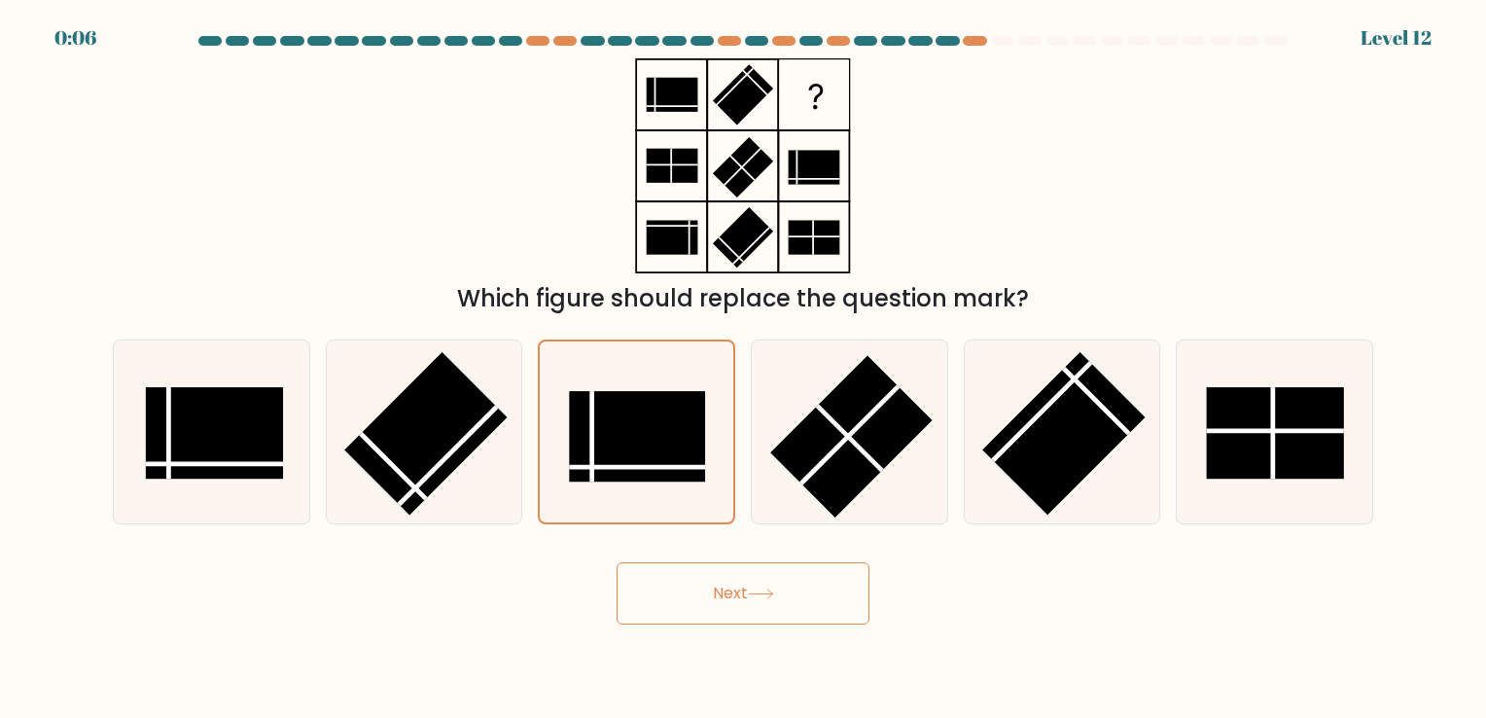
click at [824, 596] on button "Next" at bounding box center [742, 593] width 253 height 62
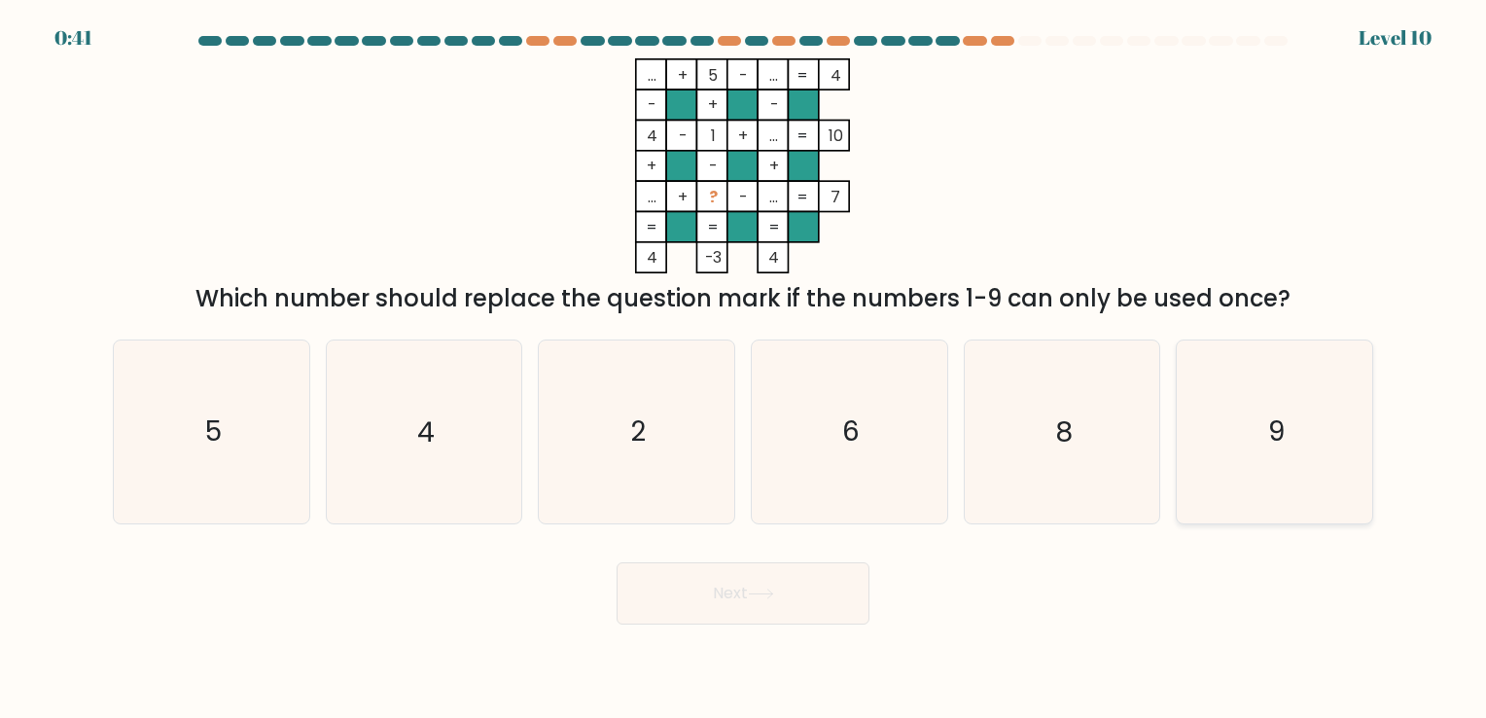
click at [1256, 459] on icon "9" at bounding box center [1274, 431] width 182 height 182
click at [744, 368] on input "f. 9" at bounding box center [743, 364] width 1 height 10
radio input "true"
click at [676, 609] on button "Next" at bounding box center [742, 593] width 253 height 62
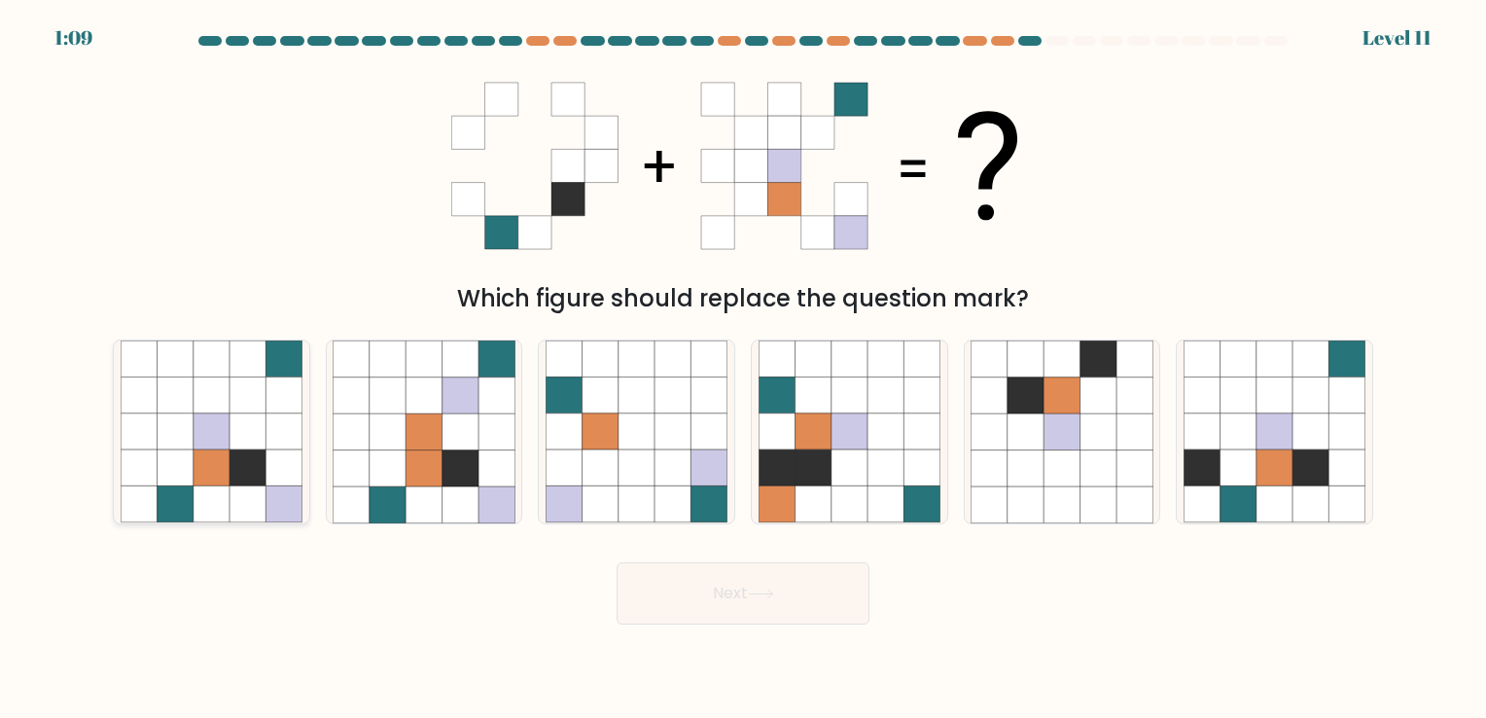
click at [121, 470] on icon at bounding box center [139, 468] width 36 height 36
click at [743, 368] on input "a." at bounding box center [743, 364] width 1 height 10
radio input "true"
click at [780, 631] on body "1:08 Level 11" at bounding box center [743, 359] width 1486 height 718
click at [751, 610] on button "Next" at bounding box center [742, 593] width 253 height 62
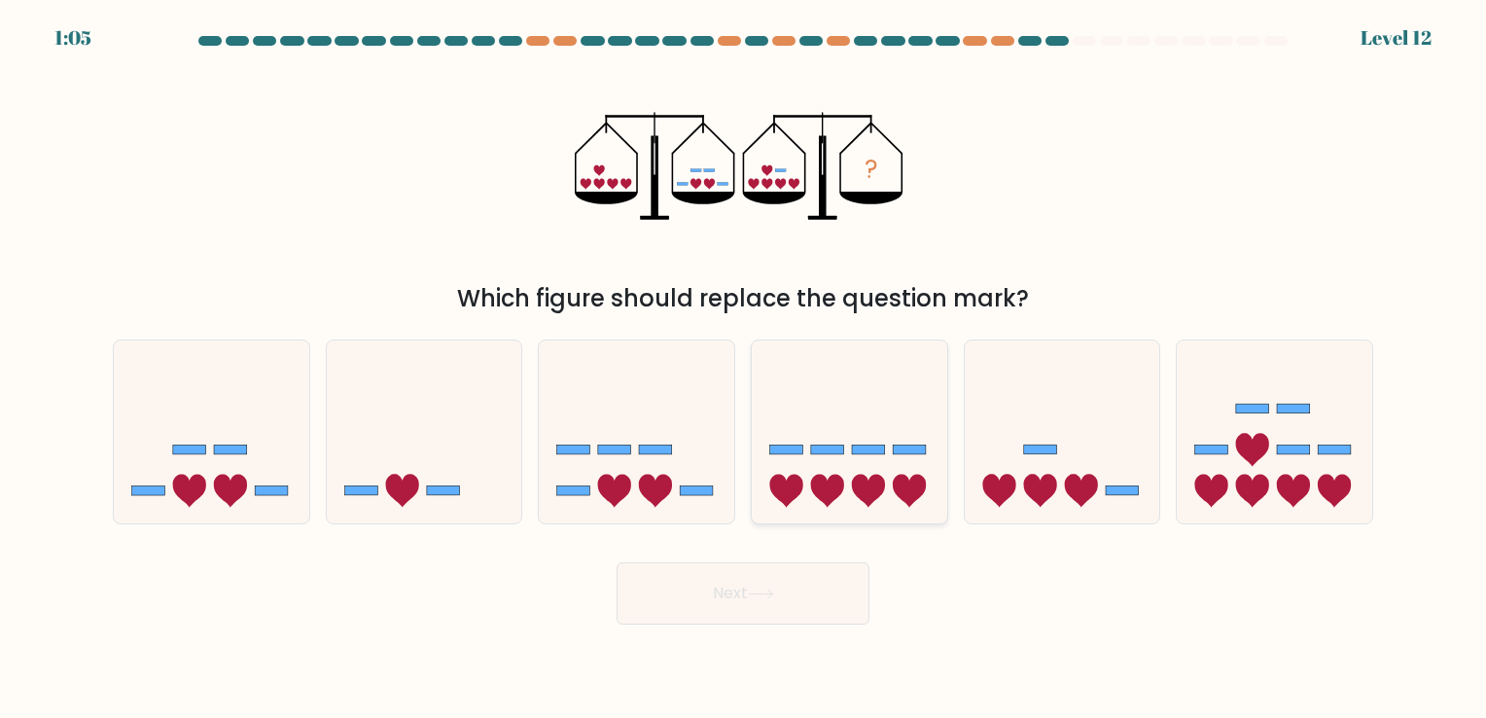
click at [896, 465] on icon at bounding box center [849, 431] width 195 height 161
click at [744, 368] on input "d." at bounding box center [743, 364] width 1 height 10
radio input "true"
click at [824, 581] on button "Next" at bounding box center [742, 593] width 253 height 62
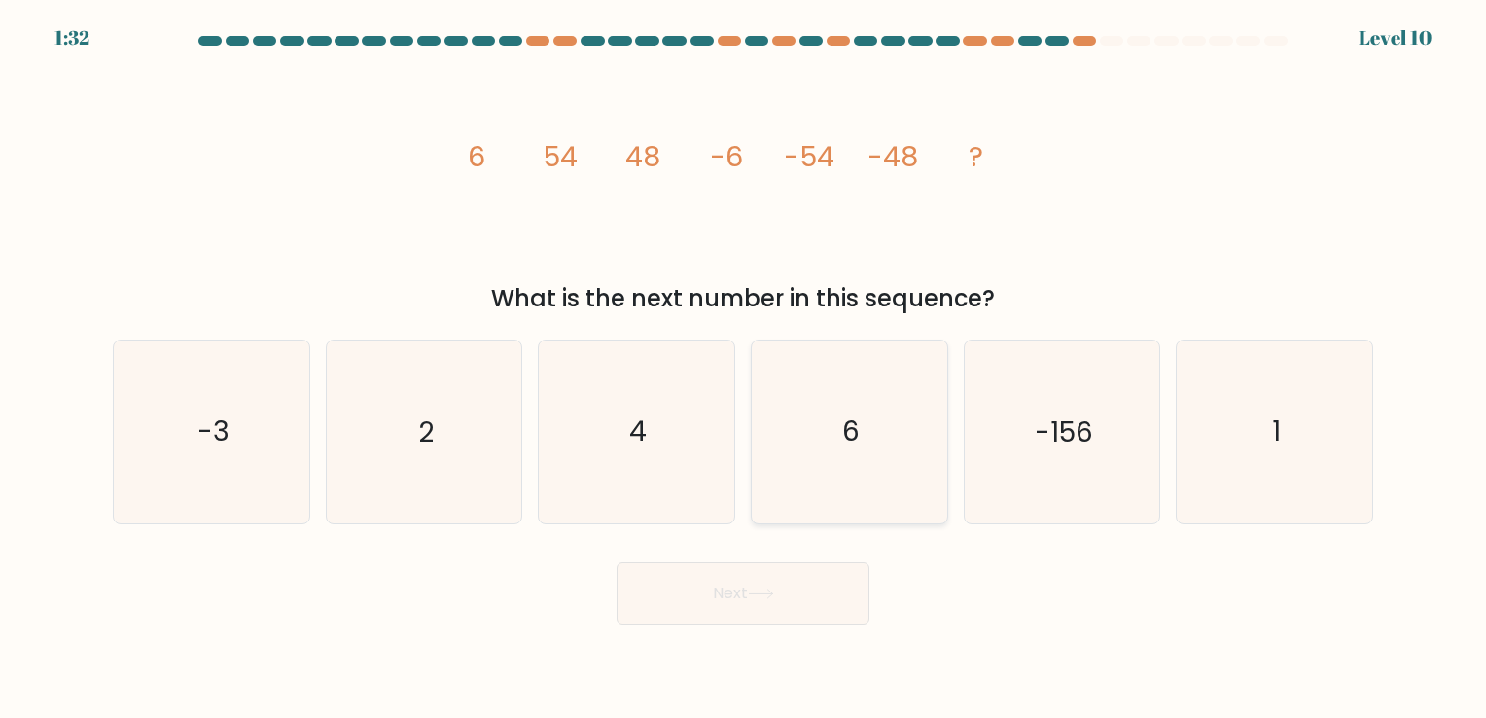
click at [824, 476] on icon "6" at bounding box center [849, 431] width 182 height 182
click at [744, 368] on input "d. 6" at bounding box center [743, 364] width 1 height 10
radio input "true"
drag, startPoint x: 785, startPoint y: 603, endPoint x: 932, endPoint y: 589, distance: 148.4
click at [932, 589] on div "Next" at bounding box center [742, 585] width 1283 height 77
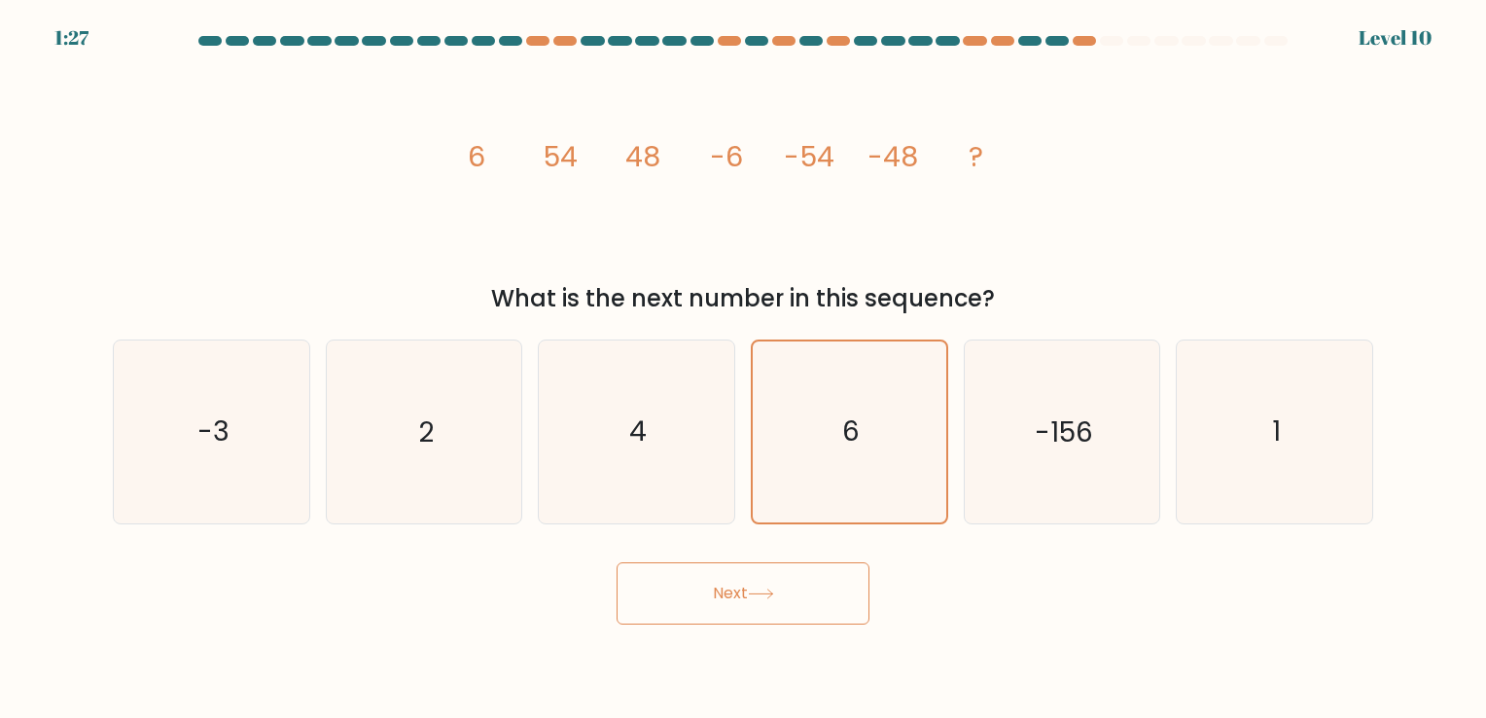
click at [932, 589] on div "Next" at bounding box center [742, 585] width 1283 height 77
click at [762, 577] on button "Next" at bounding box center [742, 593] width 253 height 62
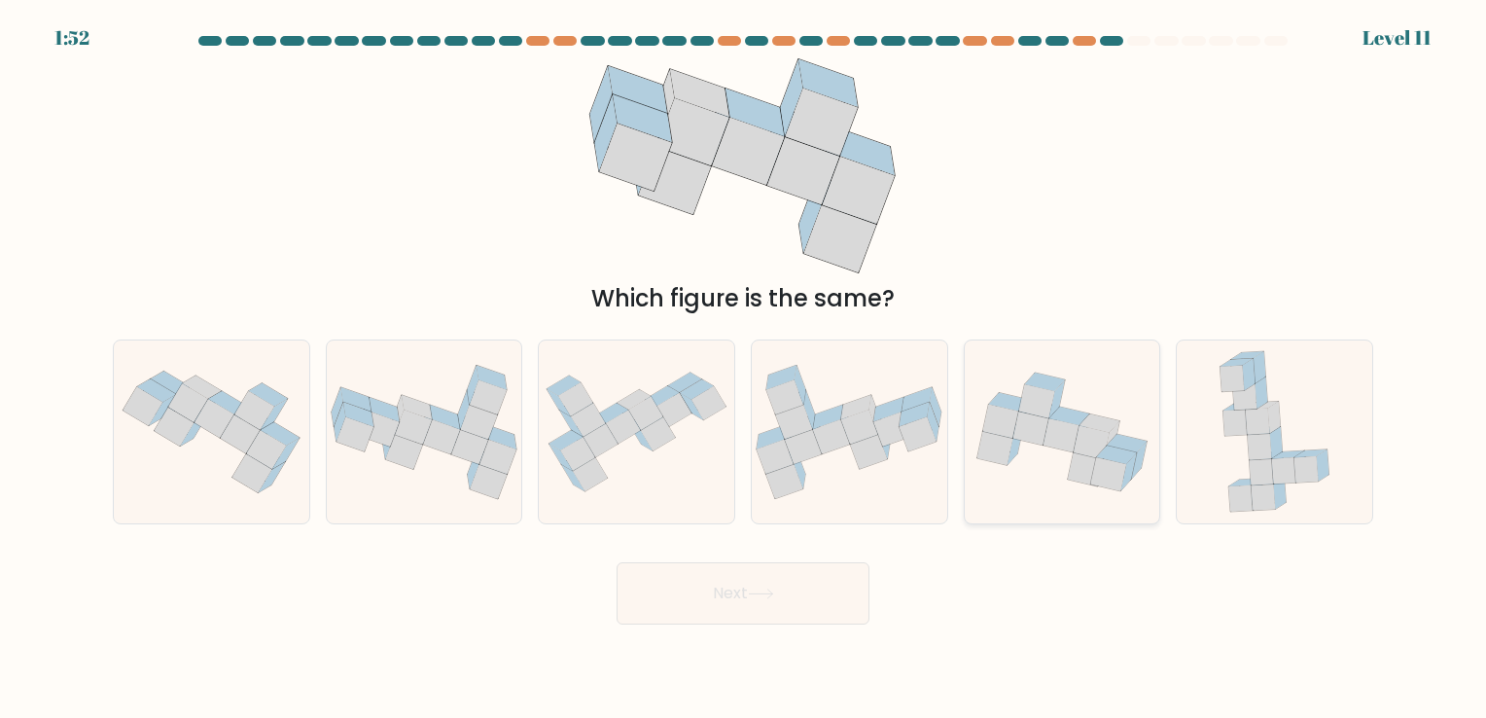
click at [1052, 438] on icon at bounding box center [1061, 435] width 36 height 34
click at [744, 368] on input "e." at bounding box center [743, 364] width 1 height 10
radio input "true"
click at [798, 572] on button "Next" at bounding box center [742, 593] width 253 height 62
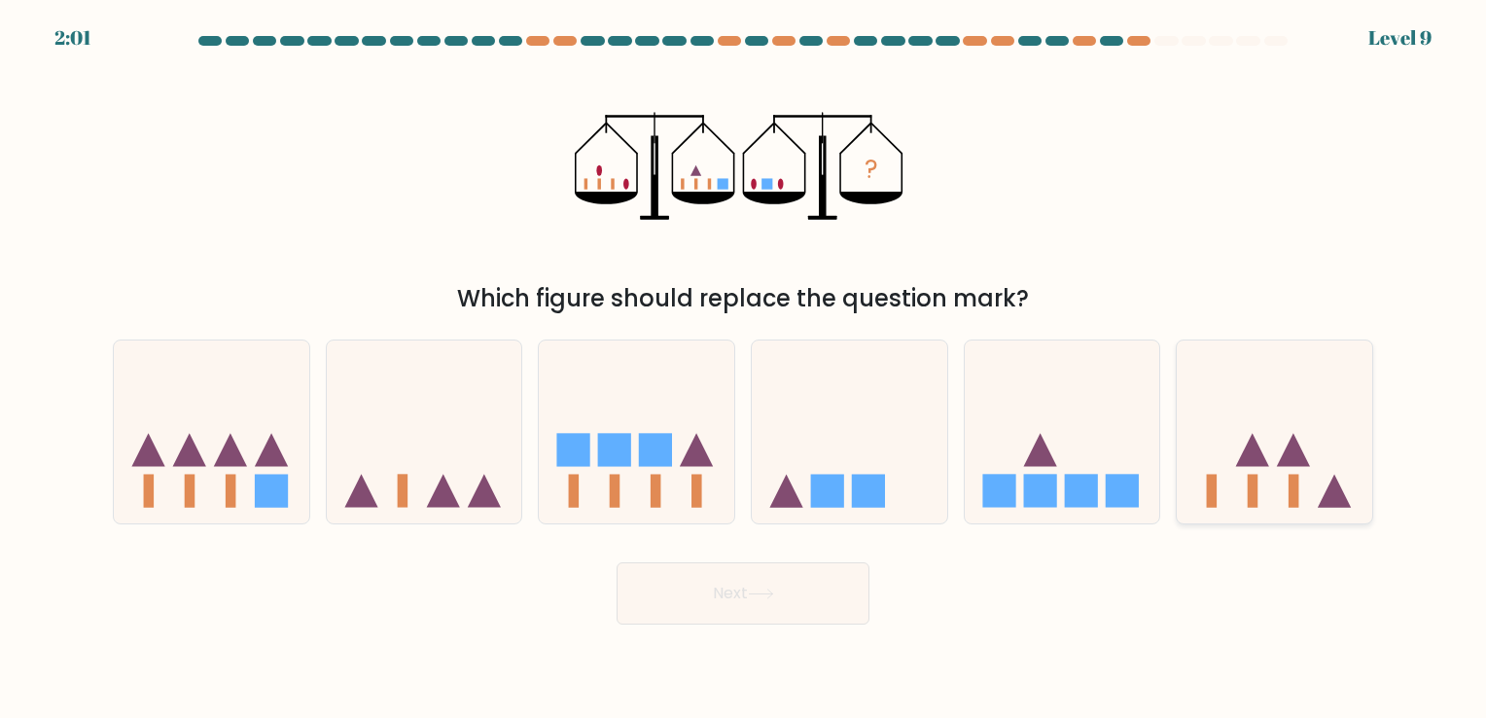
click at [1216, 462] on icon at bounding box center [1273, 431] width 195 height 161
click at [744, 368] on input "f." at bounding box center [743, 364] width 1 height 10
radio input "true"
click at [809, 605] on button "Next" at bounding box center [742, 593] width 253 height 62
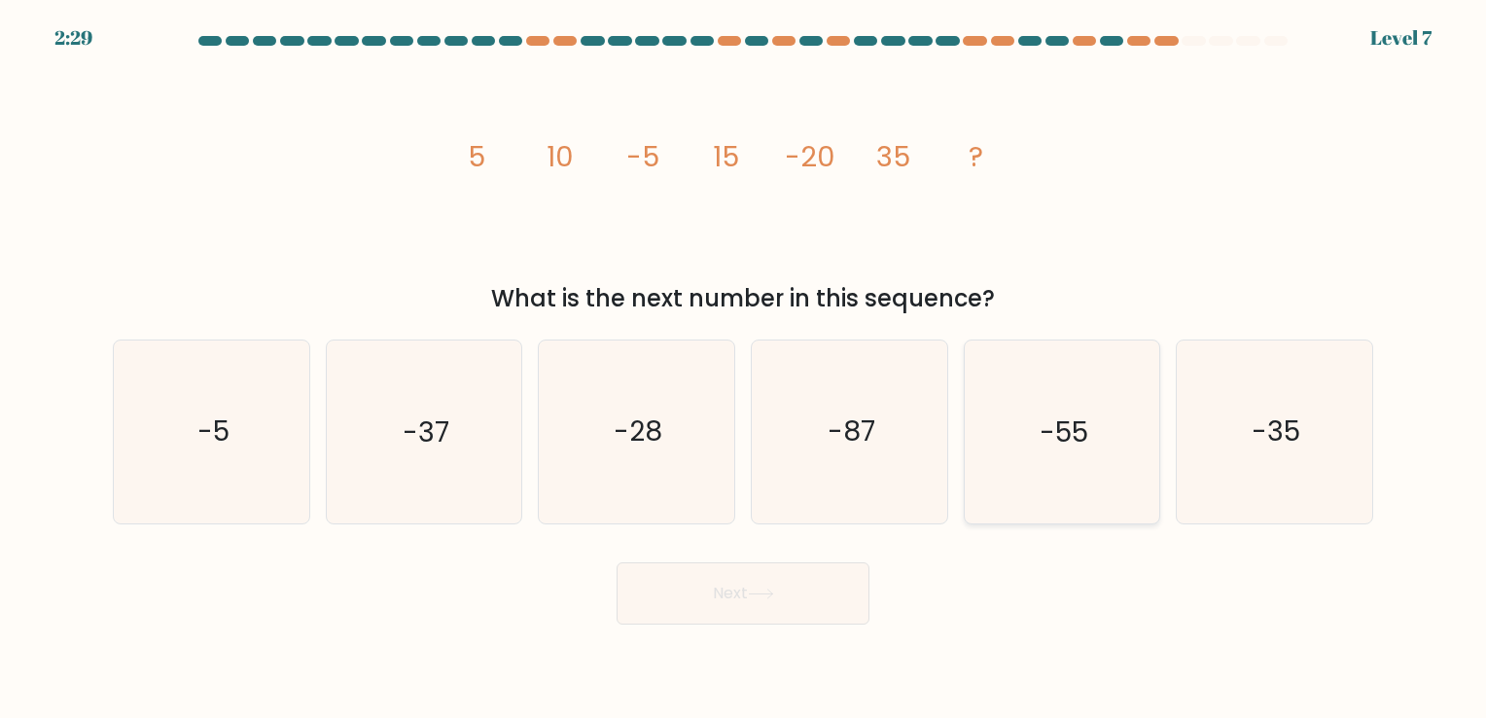
click at [971, 473] on icon "-55" at bounding box center [1061, 431] width 182 height 182
click at [744, 368] on input "e. -55" at bounding box center [743, 364] width 1 height 10
radio input "true"
click at [820, 583] on button "Next" at bounding box center [742, 593] width 253 height 62
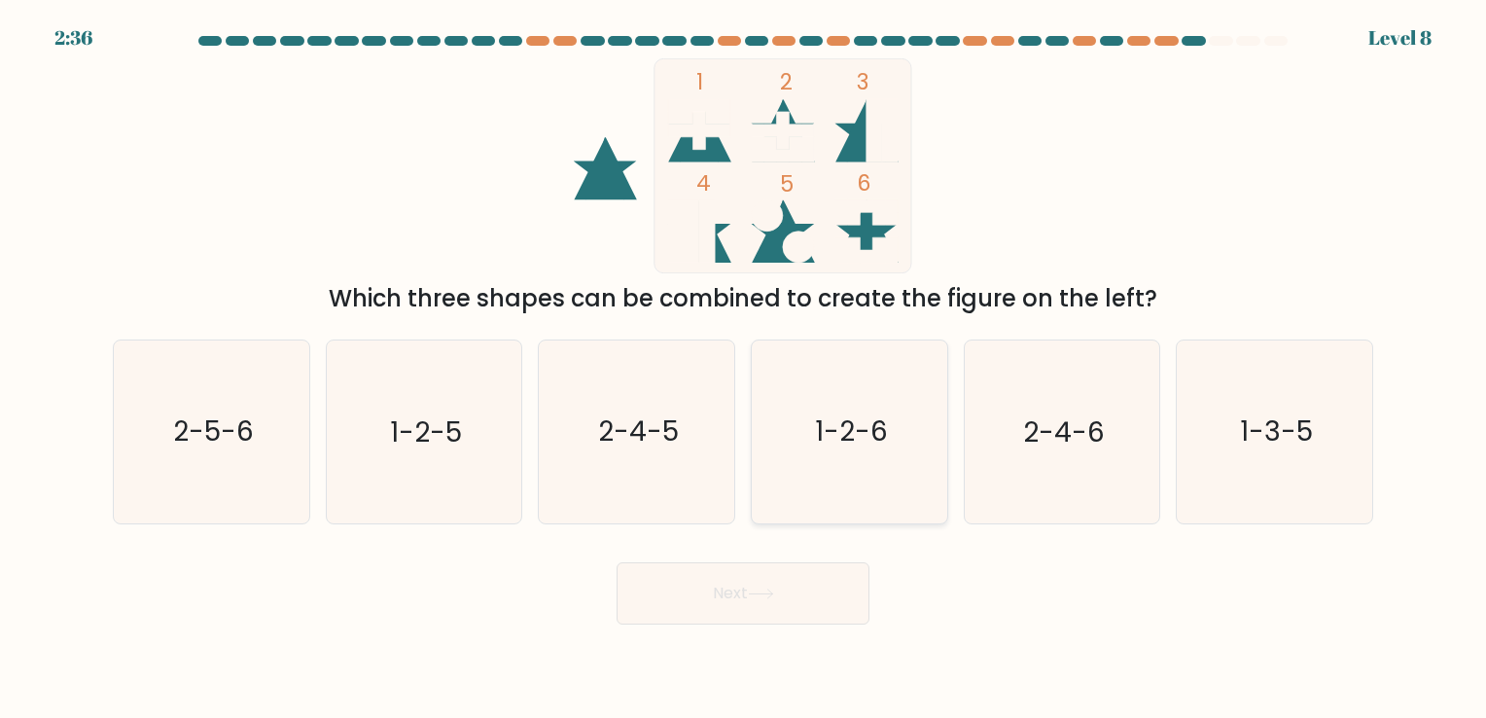
click at [888, 414] on icon "1-2-6" at bounding box center [849, 431] width 182 height 182
click at [744, 368] on input "d. 1-2-6" at bounding box center [743, 364] width 1 height 10
radio input "true"
click at [836, 590] on button "Next" at bounding box center [742, 593] width 253 height 62
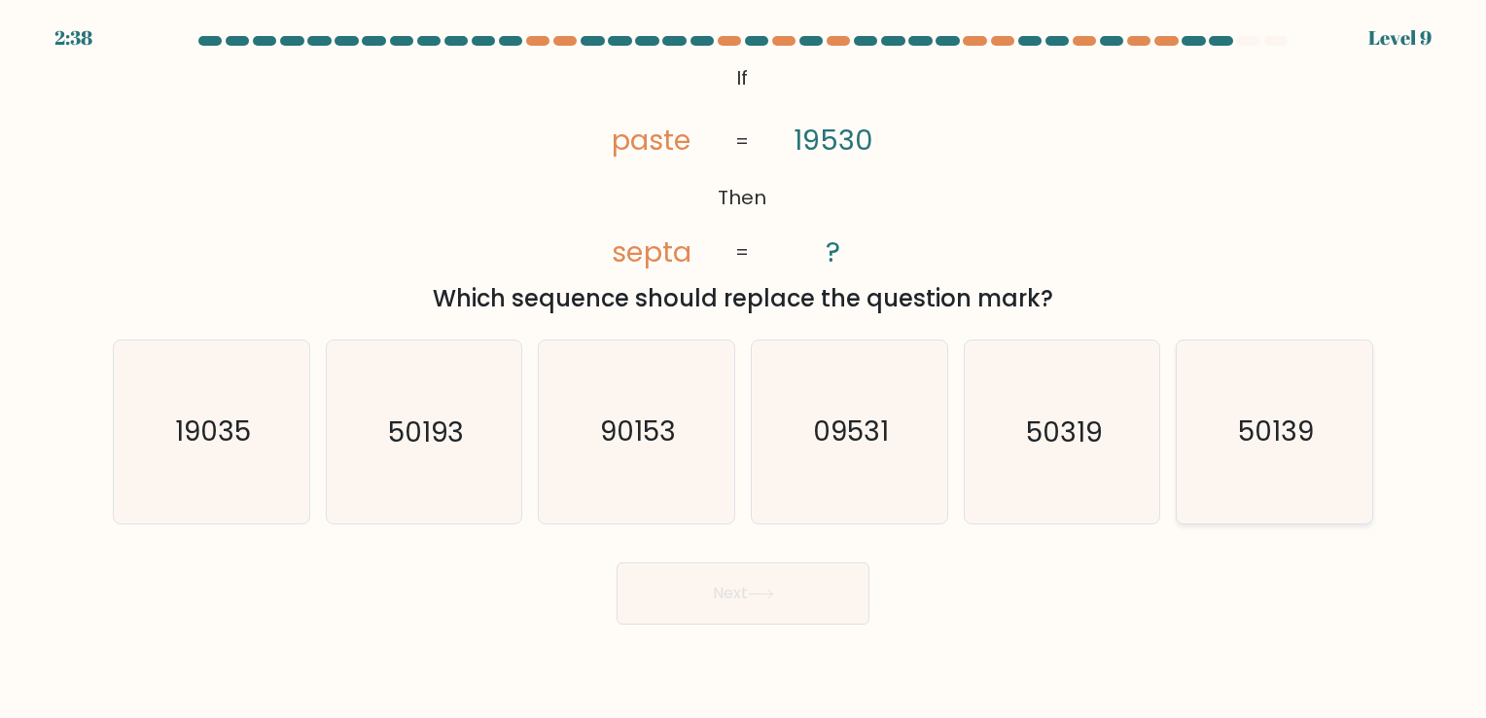
click at [1231, 467] on icon "50139" at bounding box center [1274, 431] width 182 height 182
click at [744, 368] on input "f. 50139" at bounding box center [743, 364] width 1 height 10
radio input "true"
click at [716, 616] on button "Next" at bounding box center [742, 593] width 253 height 62
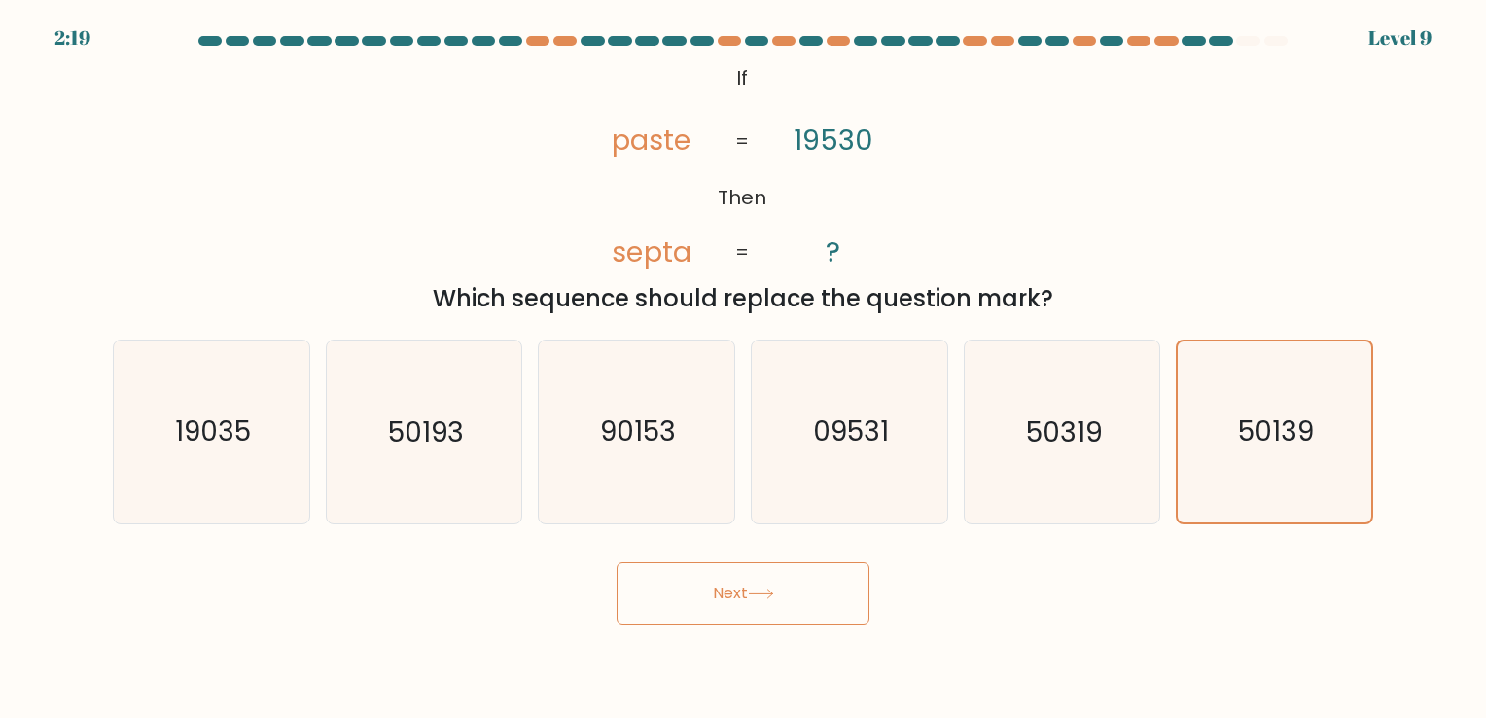
drag, startPoint x: 737, startPoint y: 585, endPoint x: 691, endPoint y: 581, distance: 45.9
click at [691, 581] on button "Next" at bounding box center [742, 593] width 253 height 62
click at [688, 581] on button "Next" at bounding box center [742, 593] width 253 height 62
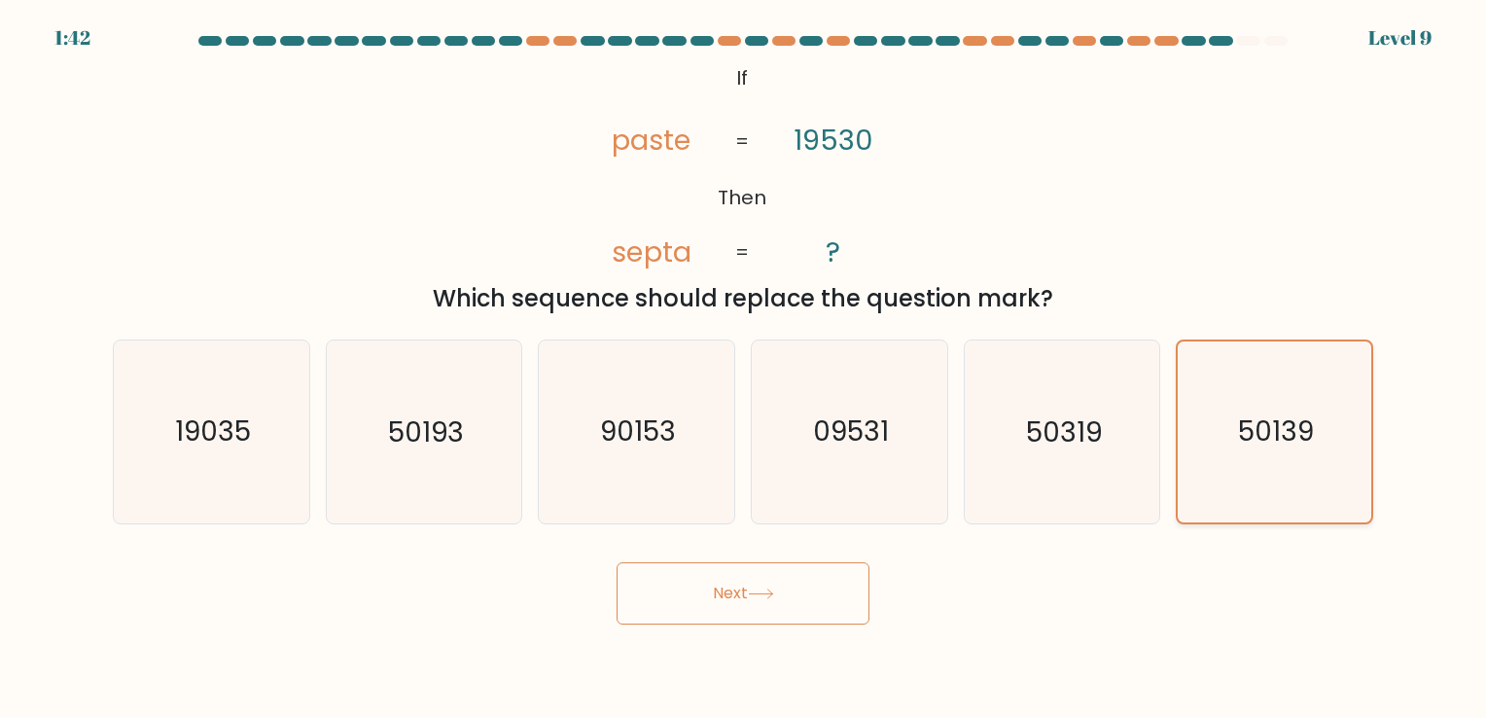
click at [1328, 454] on icon "50139" at bounding box center [1274, 431] width 180 height 180
click at [744, 368] on input "f. 50139" at bounding box center [743, 364] width 1 height 10
click at [1175, 430] on div "50139" at bounding box center [1273, 431] width 197 height 184
click at [744, 368] on input "f. 50139" at bounding box center [743, 364] width 1 height 10
click at [805, 585] on button "Next" at bounding box center [742, 593] width 253 height 62
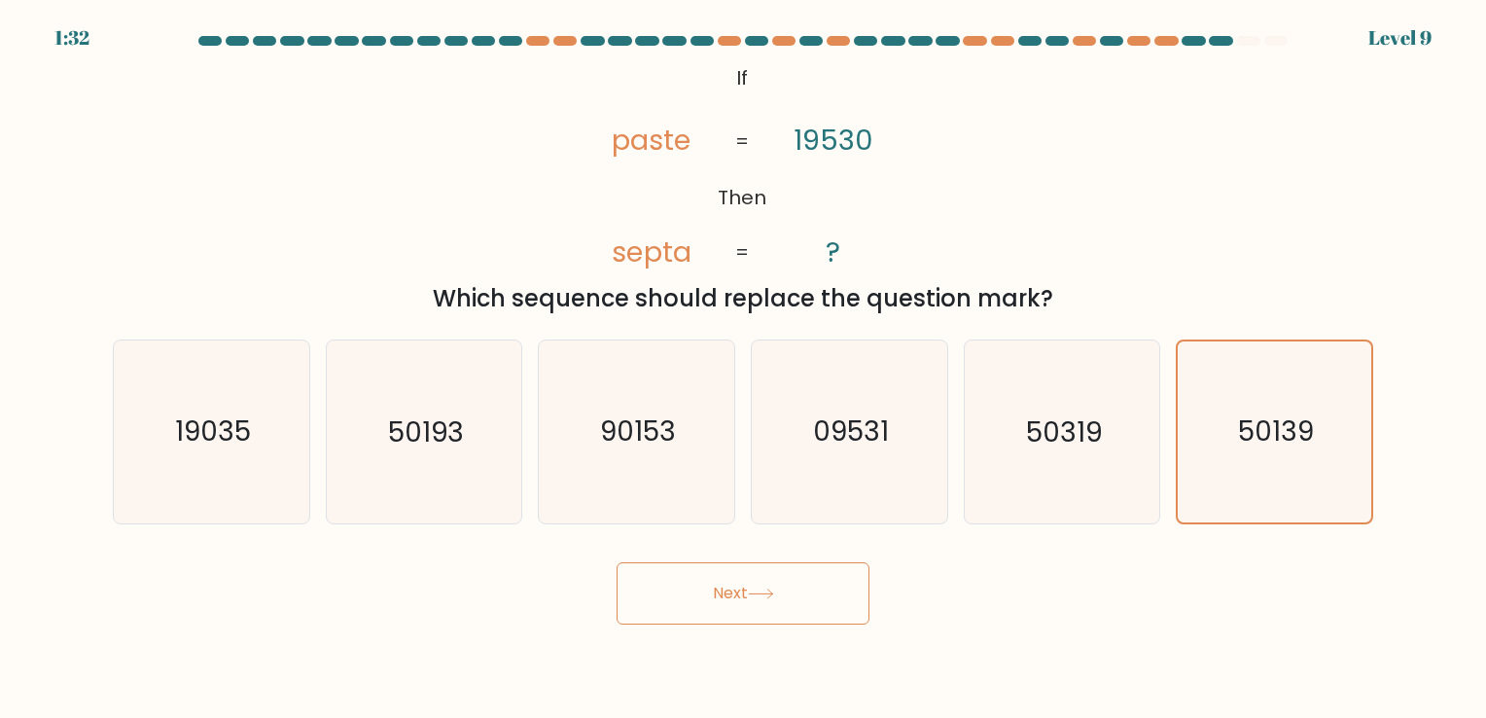
click at [852, 584] on button "Next" at bounding box center [742, 593] width 253 height 62
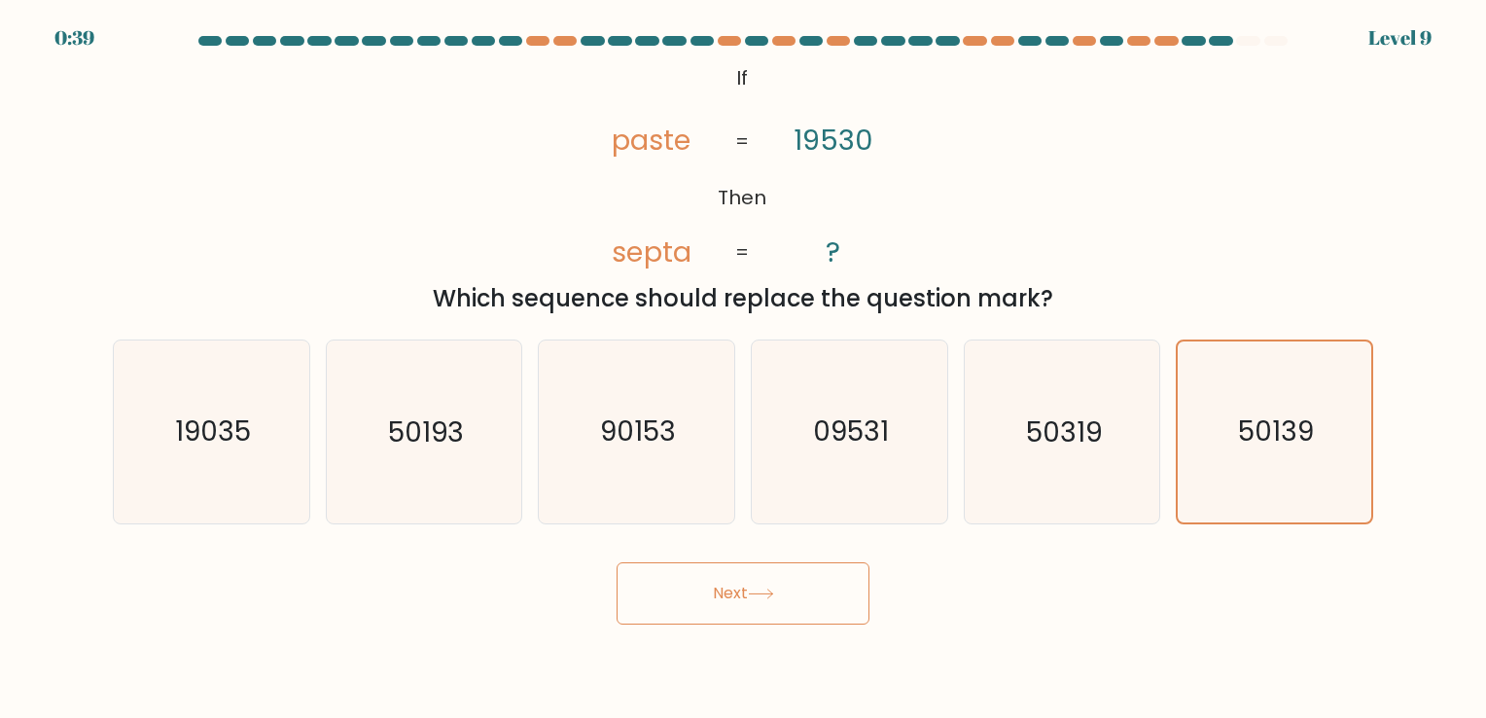
click at [852, 584] on button "Next" at bounding box center [742, 593] width 253 height 62
click at [848, 590] on button "Next" at bounding box center [742, 593] width 253 height 62
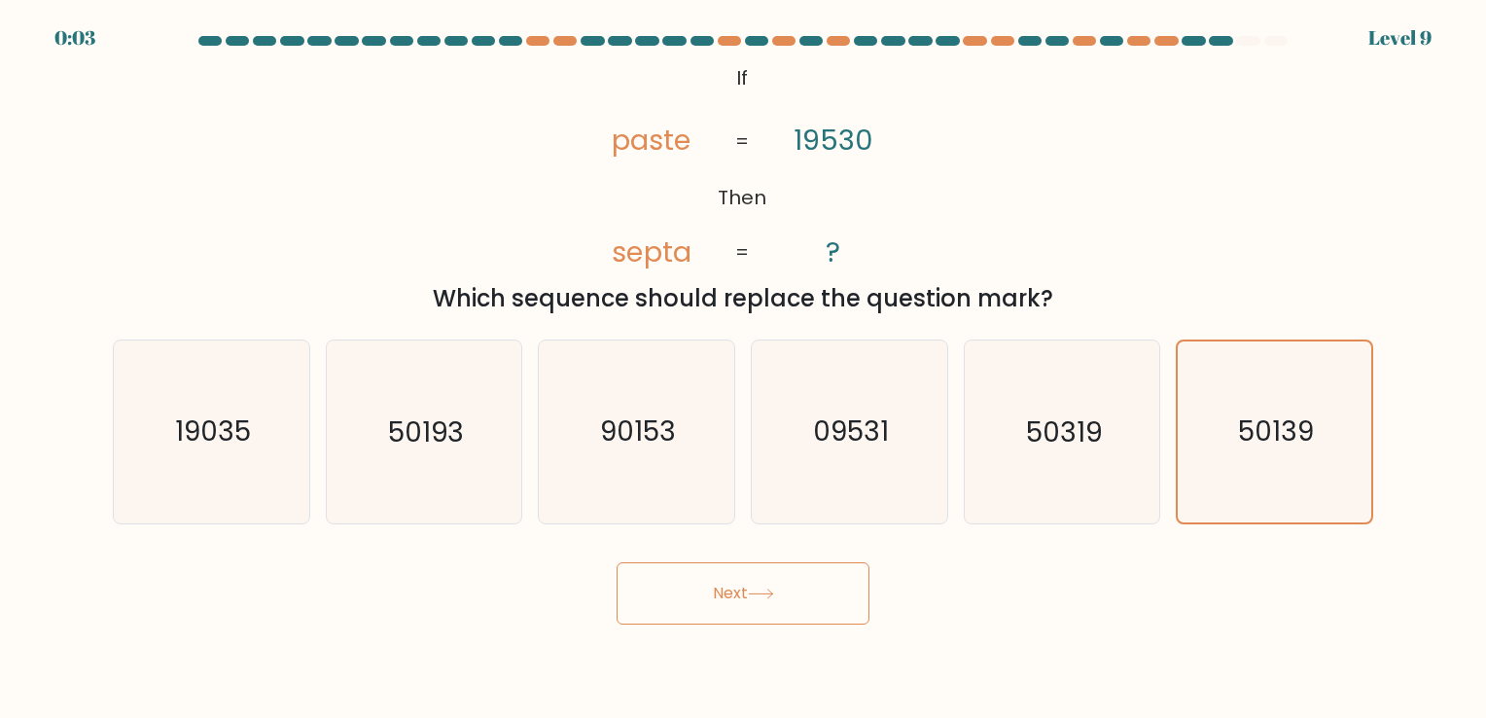
click at [848, 590] on button "Next" at bounding box center [742, 593] width 253 height 62
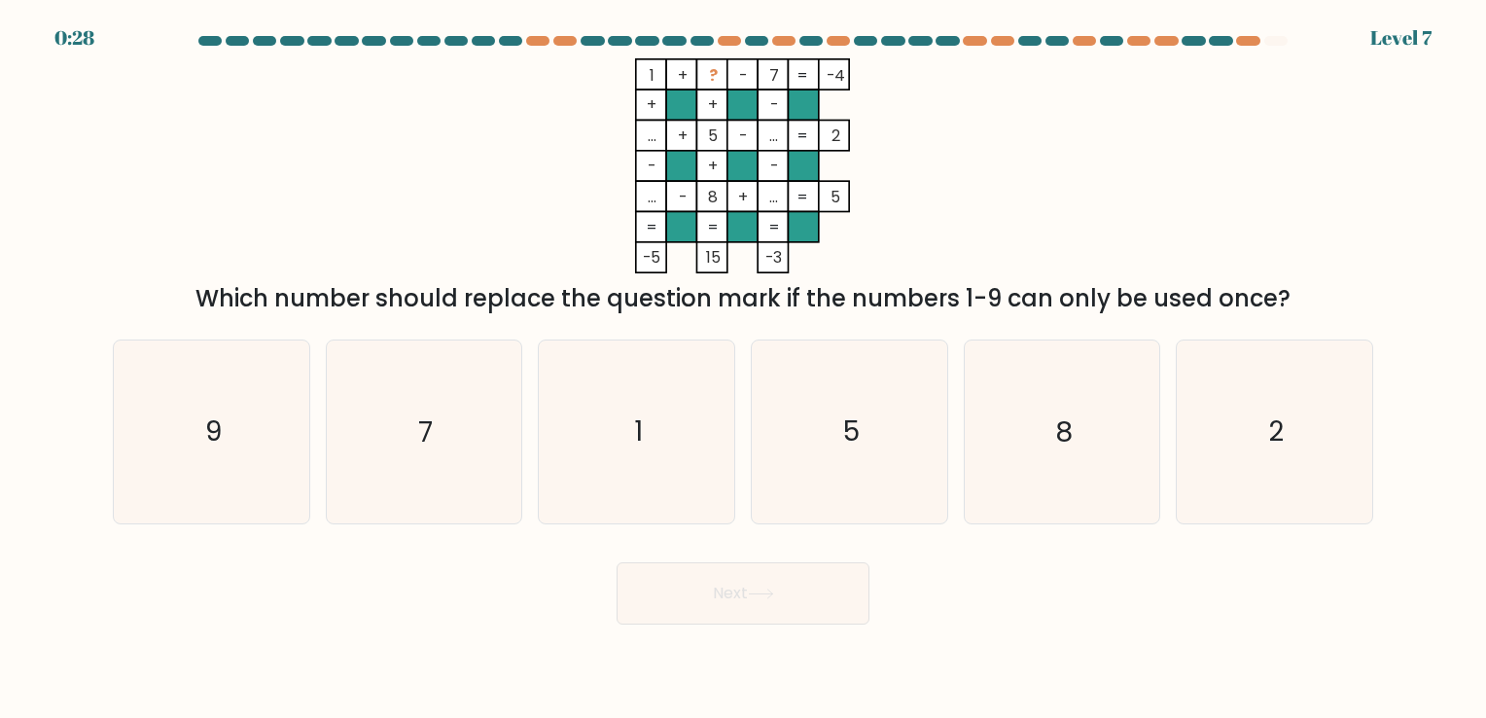
click at [323, 281] on div "Which number should replace the question mark if the numbers 1-9 can only be us…" at bounding box center [742, 298] width 1237 height 35
click at [178, 375] on icon "9" at bounding box center [212, 431] width 182 height 182
click at [743, 368] on input "a. 9" at bounding box center [743, 364] width 1 height 10
radio input "true"
click at [841, 450] on icon "5" at bounding box center [849, 431] width 182 height 182
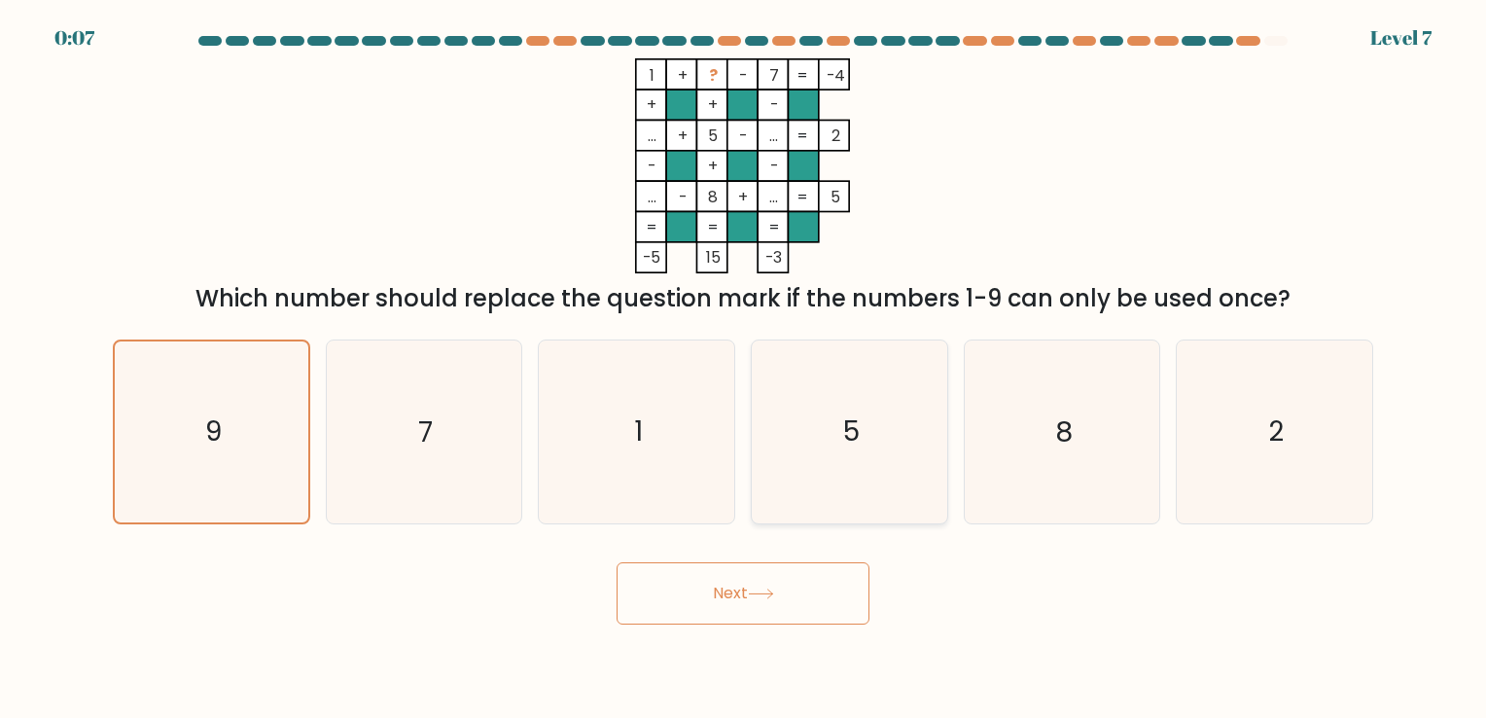
click at [744, 368] on input "d. 5" at bounding box center [743, 364] width 1 height 10
radio input "true"
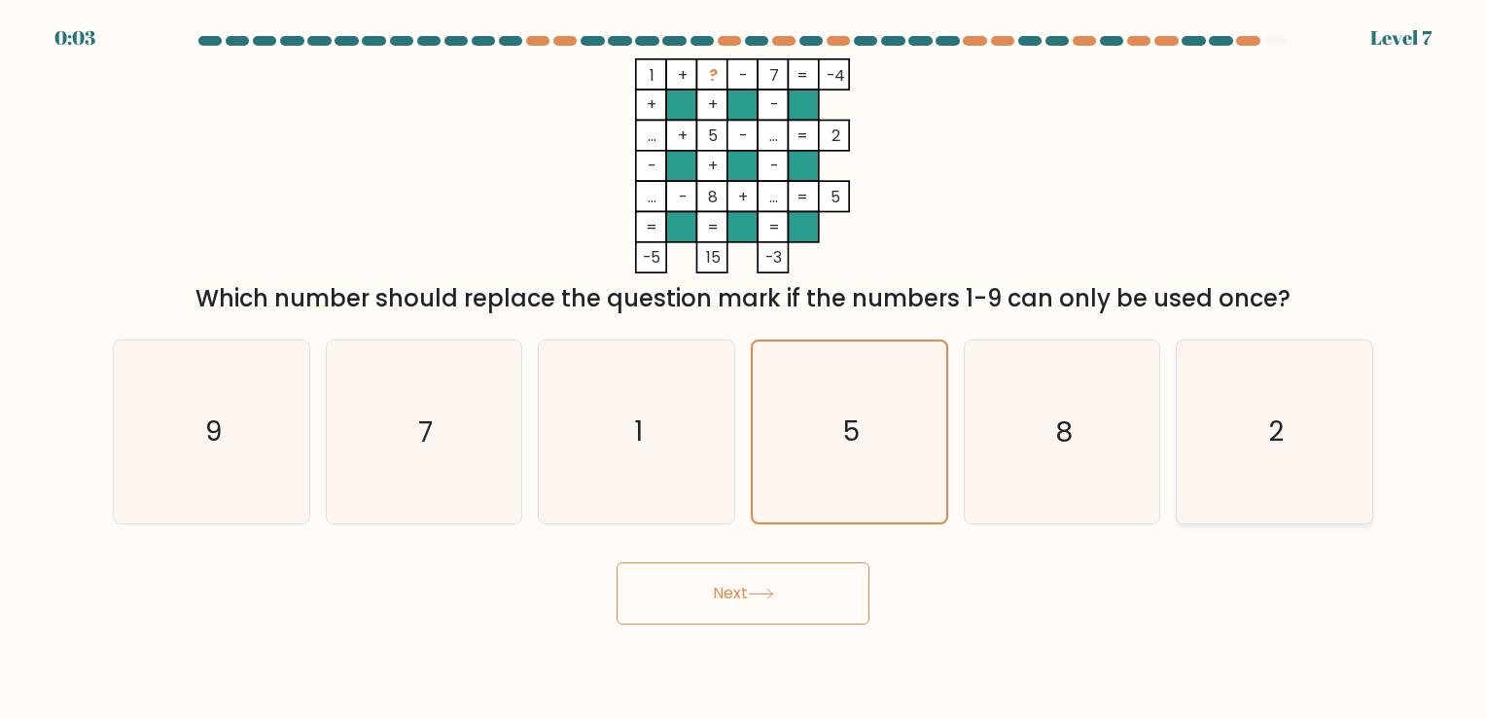
click at [1270, 473] on icon "2" at bounding box center [1274, 431] width 182 height 182
click at [744, 368] on input "f. 2" at bounding box center [743, 364] width 1 height 10
radio input "true"
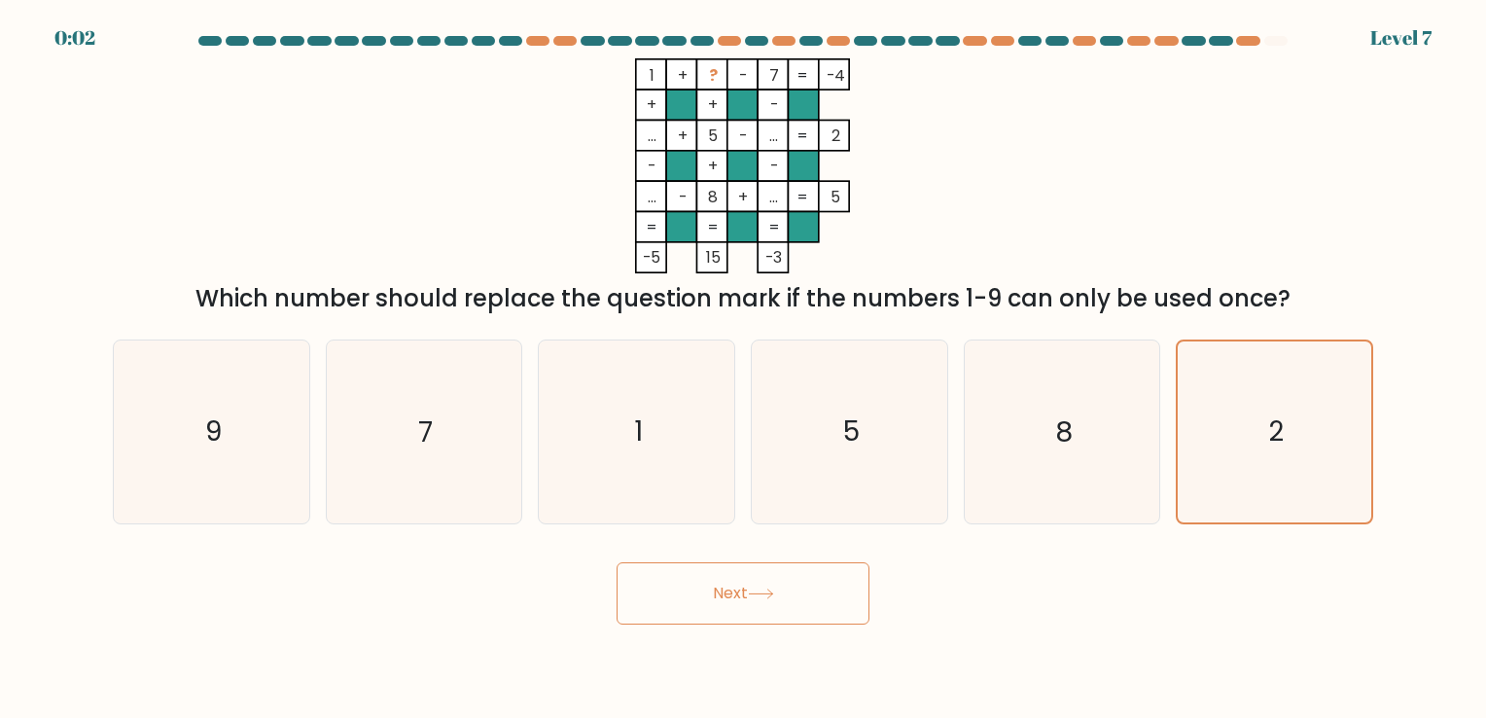
click at [775, 563] on button "Next" at bounding box center [742, 593] width 253 height 62
click at [780, 579] on button "Next" at bounding box center [742, 593] width 253 height 62
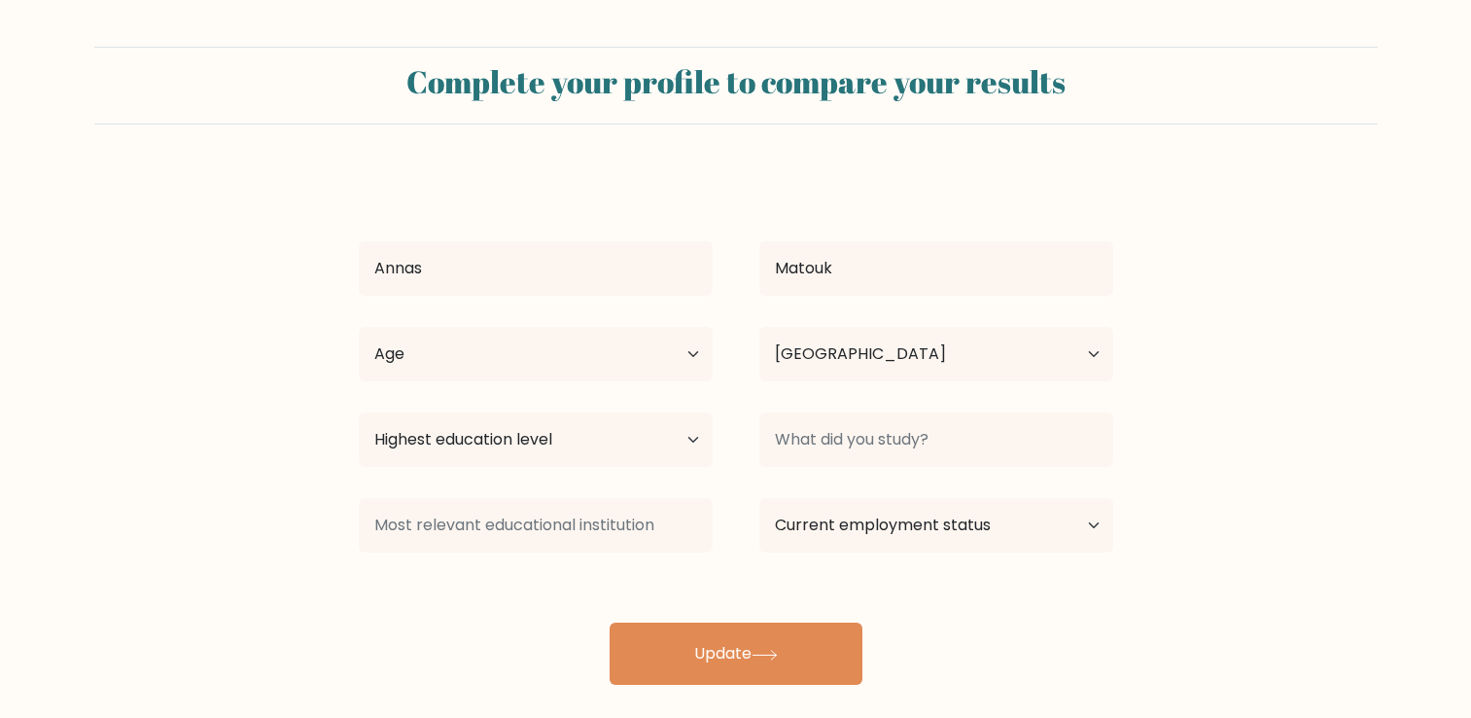
select select "GB"
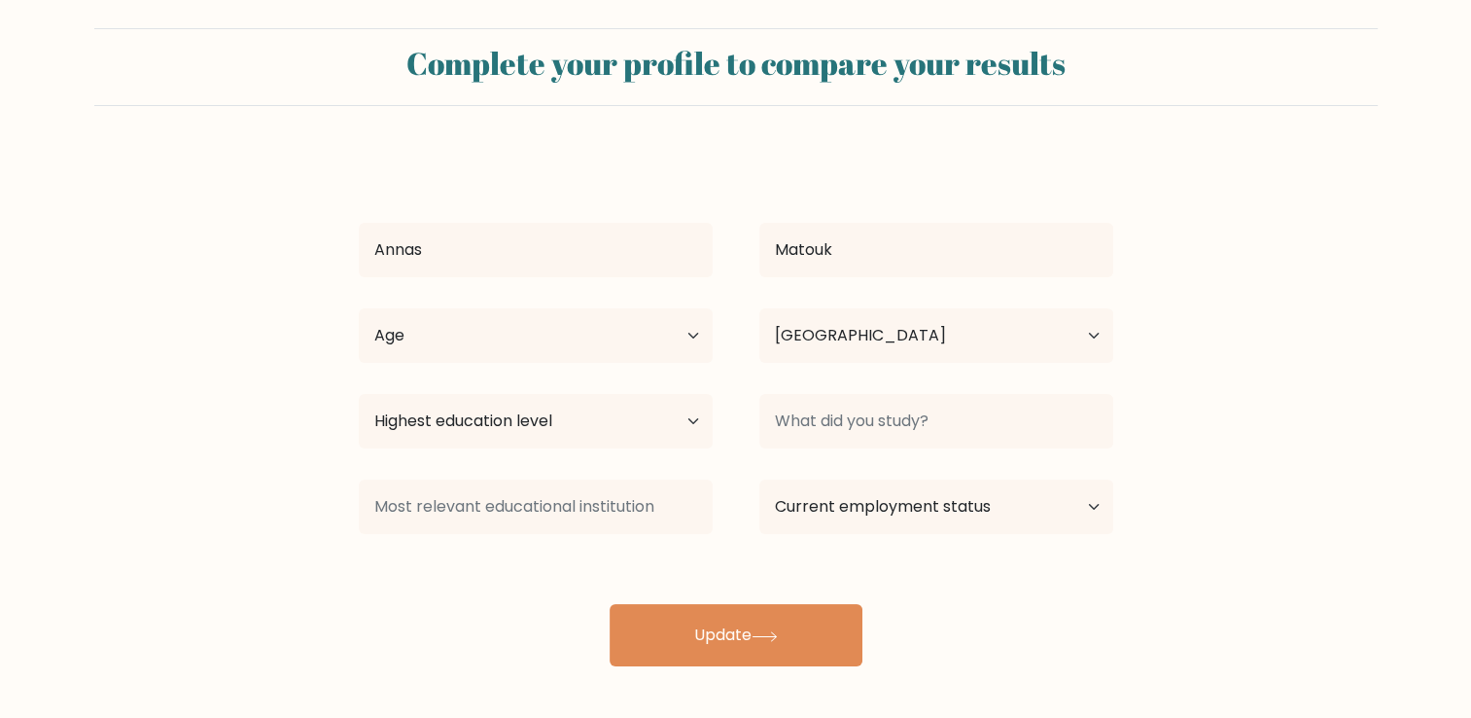
scroll to position [19, 0]
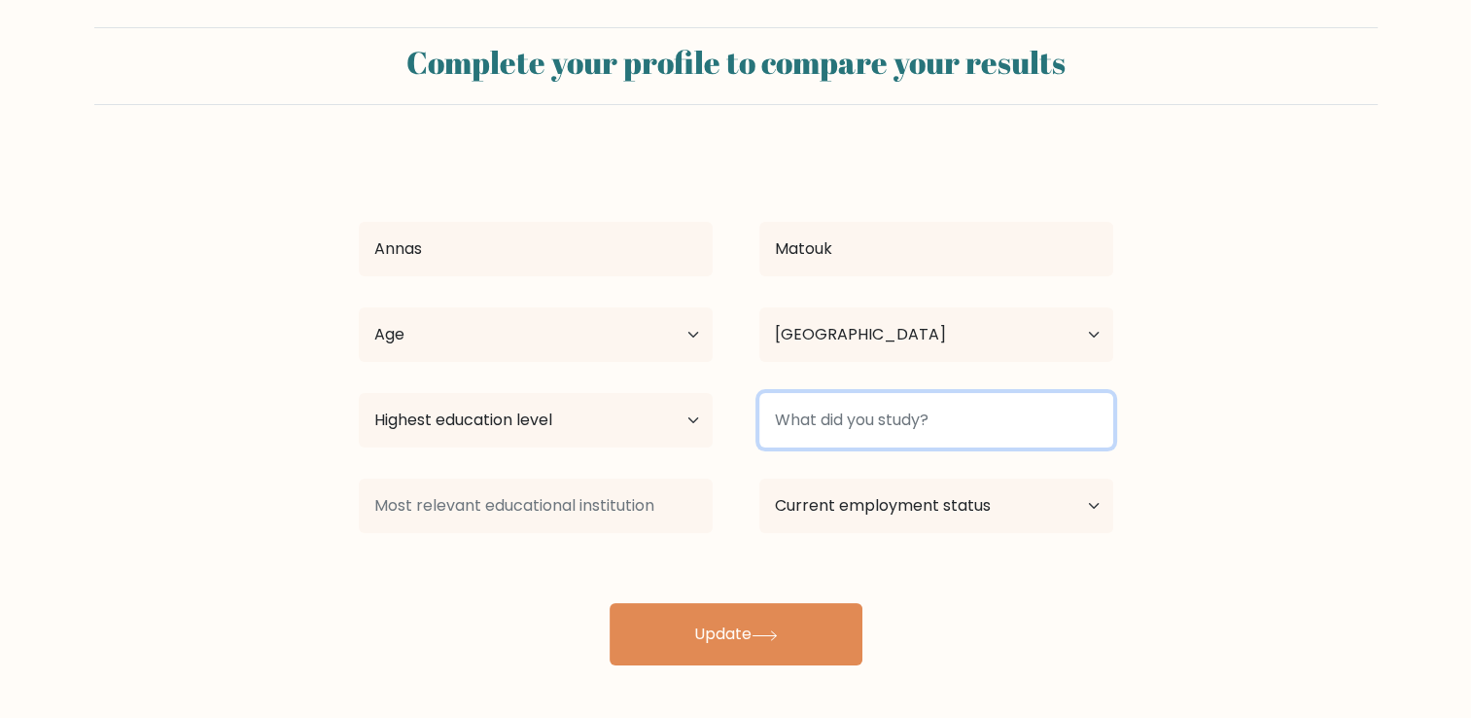
click at [902, 431] on input at bounding box center [936, 420] width 354 height 54
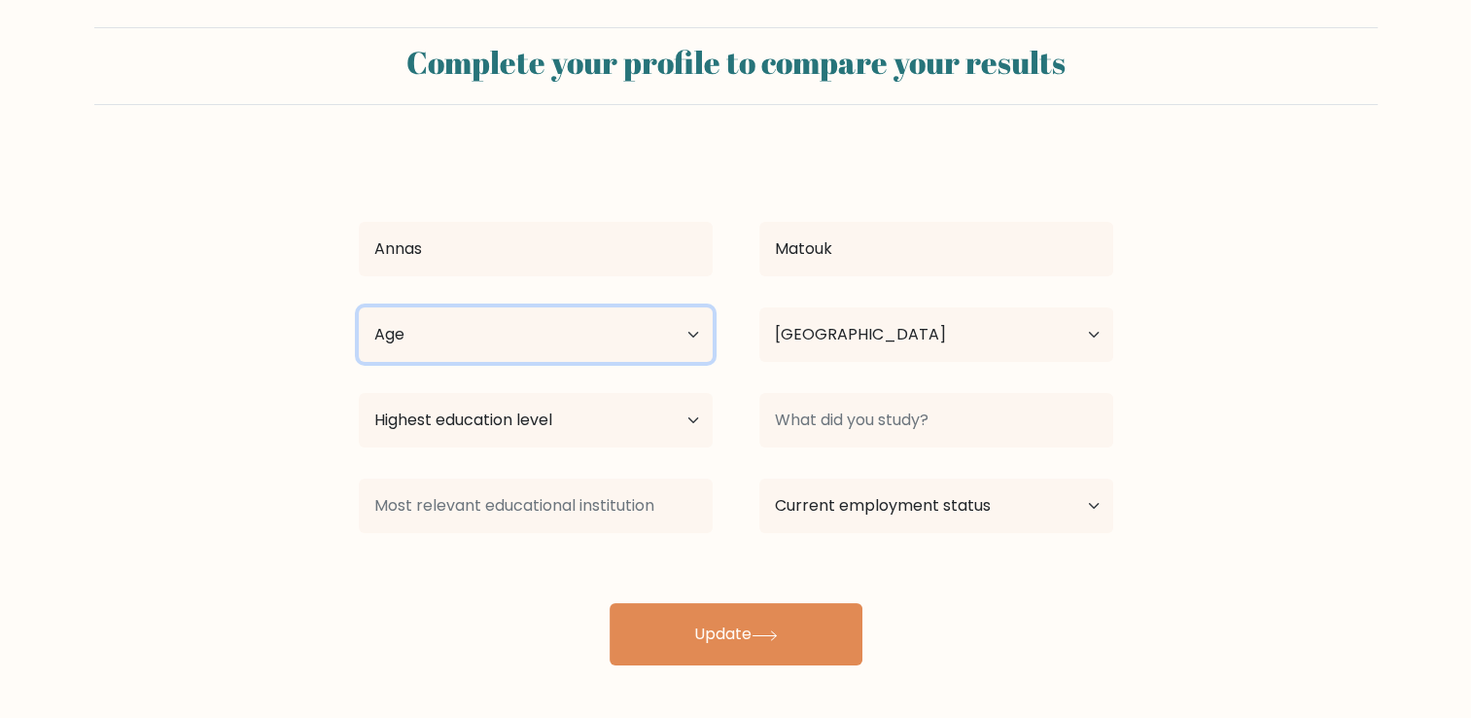
click at [668, 321] on select "Age Under [DEMOGRAPHIC_DATA] [DEMOGRAPHIC_DATA] [DEMOGRAPHIC_DATA] [DEMOGRAPHIC…" at bounding box center [536, 334] width 354 height 54
select select "min_18"
click at [359, 307] on select "Age Under [DEMOGRAPHIC_DATA] [DEMOGRAPHIC_DATA] [DEMOGRAPHIC_DATA] [DEMOGRAPHIC…" at bounding box center [536, 334] width 354 height 54
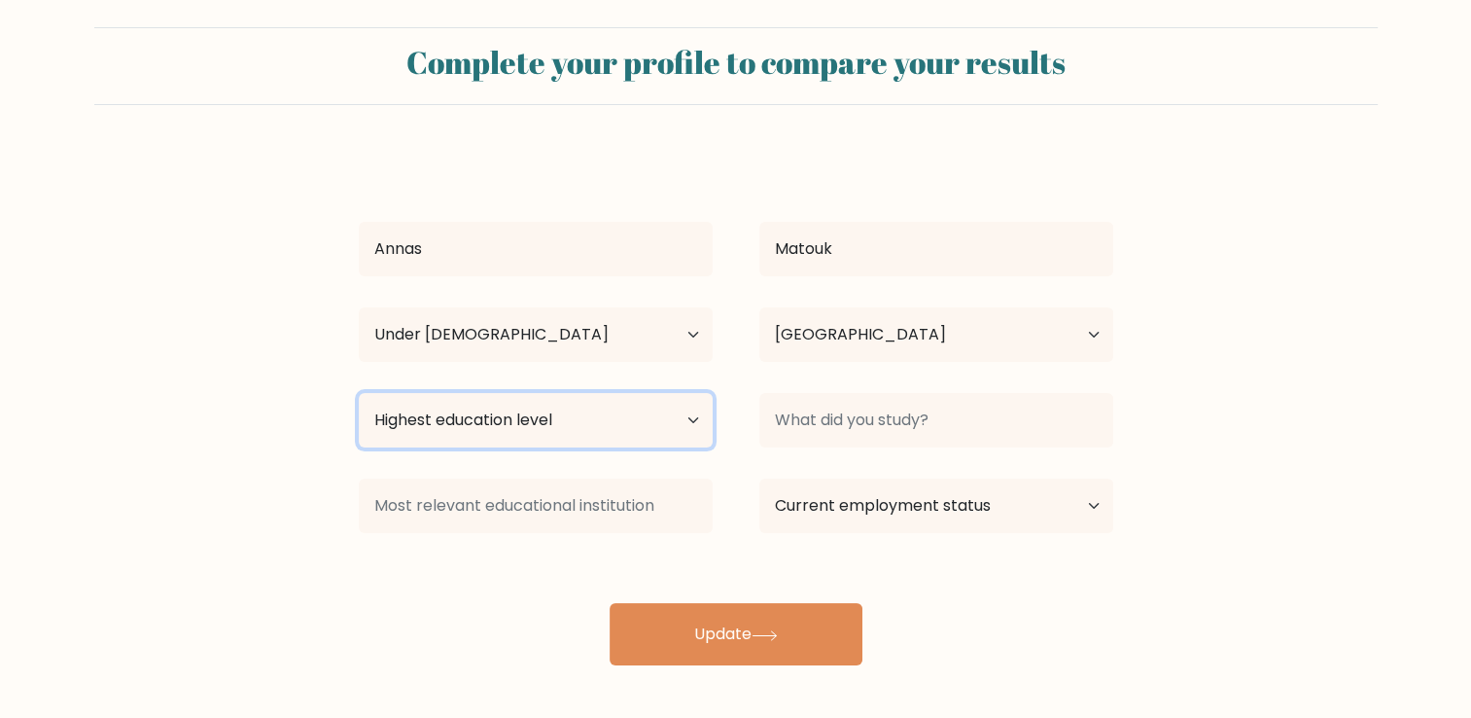
click at [548, 400] on select "Highest education level No schooling Primary Lower Secondary Upper Secondary Oc…" at bounding box center [536, 420] width 354 height 54
select select "lower_secondary"
click at [359, 393] on select "Highest education level No schooling Primary Lower Secondary Upper Secondary Oc…" at bounding box center [536, 420] width 354 height 54
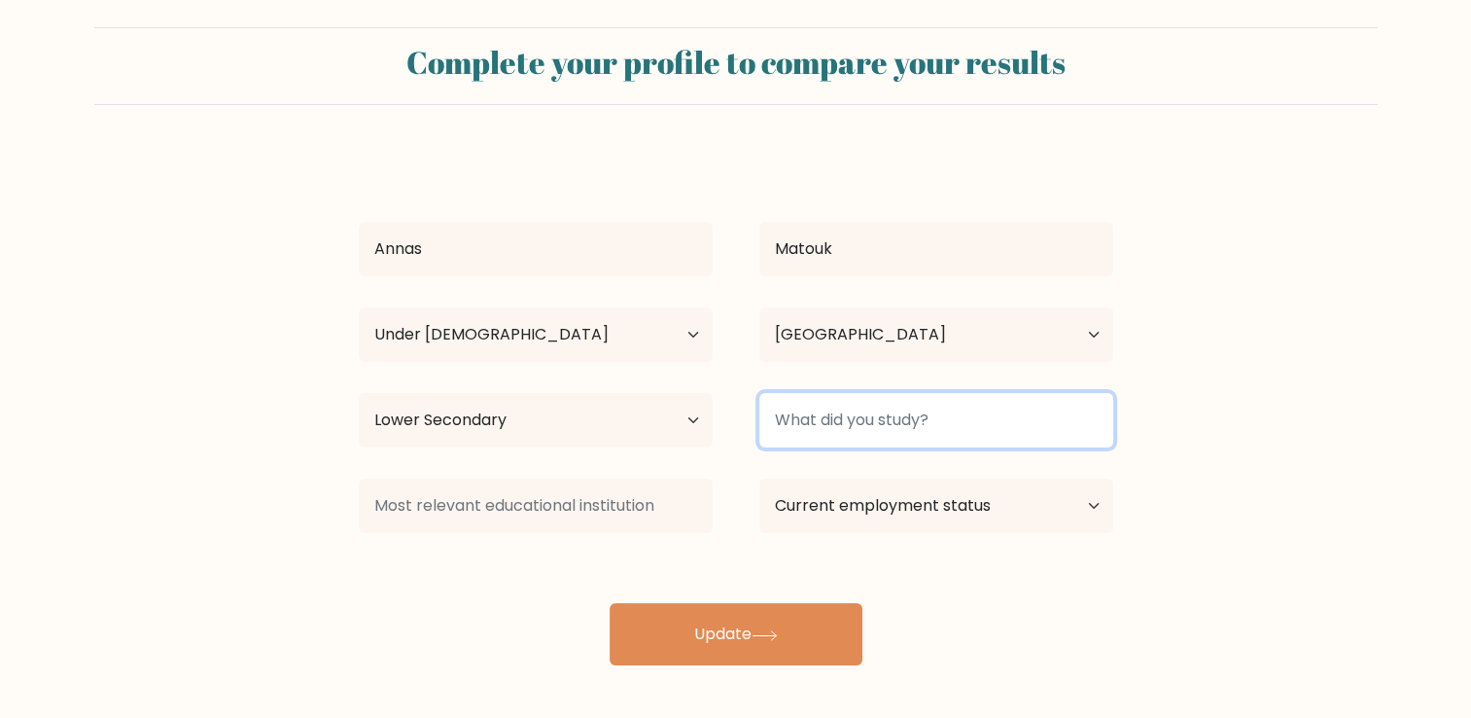
click at [824, 415] on input at bounding box center [936, 420] width 354 height 54
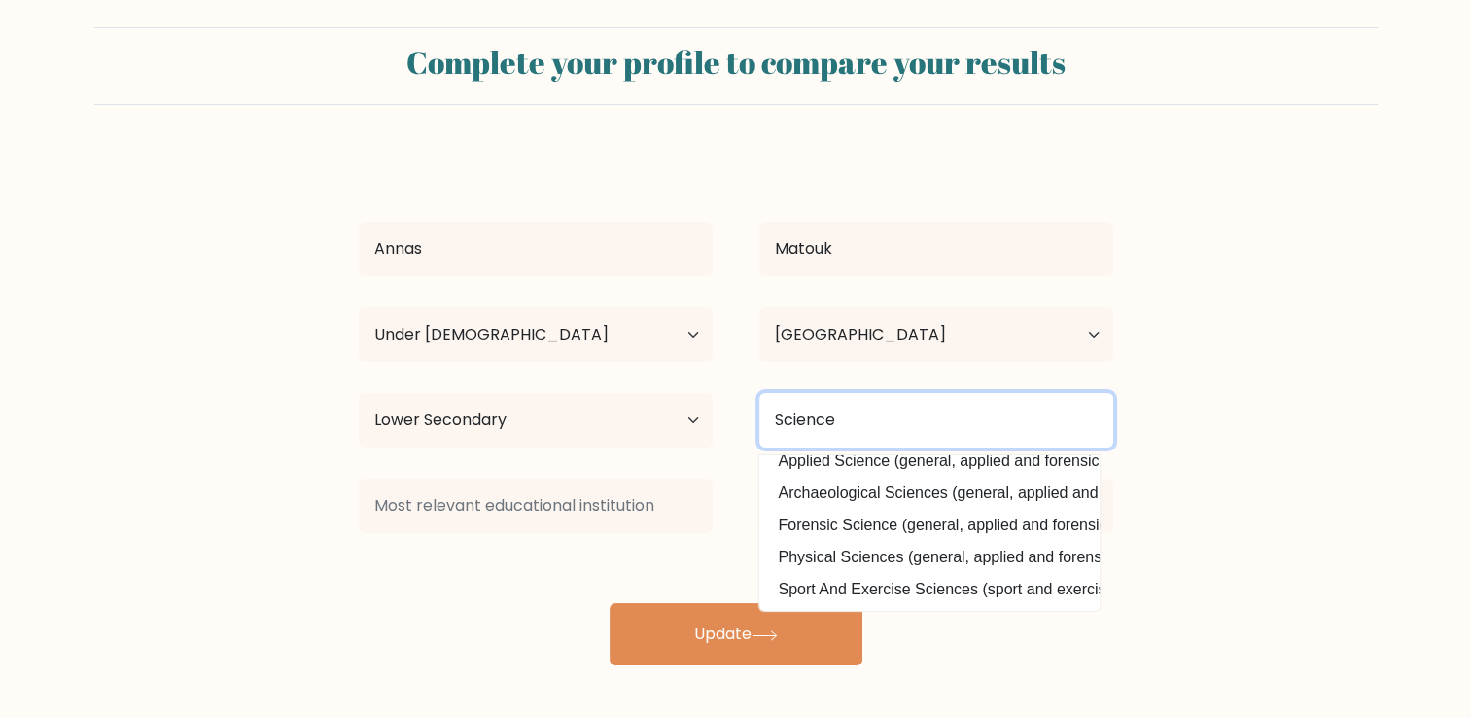
scroll to position [0, 0]
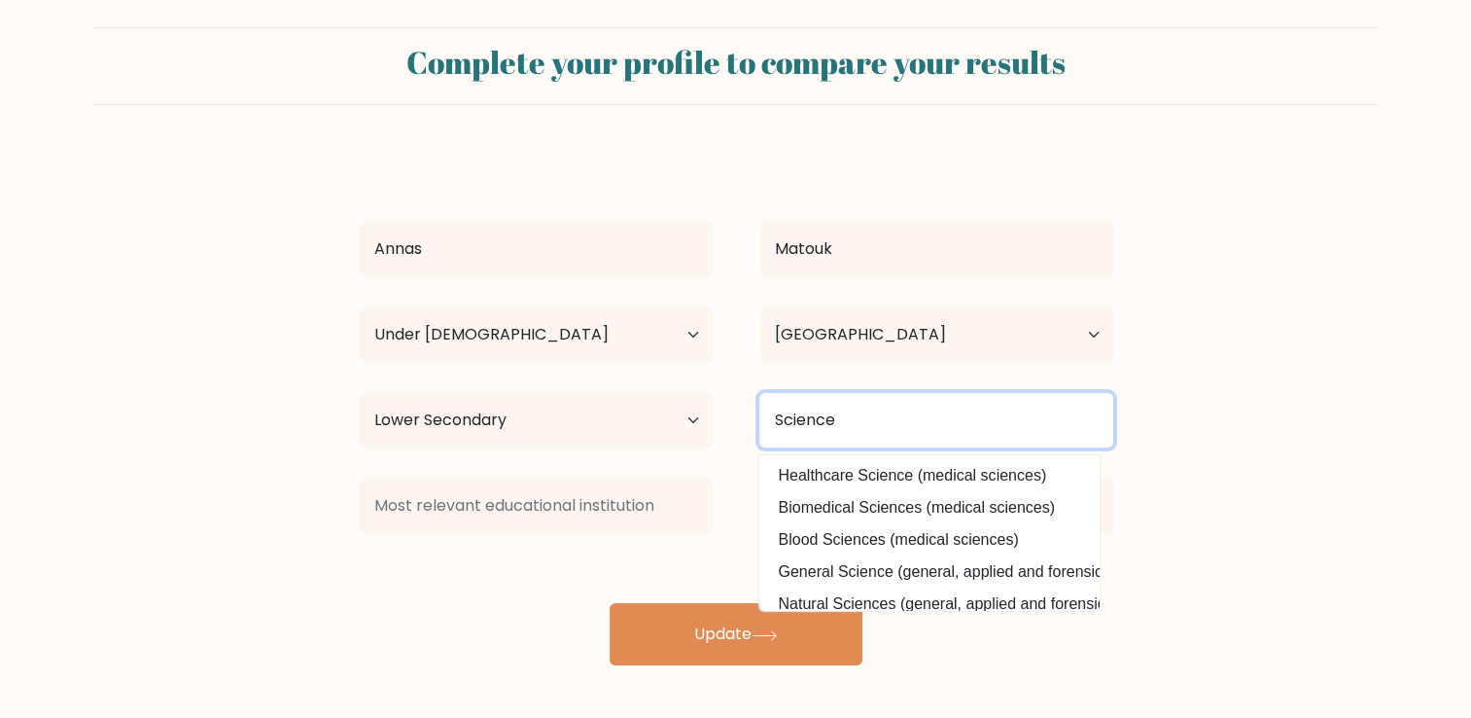
type input "Science"
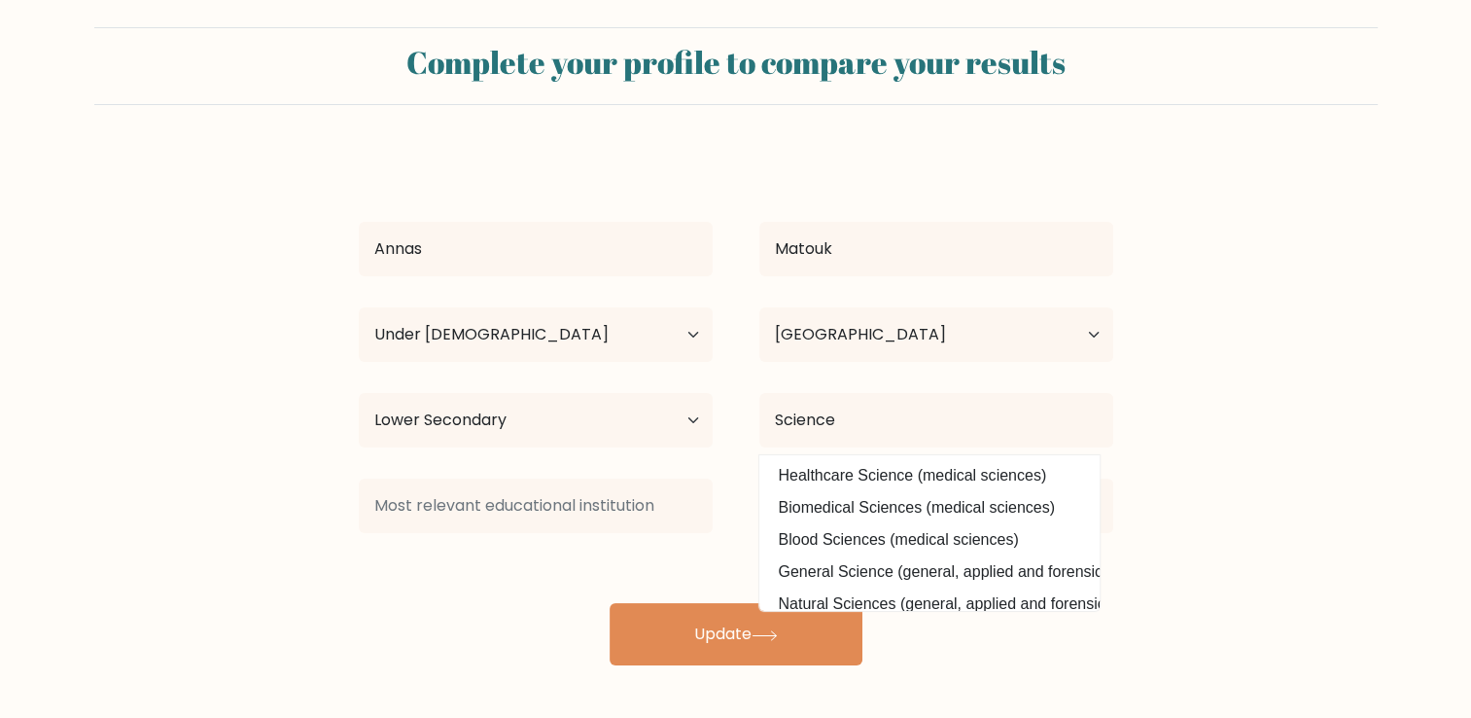
click at [1212, 457] on form "Complete your profile to compare your results Annas [GEOGRAPHIC_DATA] Age Under…" at bounding box center [735, 346] width 1471 height 638
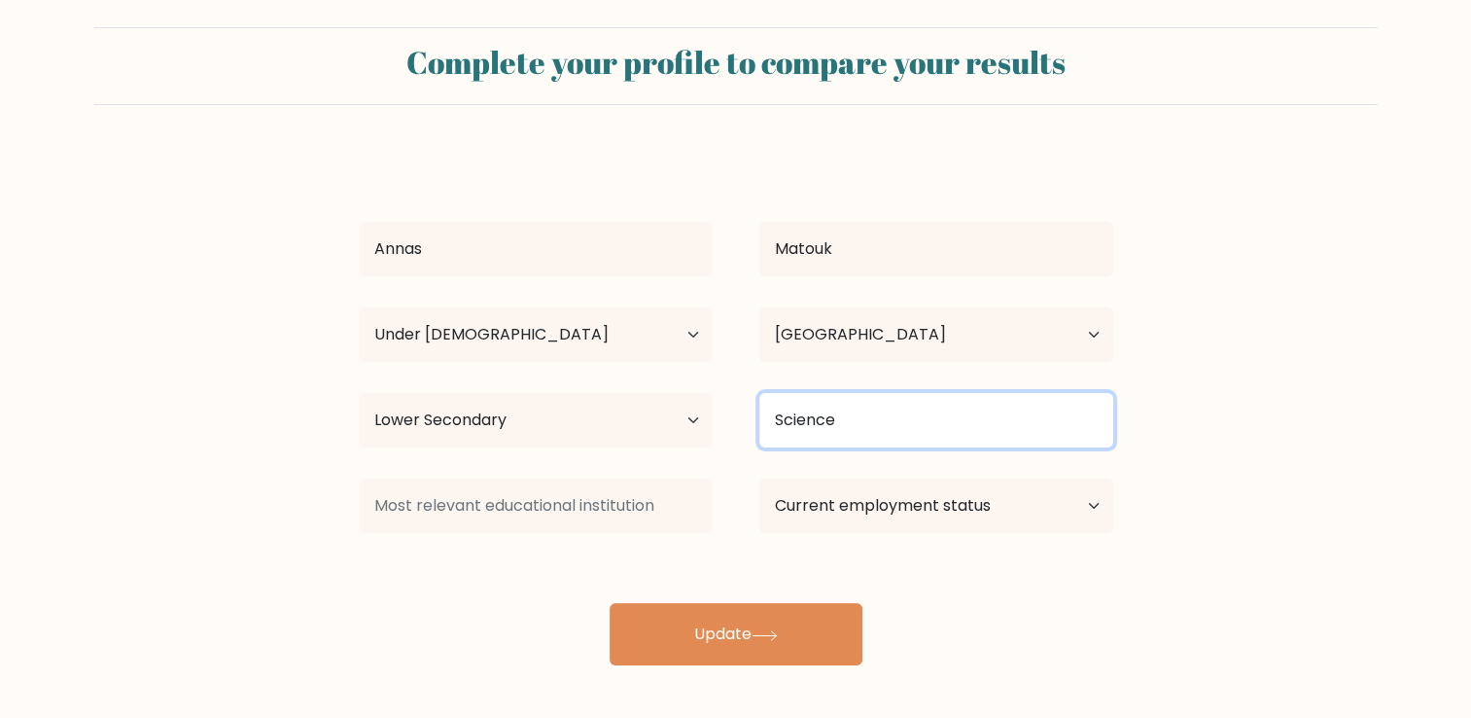
click at [911, 415] on input "Science" at bounding box center [936, 420] width 354 height 54
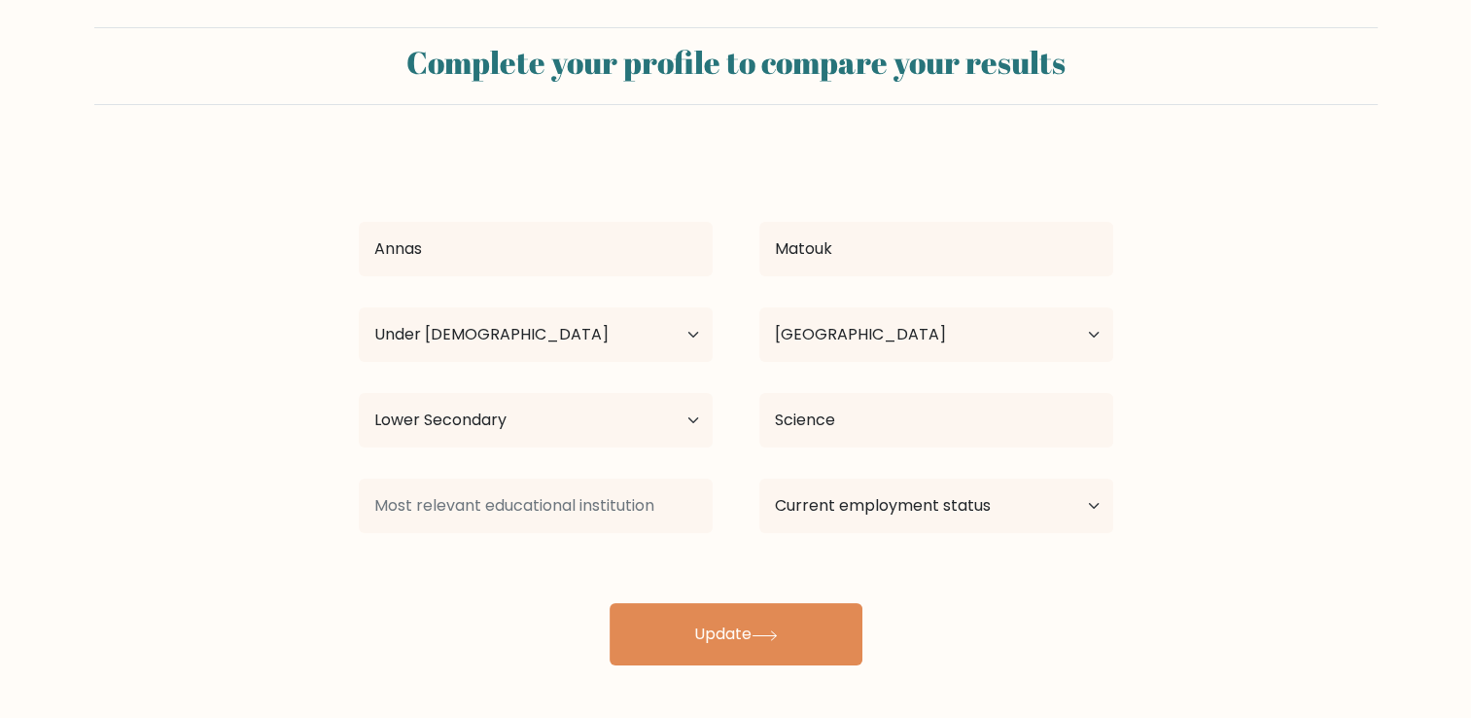
click at [618, 545] on div "Annas [GEOGRAPHIC_DATA] Age Under [DEMOGRAPHIC_DATA] [DEMOGRAPHIC_DATA] [DEMOGR…" at bounding box center [736, 408] width 778 height 513
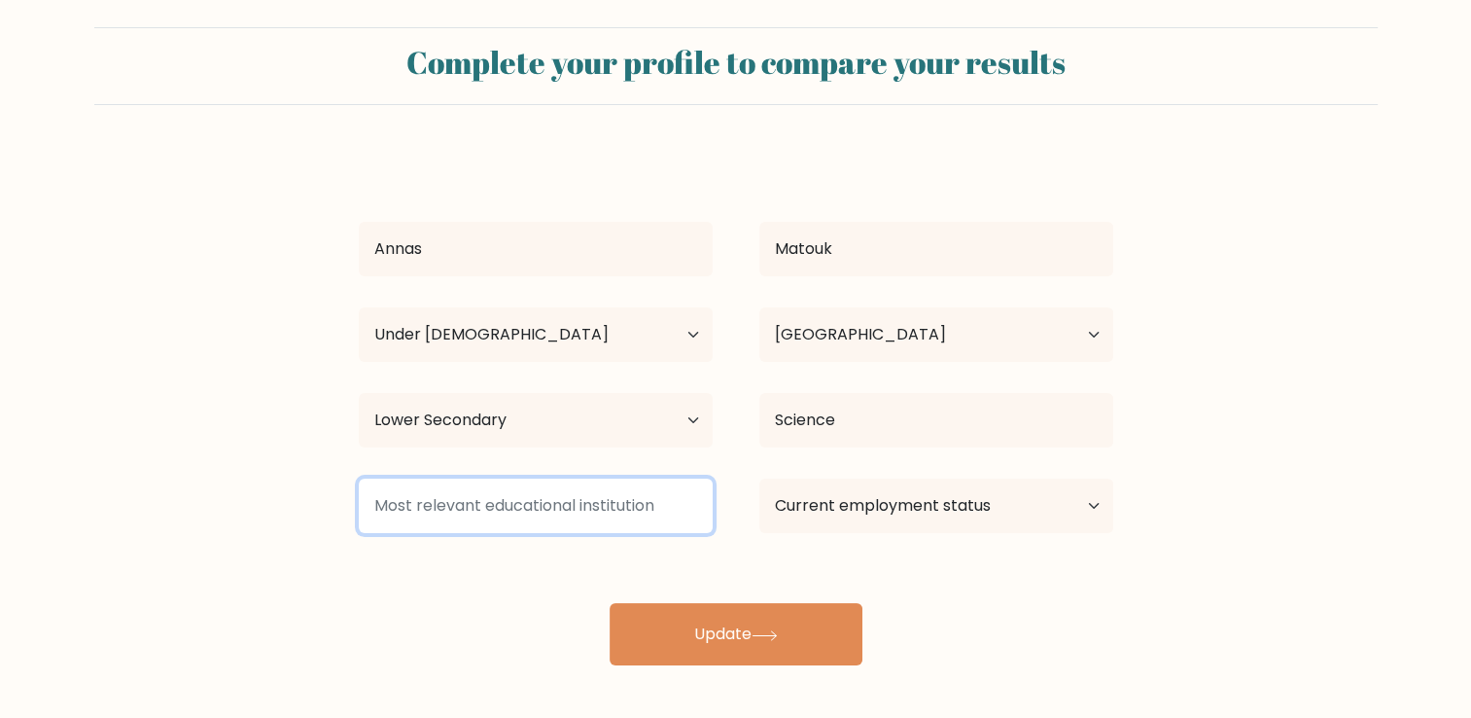
click at [614, 517] on input at bounding box center [536, 505] width 354 height 54
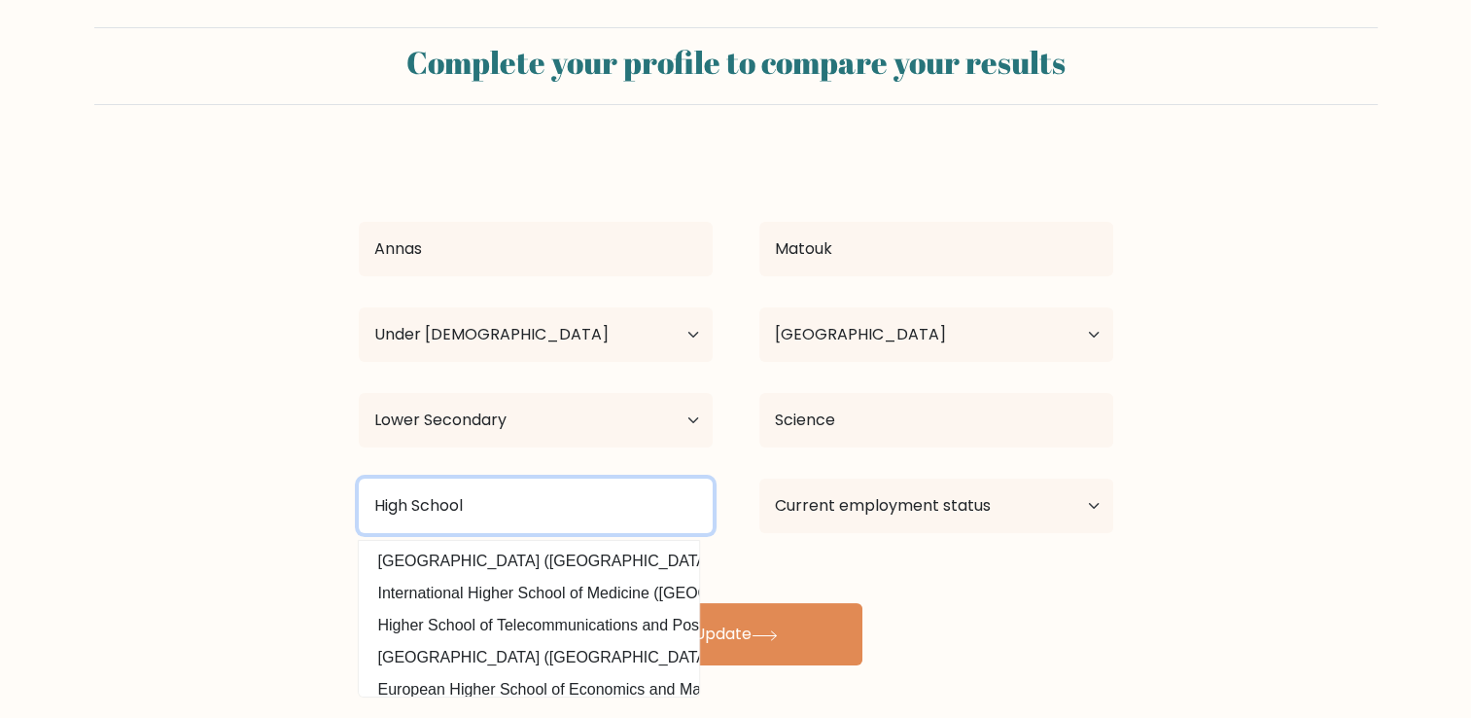
type input "High School"
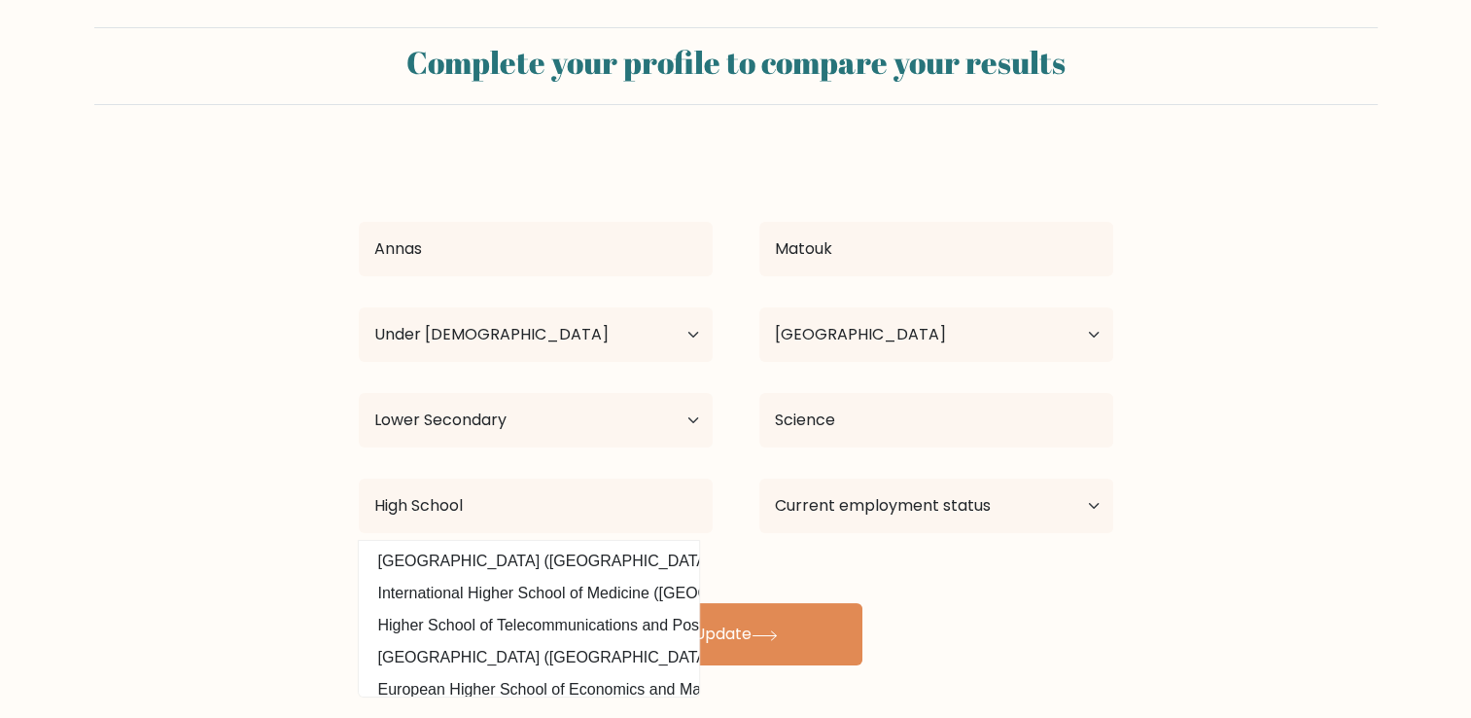
click at [1026, 578] on div "Annas [GEOGRAPHIC_DATA] Age Under [DEMOGRAPHIC_DATA] [DEMOGRAPHIC_DATA] [DEMOGR…" at bounding box center [736, 408] width 778 height 513
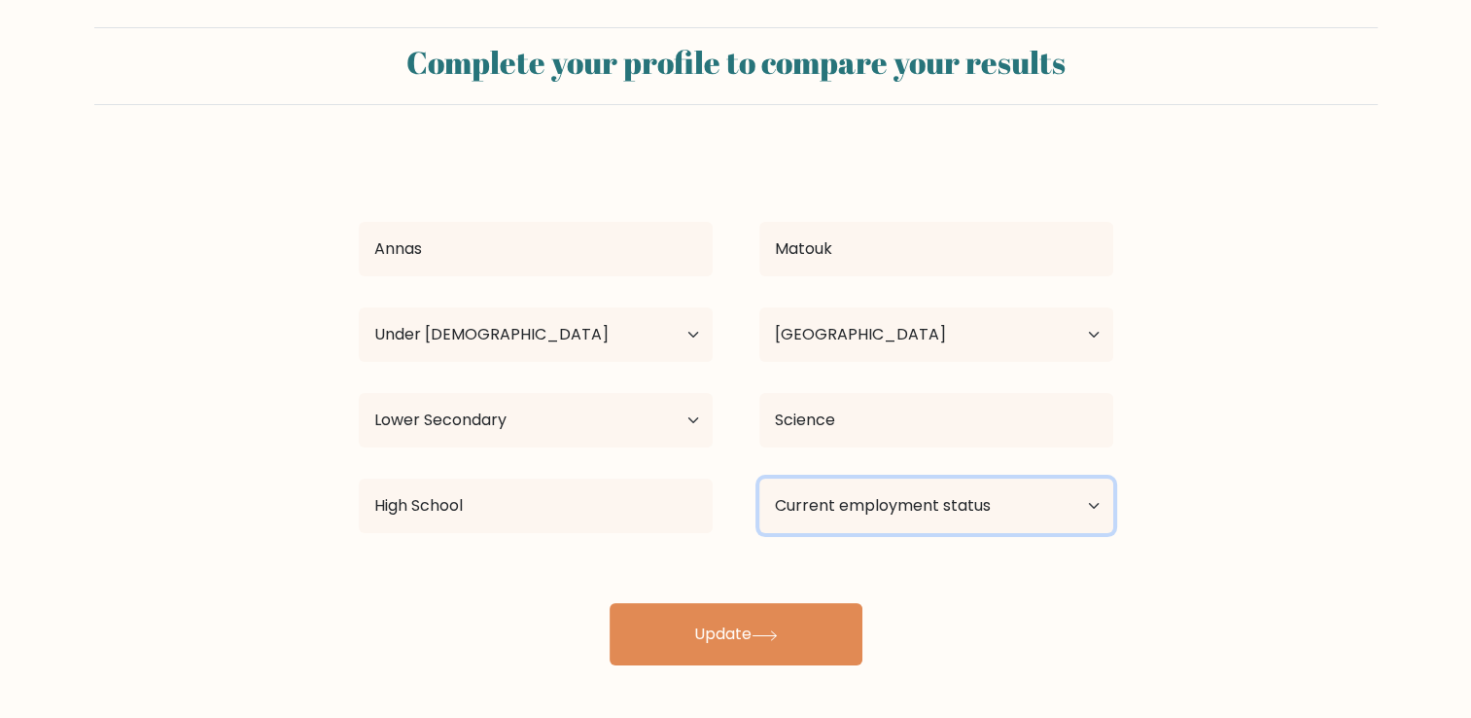
click at [979, 529] on select "Current employment status Employed Student Retired Other / prefer not to answer" at bounding box center [936, 505] width 354 height 54
select select "other"
click at [759, 478] on select "Current employment status Employed Student Retired Other / prefer not to answer" at bounding box center [936, 505] width 354 height 54
click at [956, 621] on div "Annas [GEOGRAPHIC_DATA] Age Under [DEMOGRAPHIC_DATA] [DEMOGRAPHIC_DATA] [DEMOGR…" at bounding box center [736, 408] width 778 height 513
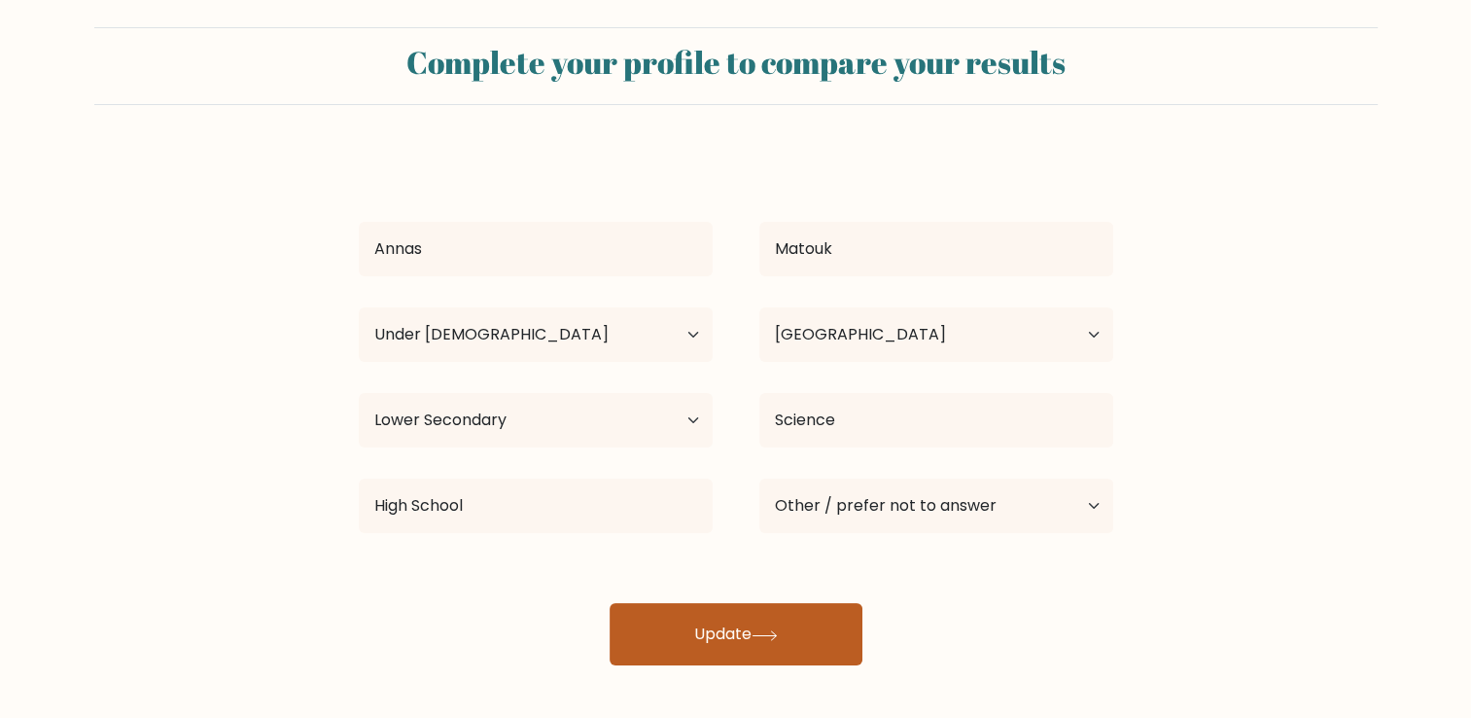
click at [829, 635] on button "Update" at bounding box center [736, 634] width 253 height 62
